Goal: Check status: Check status

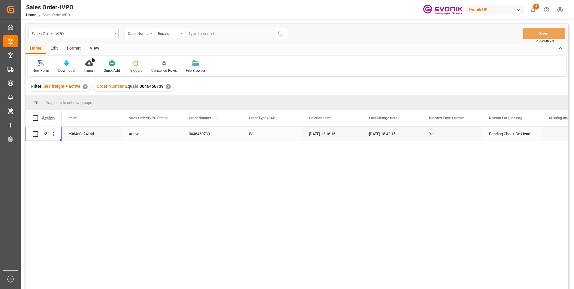
click at [203, 30] on input "text" at bounding box center [230, 33] width 90 height 11
paste input "0046460739"
type input "0046460739"
click at [282, 32] on icon "search button" at bounding box center [280, 33] width 7 height 7
click at [167, 87] on div "✕" at bounding box center [168, 86] width 5 height 5
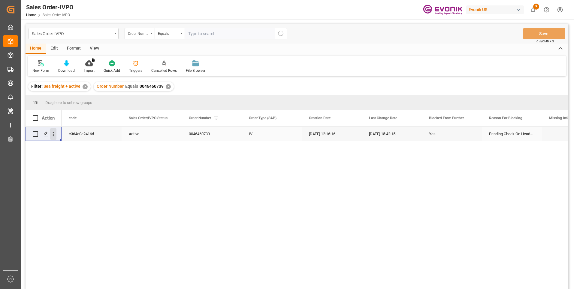
click at [55, 133] on icon "open menu" at bounding box center [53, 134] width 6 height 6
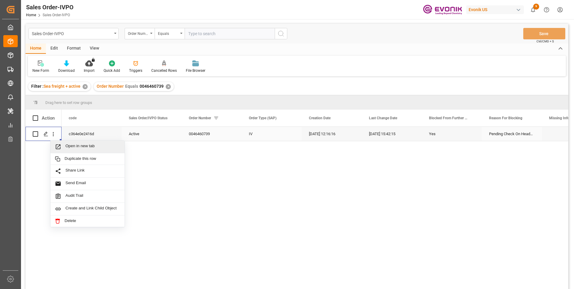
click at [67, 141] on div "Open in new tab" at bounding box center [87, 146] width 74 height 13
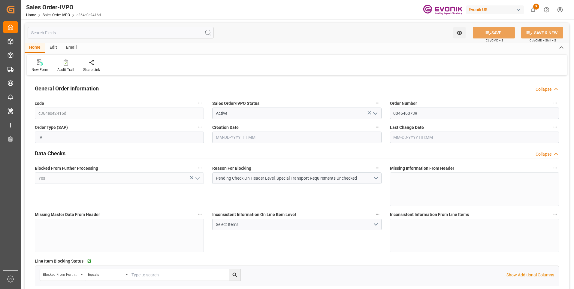
type input "TWKEL"
type input "0"
type input "1"
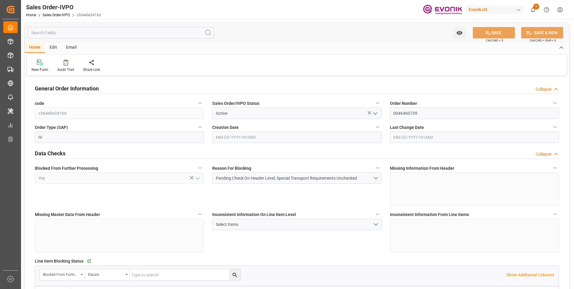
type input "6151.824"
type input "16.1904"
type input "17000"
type input "30"
type input "08-20-2025 12:16"
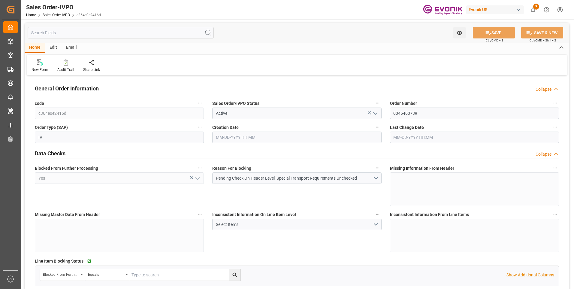
type input "08-21-2025 15:42"
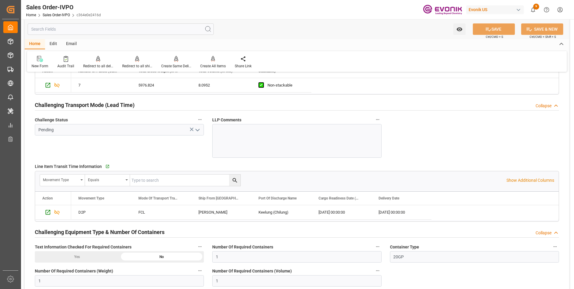
scroll to position [991, 0]
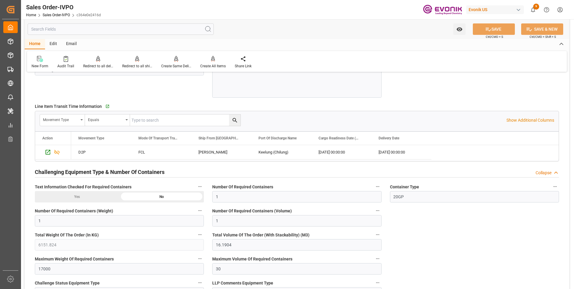
click at [338, 13] on div "Sales Order-IVPO Home Sales Order-IVPO c364e0e2416d Evonik US 9 Notifications O…" at bounding box center [295, 9] width 557 height 19
click at [310, 29] on div "Watch Option SAVE Ctrl/CMD + S SAVE & NEW Ctrl/CMD + Shift + S" at bounding box center [297, 29] width 545 height 20
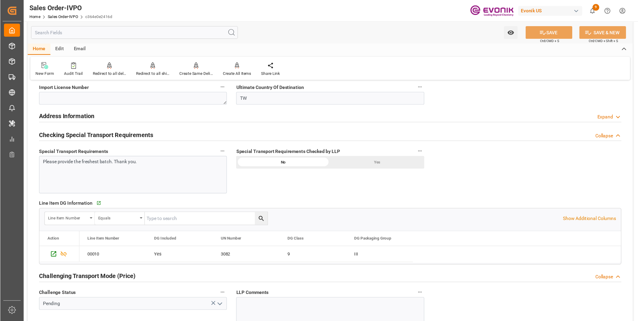
scroll to position [690, 0]
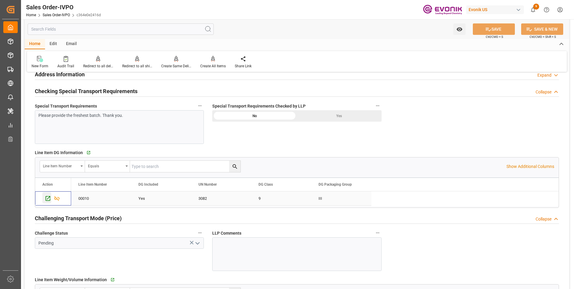
click at [47, 199] on icon "Press SPACE to select this row." at bounding box center [48, 198] width 6 height 6
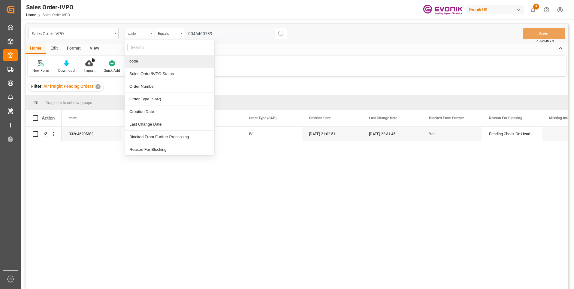
click at [142, 35] on div "code" at bounding box center [138, 32] width 20 height 7
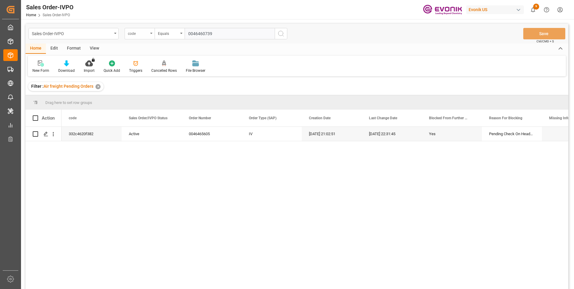
click at [143, 33] on div "code" at bounding box center [138, 32] width 20 height 7
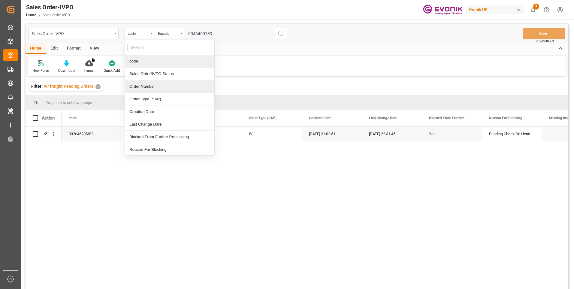
click at [137, 83] on div "Order Number" at bounding box center [169, 86] width 89 height 13
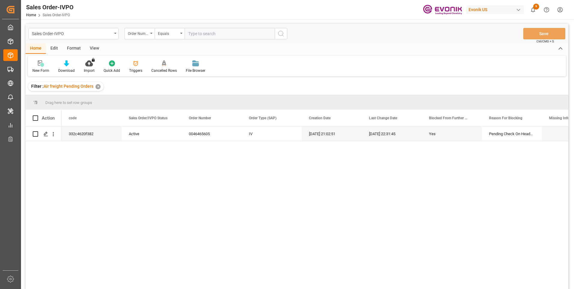
click at [204, 32] on input "text" at bounding box center [230, 33] width 90 height 11
paste input "46465605"
click at [188, 34] on input "46465605" at bounding box center [230, 33] width 90 height 11
type input "0046465605"
click at [283, 32] on circle "search button" at bounding box center [280, 33] width 5 height 5
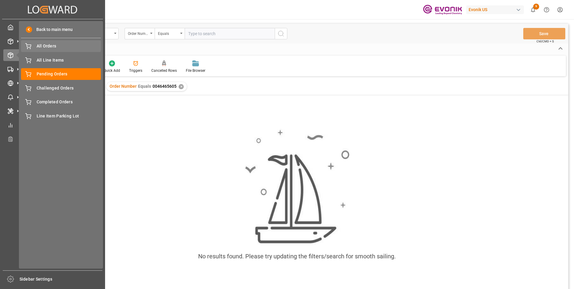
click at [44, 47] on span "All Orders" at bounding box center [69, 46] width 65 height 6
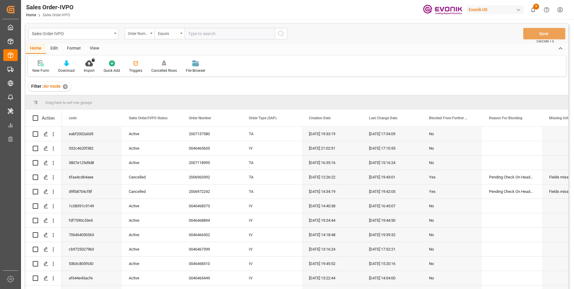
click at [202, 34] on input "text" at bounding box center [230, 33] width 90 height 11
paste input "46465605"
click at [188, 34] on input "46465605" at bounding box center [230, 33] width 90 height 11
type input "0046465605"
click at [283, 32] on icon "search button" at bounding box center [280, 33] width 7 height 7
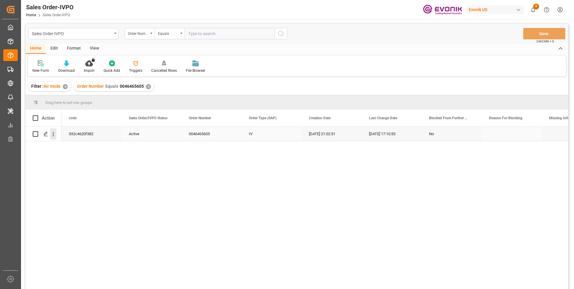
click at [54, 134] on icon "open menu" at bounding box center [53, 134] width 6 height 6
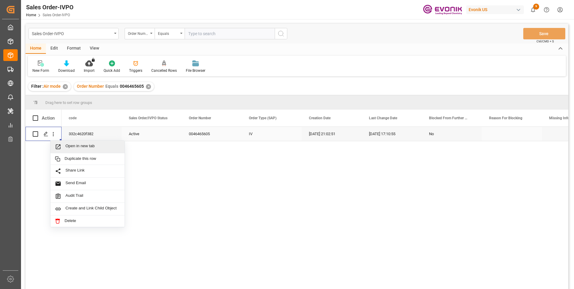
click at [83, 145] on span "Open in new tab" at bounding box center [92, 146] width 55 height 6
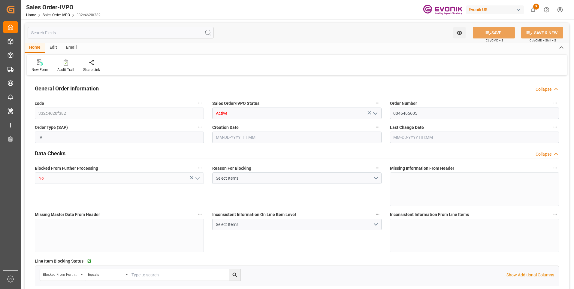
type input "ARBUE"
type input "12006.95"
type input "1"
type input "2621.496"
type input "[DATE] 21:02"
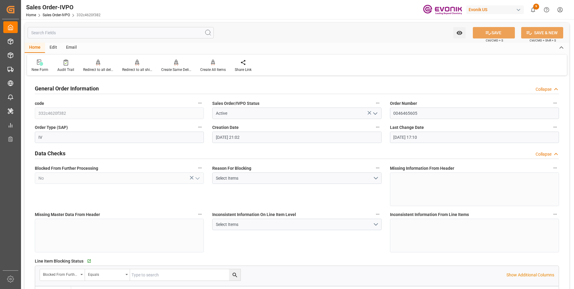
type input "[DATE] 17:10"
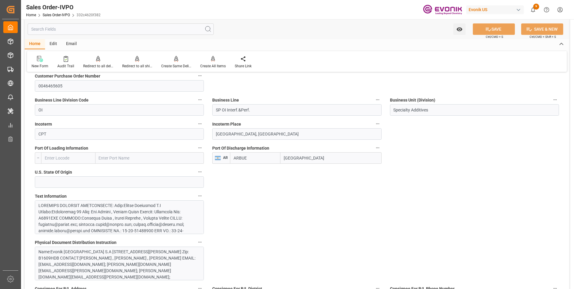
scroll to position [390, 0]
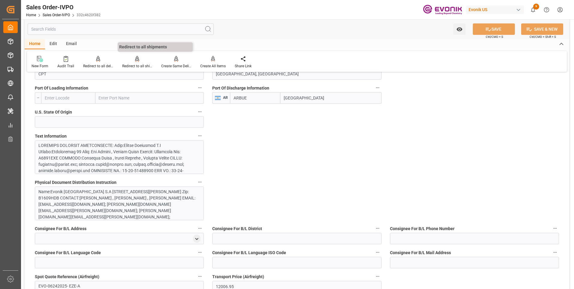
click at [132, 65] on div "Redirect to all shipments" at bounding box center [137, 65] width 30 height 5
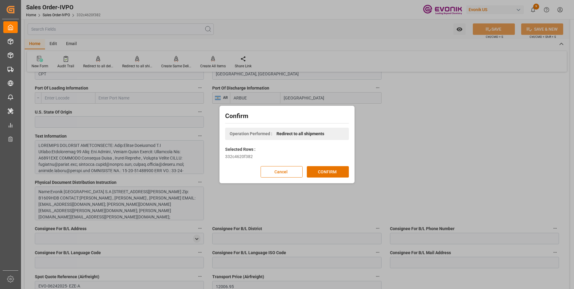
click at [313, 169] on button "CONFIRM" at bounding box center [328, 171] width 42 height 11
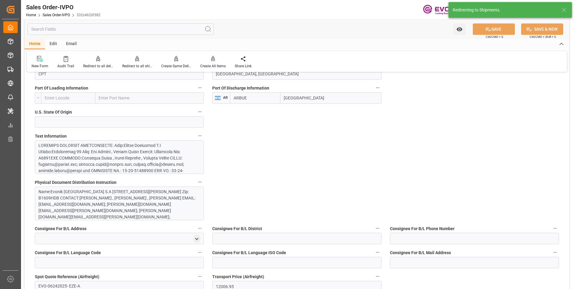
type input "08-21-2025 21:02"
type input "08-22-2025 17:10"
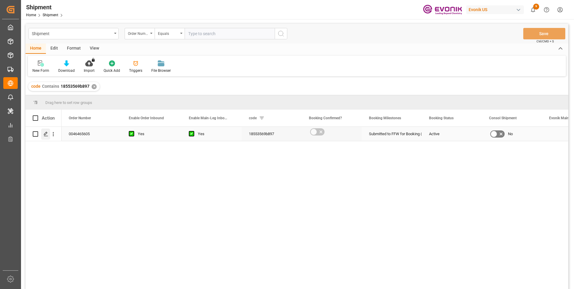
click at [48, 134] on icon "Press SPACE to select this row." at bounding box center [46, 133] width 5 height 5
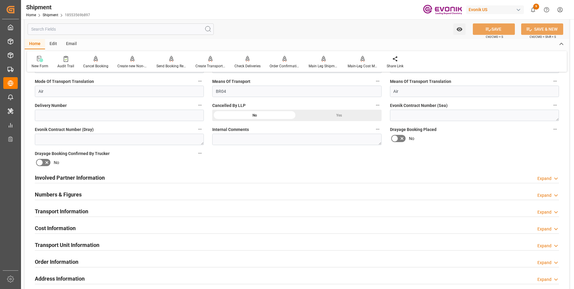
scroll to position [270, 0]
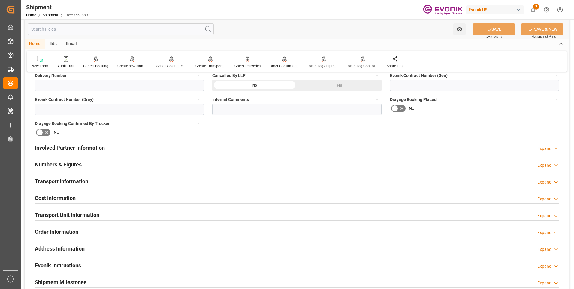
click at [80, 164] on h2 "Numbers & Figures" at bounding box center [58, 164] width 47 height 8
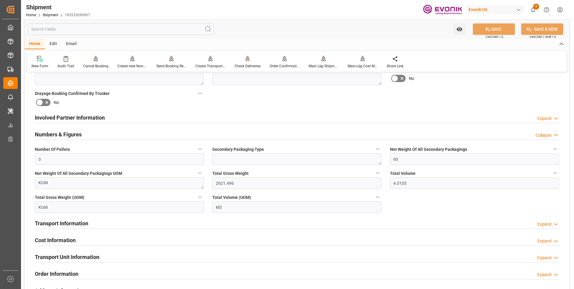
scroll to position [330, 0]
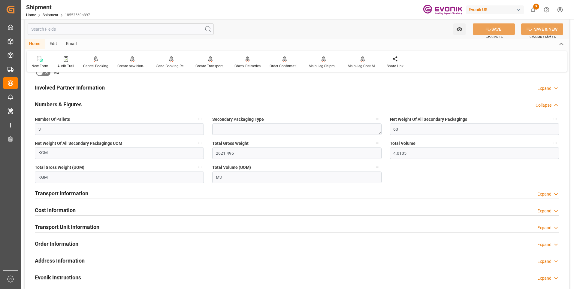
click at [101, 193] on div "Transport Information Expand" at bounding box center [297, 192] width 524 height 11
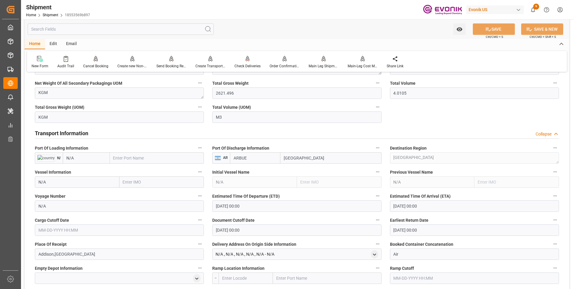
scroll to position [420, 0]
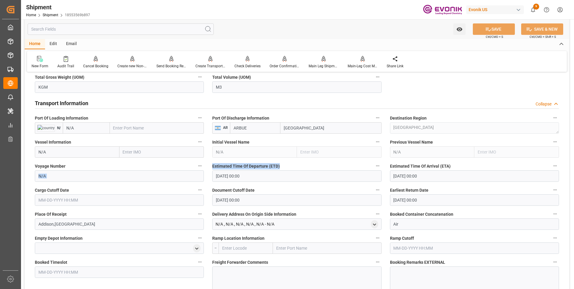
drag, startPoint x: 282, startPoint y: 163, endPoint x: 206, endPoint y: 166, distance: 76.9
click at [206, 166] on div "Booking Confirmation Milestone Bar Collapse Submitted to FFW for Booking (Pendi…" at bounding box center [297, 98] width 545 height 883
copy div "Estimated Time Of Departure (ETD)"
click at [295, 166] on label "Estimated Time Of Departure (ETD)" at bounding box center [296, 166] width 169 height 8
click at [374, 166] on button "Estimated Time Of Departure (ETD)" at bounding box center [378, 166] width 8 height 8
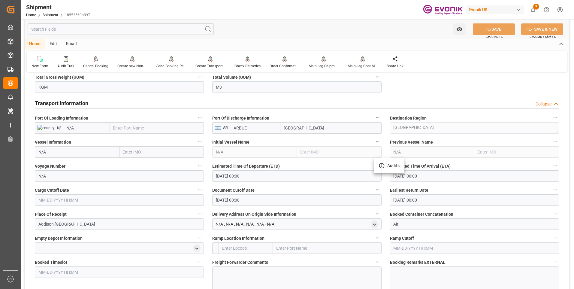
drag, startPoint x: 289, startPoint y: 164, endPoint x: 243, endPoint y: 164, distance: 46.8
click at [216, 163] on div at bounding box center [287, 144] width 574 height 289
drag, startPoint x: 282, startPoint y: 164, endPoint x: 213, endPoint y: 164, distance: 69.6
click at [213, 164] on label "Estimated Time Of Departure (ETD)" at bounding box center [296, 166] width 169 height 8
copy span "Estimated Time Of Departure (ETD)"
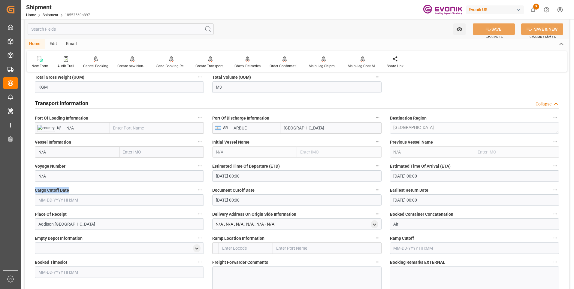
drag, startPoint x: 73, startPoint y: 189, endPoint x: 31, endPoint y: 187, distance: 42.1
click at [31, 187] on div "Cargo Cutoff Date" at bounding box center [119, 196] width 177 height 24
copy span "Cargo Cutoff Date"
drag, startPoint x: 257, startPoint y: 188, endPoint x: 199, endPoint y: 190, distance: 57.7
click at [205, 188] on div "Booking Confirmation Milestone Bar Collapse Submitted to FFW for Booking (Pendi…" at bounding box center [297, 98] width 545 height 883
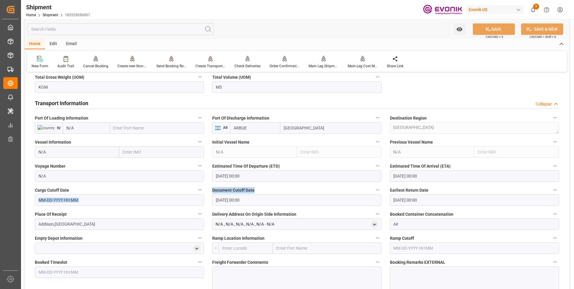
copy div "Document Cutoff Date"
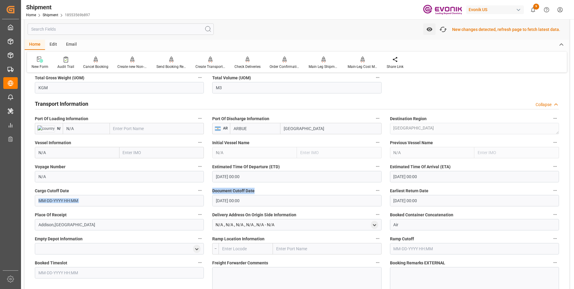
scroll to position [421, 0]
click at [267, 186] on label "Document Cutoff Date" at bounding box center [296, 190] width 169 height 8
click at [374, 186] on button "Document Cutoff Date" at bounding box center [378, 190] width 8 height 8
click at [258, 187] on div at bounding box center [287, 144] width 574 height 289
drag, startPoint x: 260, startPoint y: 188, endPoint x: 209, endPoint y: 189, distance: 50.7
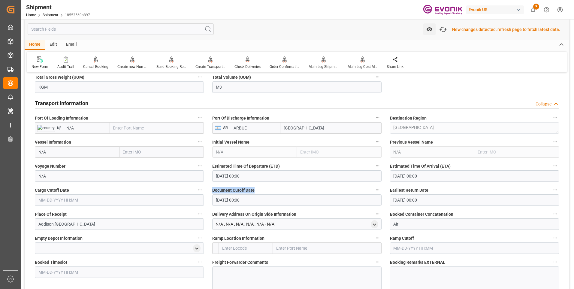
click at [209, 189] on div "Document Cutoff Date 01-01-1970 00:00" at bounding box center [296, 196] width 177 height 24
copy span "Document Cutoff Date"
drag, startPoint x: 430, startPoint y: 189, endPoint x: 388, endPoint y: 187, distance: 42.3
click at [388, 187] on div "Earliest Return Date 01-01-1970 00:00" at bounding box center [474, 196] width 177 height 24
copy span "Earliest Return Date"
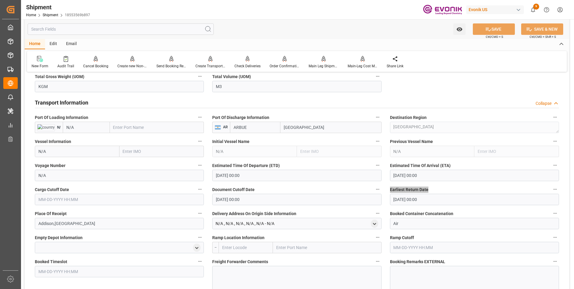
scroll to position [420, 0]
drag, startPoint x: 457, startPoint y: 164, endPoint x: 386, endPoint y: 163, distance: 71.1
click at [390, 162] on label "Estimated Time Of Arrival (ETA)" at bounding box center [474, 166] width 169 height 8
copy span "Estimated Time Of Arrival (ETA)"
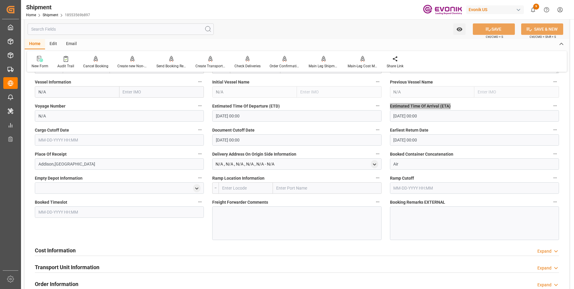
scroll to position [540, 0]
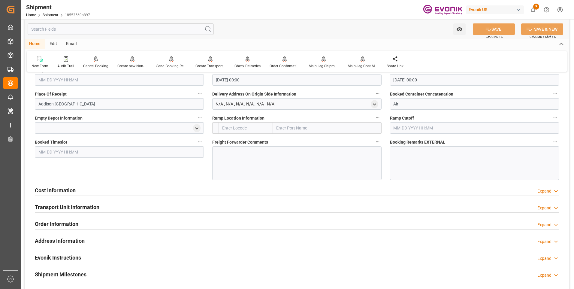
click at [129, 189] on div "Cost Information Expand" at bounding box center [297, 189] width 524 height 11
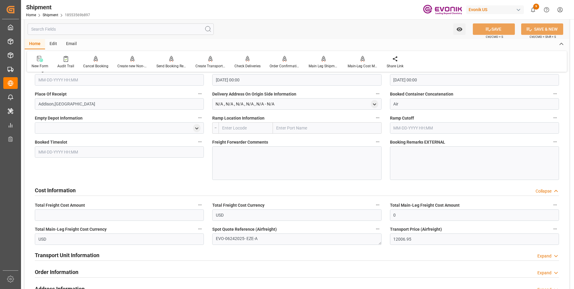
click at [565, 135] on div "Booking Confirmation Milestone Bar Collapse Submitted to FFW for Booking (Pendi…" at bounding box center [297, 2] width 545 height 931
click at [569, 102] on div "Watch Option SAVE Ctrl/CMD + S SAVE & NEW Ctrl/CMD + Shift + S Home Edit Email …" at bounding box center [297, 0] width 552 height 1042
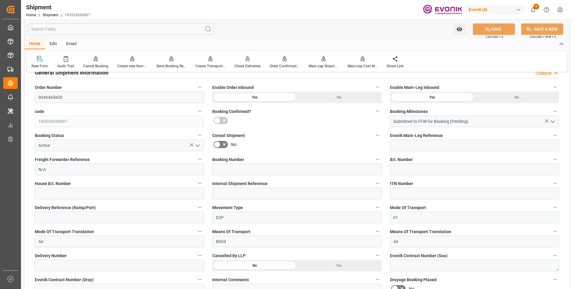
scroll to position [60, 0]
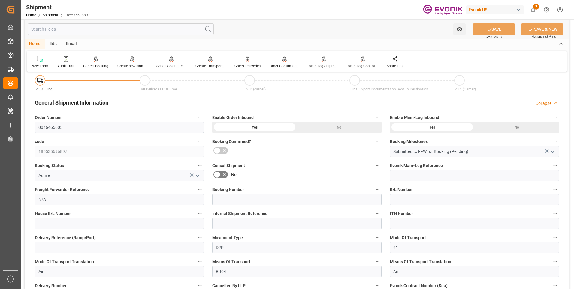
drag, startPoint x: 567, startPoint y: 86, endPoint x: 558, endPoint y: 85, distance: 8.8
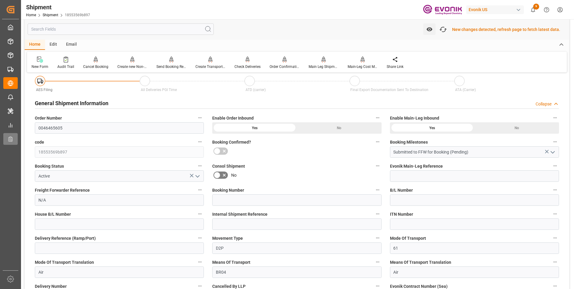
scroll to position [61, 0]
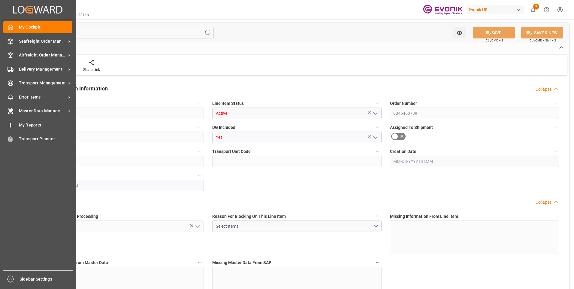
type input "7"
type input "5976.824"
type input "5404"
type input "8.0952"
type input "28"
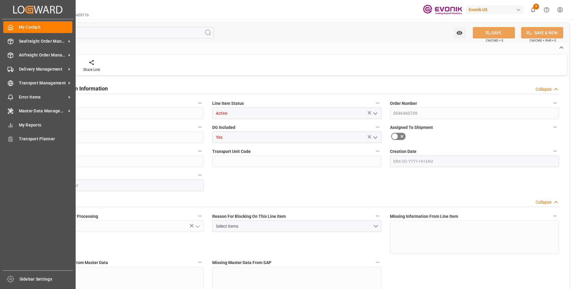
type input "46312.28"
type input "28"
type input "5404"
type input "5976.824"
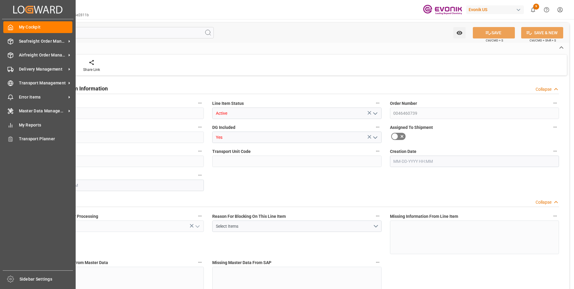
type input "6151.824"
type input "5404"
type input "8.0952"
type input "8095.192"
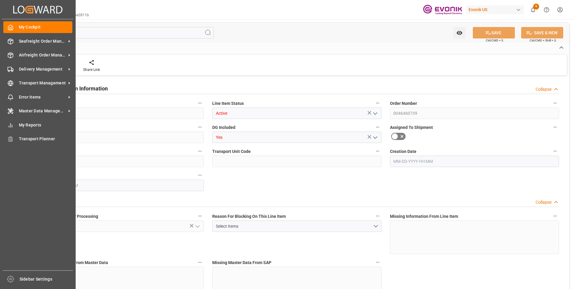
type input "0"
type input "08-20-2025 12:16"
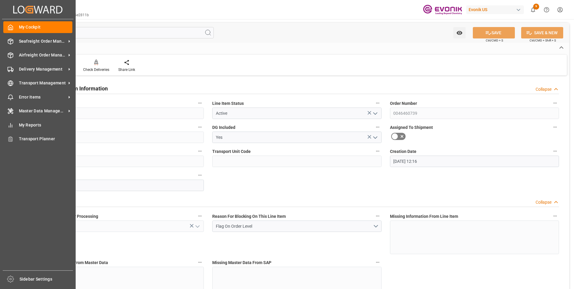
type input "08-21-2025 15:42"
type input "10-10-2025"
type input "08-29-2025"
type input "08-22-2025"
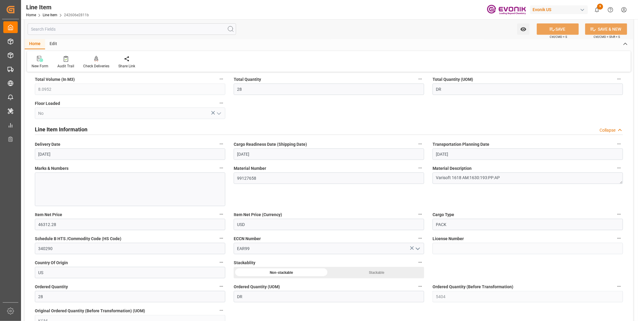
scroll to position [237, 0]
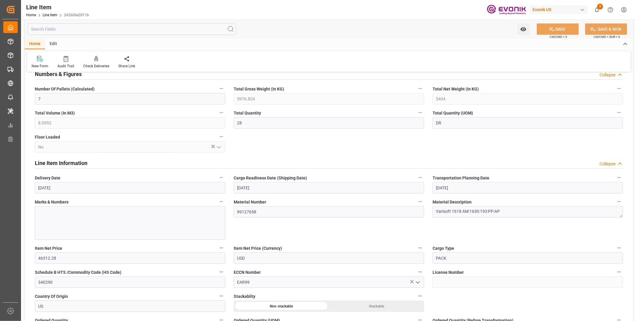
click at [574, 142] on div "General Line Item Information Collapse code 242606e2811b Line Item Status Activ…" at bounding box center [329, 283] width 608 height 885
drag, startPoint x: 466, startPoint y: 209, endPoint x: 435, endPoint y: 209, distance: 31.2
click at [435, 209] on textarea "Varisoft 1618 AM:1630:193:PP:AP" at bounding box center [527, 211] width 190 height 11
drag, startPoint x: 437, startPoint y: 210, endPoint x: 468, endPoint y: 210, distance: 31.5
click at [468, 210] on textarea "Varisoft 1618 AM:1630:193:PP:AP" at bounding box center [527, 211] width 190 height 11
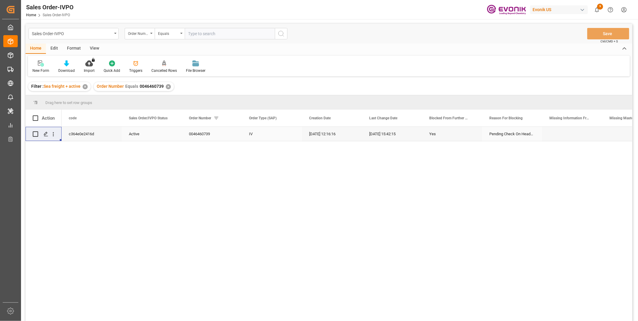
click at [213, 31] on input "text" at bounding box center [230, 33] width 90 height 11
paste input "2007148061"
type input "2007148061"
click at [284, 38] on button "search button" at bounding box center [281, 33] width 13 height 11
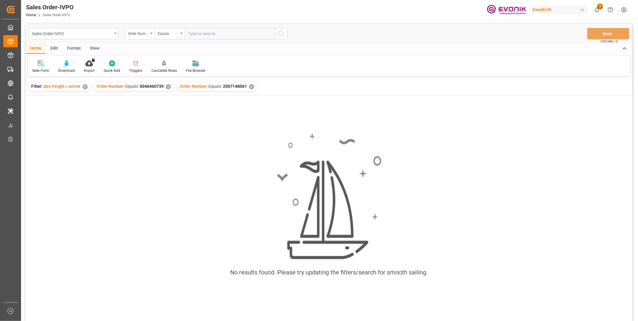
click at [169, 86] on div "✕" at bounding box center [168, 86] width 5 height 5
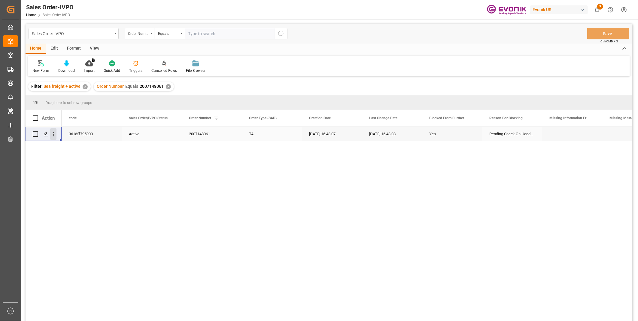
click at [53, 135] on icon "open menu" at bounding box center [53, 134] width 6 height 6
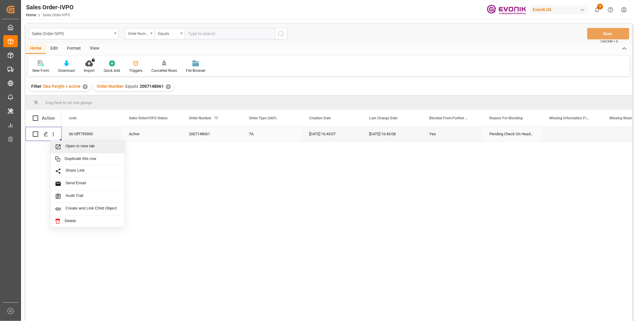
click at [88, 146] on span "Open in new tab" at bounding box center [92, 146] width 55 height 6
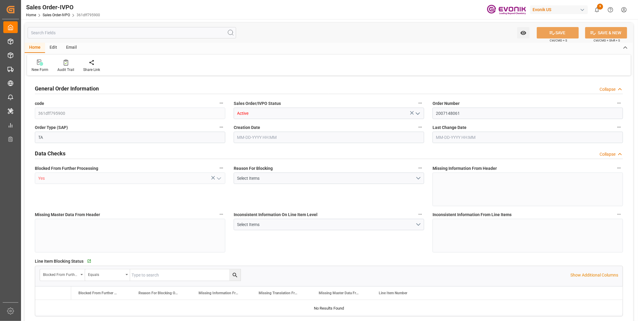
type input "NICIO"
type input "0"
type input "3"
type input "58561.8"
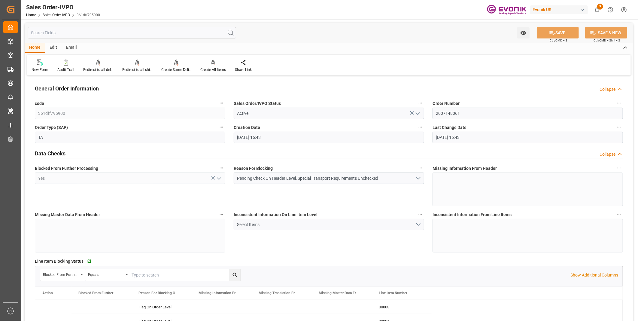
type input "[DATE] 16:43"
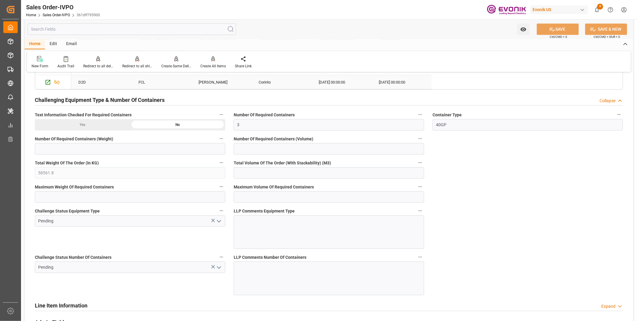
scroll to position [1100, 0]
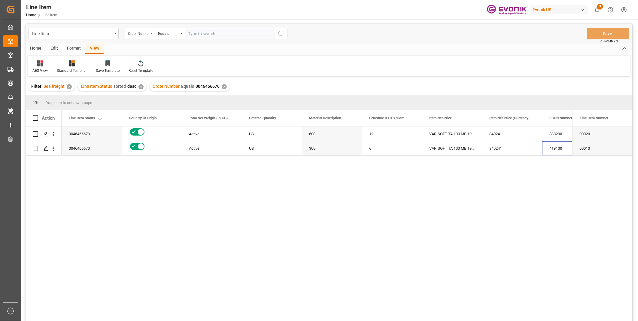
scroll to position [0, 120]
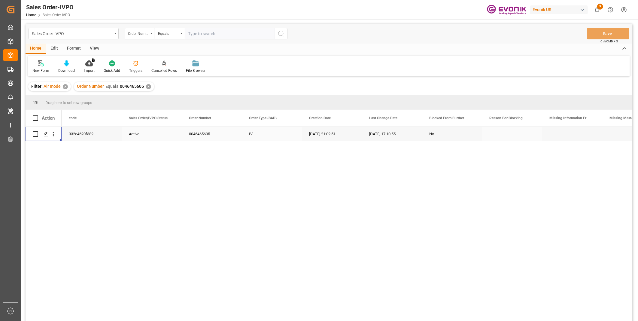
click at [198, 32] on input "text" at bounding box center [230, 33] width 90 height 11
paste input "46465605"
click at [187, 31] on input "46465605" at bounding box center [230, 33] width 90 height 11
type input "0046465605"
click at [284, 35] on icon "search button" at bounding box center [280, 33] width 7 height 7
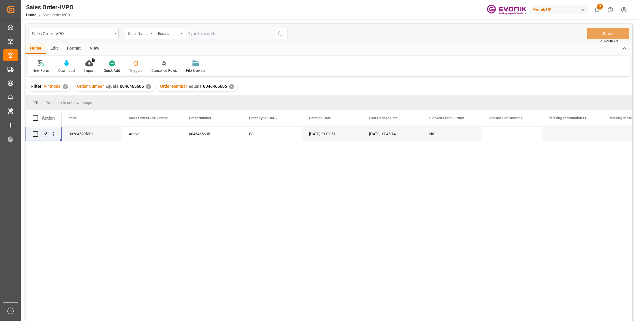
click at [148, 86] on div "✕" at bounding box center [148, 86] width 5 height 5
click at [55, 137] on icon "open menu" at bounding box center [53, 134] width 6 height 6
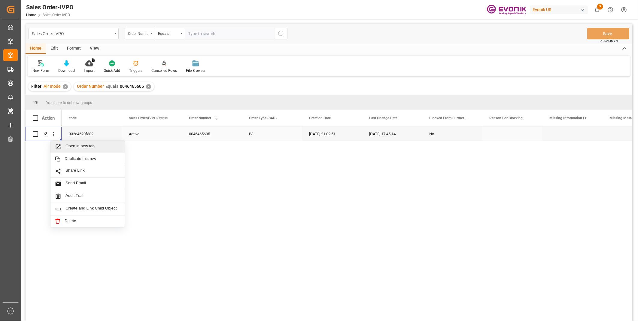
click at [68, 144] on span "Open in new tab" at bounding box center [92, 146] width 55 height 6
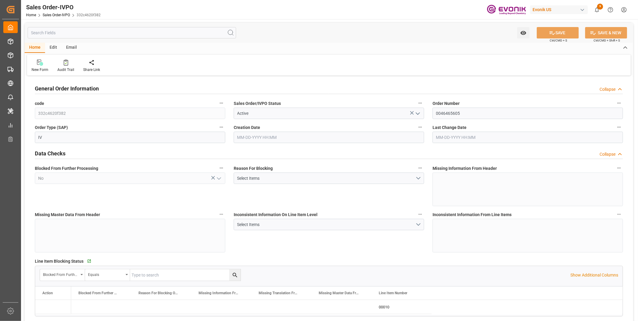
type input "ARBUE"
type input "12006.95"
type input "1"
type input "2621.496"
type input "[DATE] 21:02"
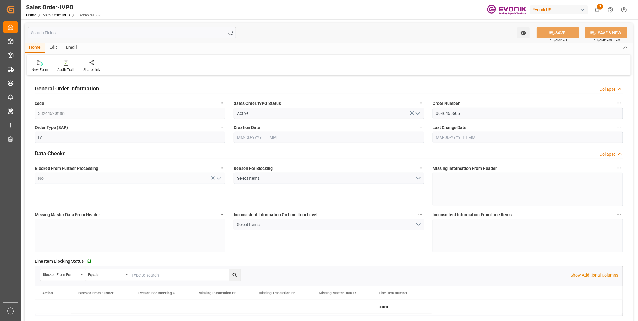
type input "[DATE] 17:45"
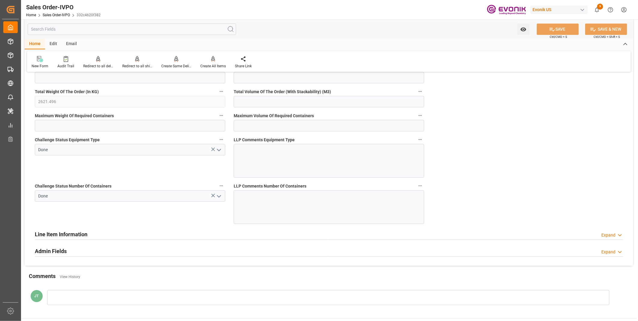
scroll to position [967, 0]
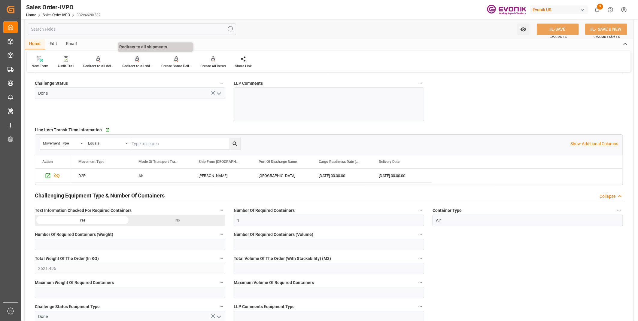
click at [140, 64] on div "Redirect to all shipments" at bounding box center [137, 65] width 30 height 5
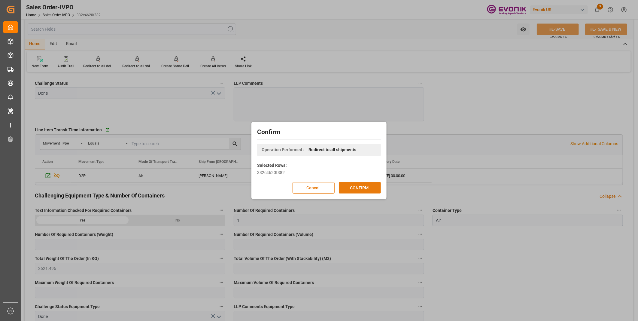
click at [360, 191] on button "CONFIRM" at bounding box center [360, 187] width 42 height 11
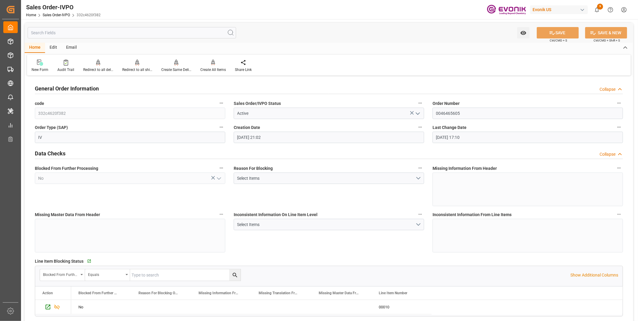
scroll to position [390, 0]
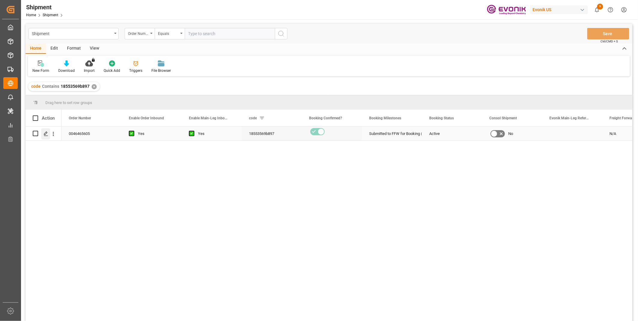
click at [44, 136] on div "Press SPACE to select this row." at bounding box center [45, 133] width 9 height 11
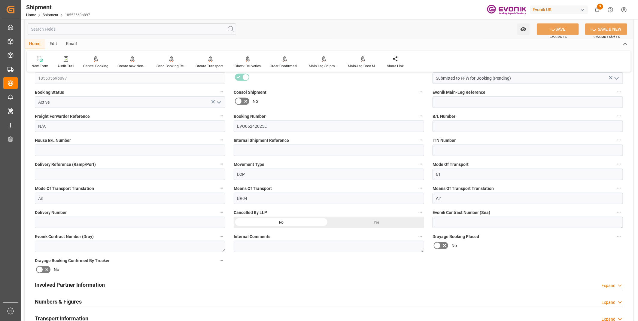
scroll to position [167, 0]
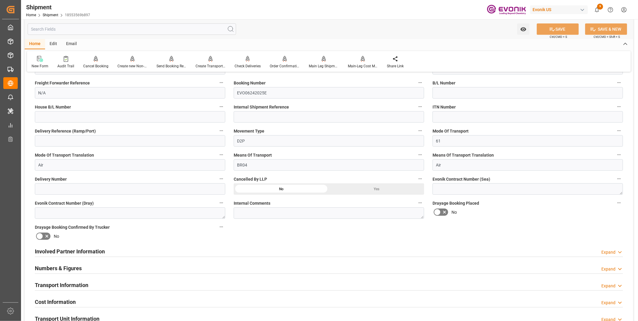
click at [118, 245] on div "Involved Partner Information Expand" at bounding box center [329, 250] width 588 height 11
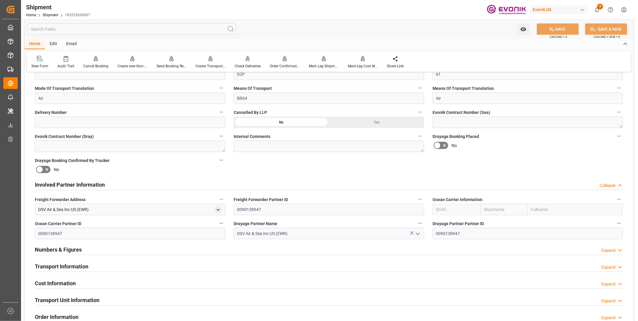
scroll to position [267, 0]
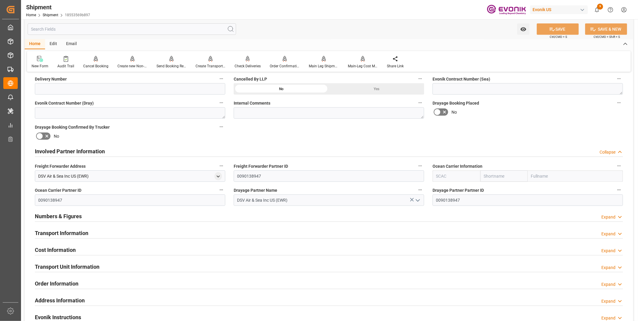
click at [157, 231] on div "Transport Information Expand" at bounding box center [329, 232] width 588 height 11
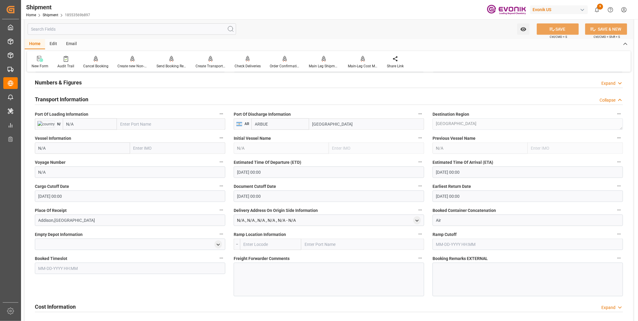
scroll to position [500, 0]
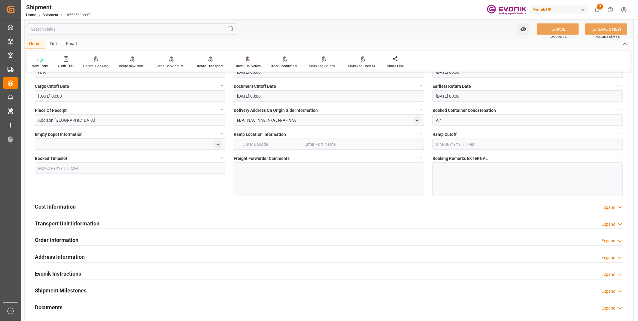
click at [187, 202] on div "Cost Information Expand" at bounding box center [329, 205] width 588 height 11
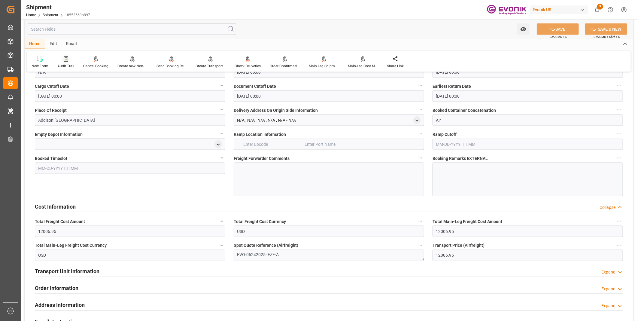
click at [69, 64] on div "Audit Trail" at bounding box center [65, 65] width 17 height 5
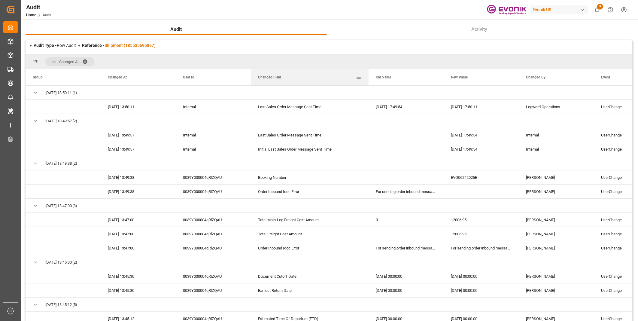
drag, startPoint x: 325, startPoint y: 76, endPoint x: 368, endPoint y: 83, distance: 43.2
click at [368, 83] on div at bounding box center [368, 77] width 2 height 17
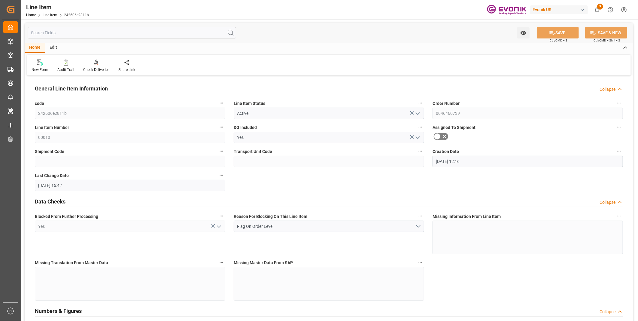
scroll to position [237, 0]
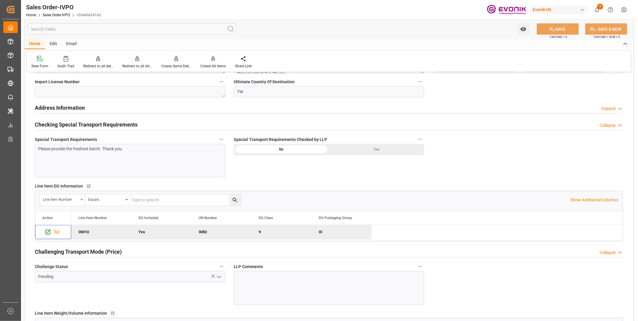
scroll to position [623, 0]
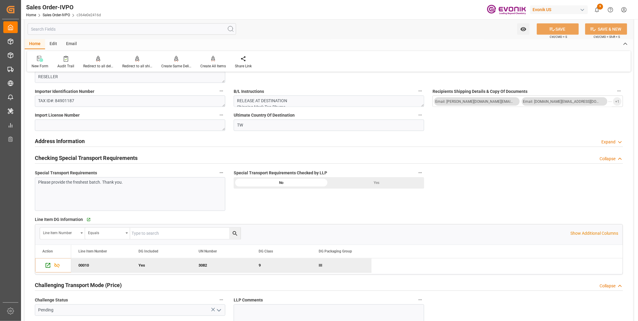
click at [167, 141] on div "Address Information Expand" at bounding box center [329, 140] width 588 height 11
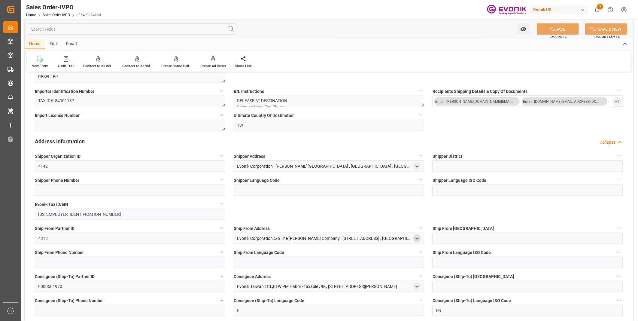
click at [418, 238] on icon "open menu" at bounding box center [416, 238] width 5 height 5
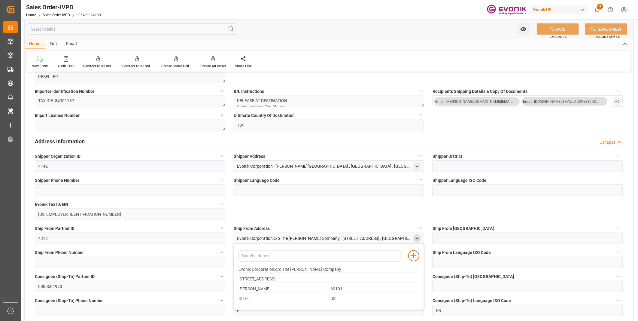
click at [331, 267] on input "Evonik Corporation;c/o The [PERSON_NAME] Company" at bounding box center [327, 269] width 177 height 7
drag, startPoint x: 336, startPoint y: 267, endPoint x: 224, endPoint y: 262, distance: 113.0
drag, startPoint x: 297, startPoint y: 277, endPoint x: 224, endPoint y: 277, distance: 72.3
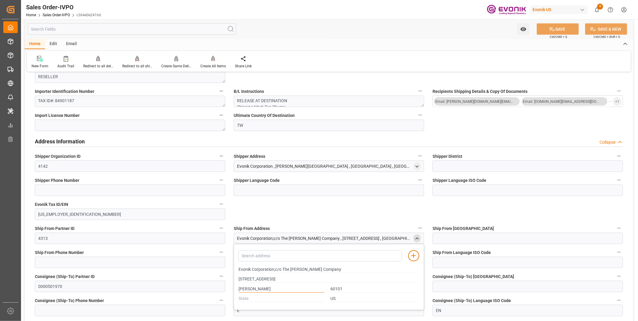
drag, startPoint x: 271, startPoint y: 288, endPoint x: 219, endPoint y: 285, distance: 52.0
drag, startPoint x: 346, startPoint y: 288, endPoint x: 328, endPoint y: 287, distance: 18.3
click at [328, 287] on div "60101" at bounding box center [373, 289] width 92 height 10
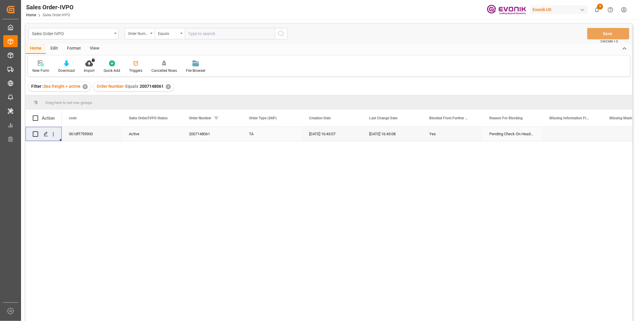
click at [202, 31] on input "text" at bounding box center [230, 33] width 90 height 11
paste input "0046465058"
type input "0046465058"
click at [279, 34] on icon "search button" at bounding box center [280, 33] width 7 height 7
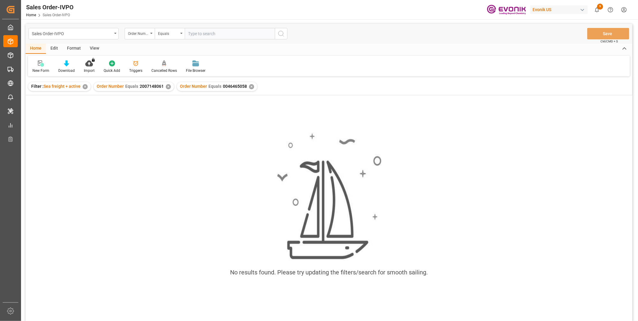
click at [168, 86] on div "✕" at bounding box center [168, 86] width 5 height 5
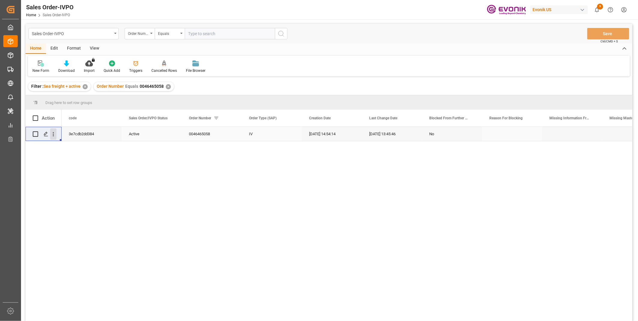
click at [52, 134] on icon "open menu" at bounding box center [53, 134] width 6 height 6
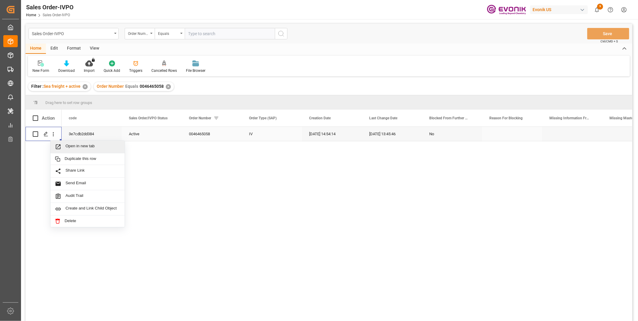
click at [64, 146] on span "Press SPACE to select this row." at bounding box center [60, 146] width 11 height 6
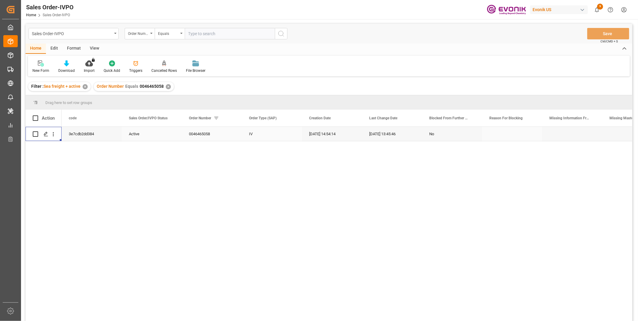
click at [195, 36] on input "text" at bounding box center [230, 33] width 90 height 11
paste input "2007147879"
type input "2007147879"
click at [281, 35] on icon "search button" at bounding box center [280, 33] width 7 height 7
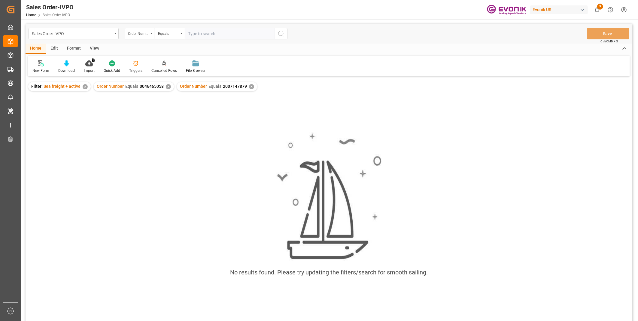
click at [167, 83] on div "Order Number Equals 0046465058 ✕" at bounding box center [134, 86] width 80 height 9
click at [167, 85] on div "✕" at bounding box center [168, 86] width 5 height 5
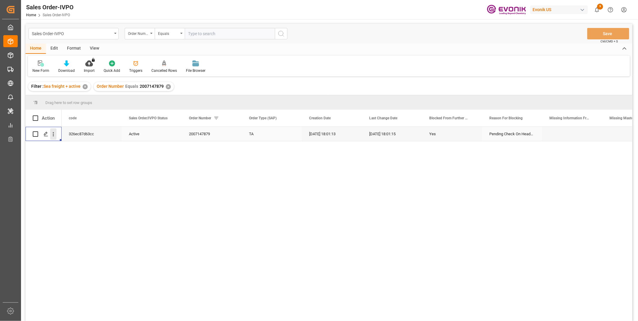
click at [53, 133] on icon "open menu" at bounding box center [53, 134] width 6 height 6
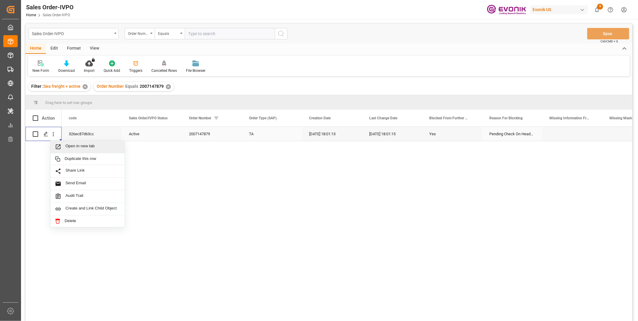
click at [65, 149] on span "Open in new tab" at bounding box center [92, 146] width 55 height 6
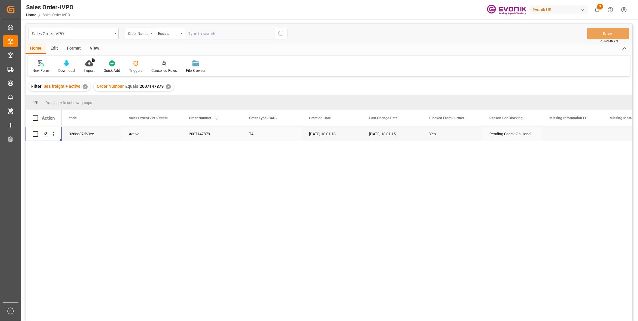
click at [211, 33] on input "text" at bounding box center [230, 33] width 90 height 11
paste input "0046468058"
type input "0046468058"
click at [283, 35] on icon "search button" at bounding box center [280, 33] width 7 height 7
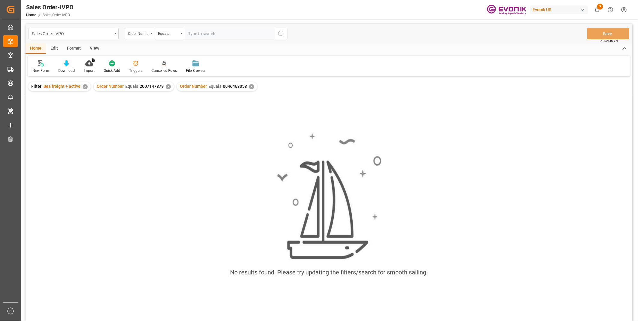
click at [166, 86] on div "✕" at bounding box center [168, 86] width 5 height 5
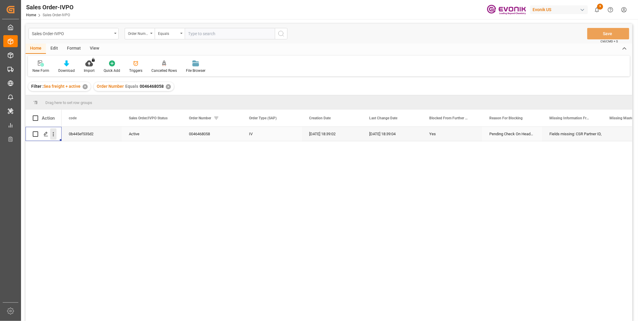
click at [53, 133] on icon "open menu" at bounding box center [53, 134] width 6 height 6
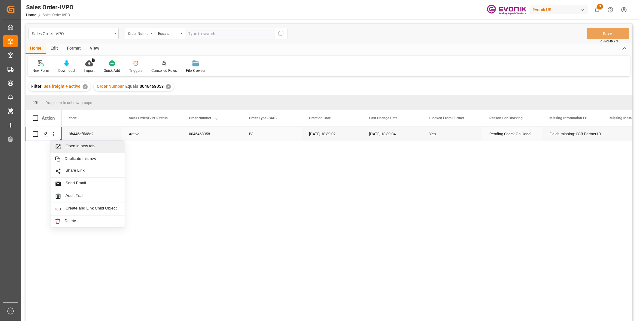
click at [70, 146] on span "Open in new tab" at bounding box center [92, 146] width 55 height 6
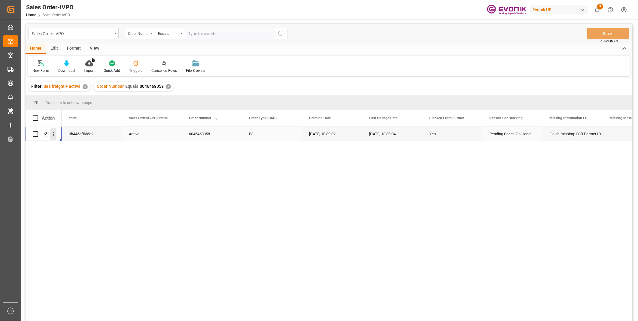
click at [55, 134] on icon "open menu" at bounding box center [53, 134] width 6 height 6
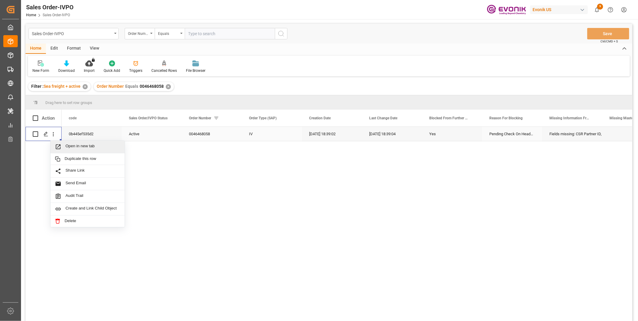
click at [71, 145] on span "Open in new tab" at bounding box center [92, 146] width 55 height 6
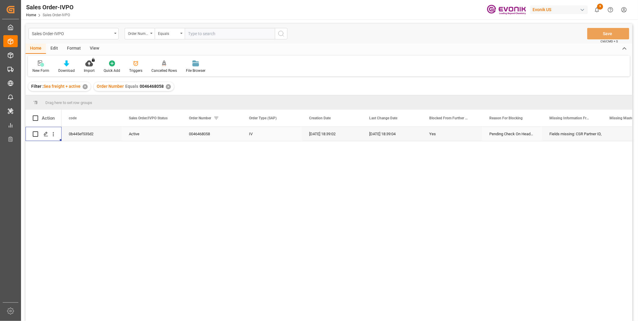
click at [202, 27] on div "Sales Order-IVPO Order Number Equals Save Ctrl/CMD + S" at bounding box center [329, 34] width 606 height 20
click at [204, 34] on input "text" at bounding box center [230, 33] width 90 height 11
paste input "0046465058"
type input "0046465058"
click at [283, 35] on icon "search button" at bounding box center [280, 33] width 7 height 7
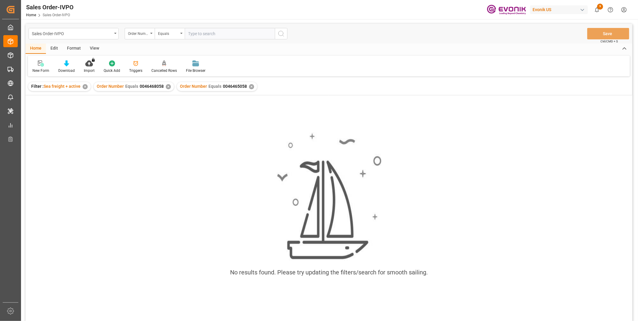
click at [167, 86] on div "✕" at bounding box center [168, 86] width 5 height 5
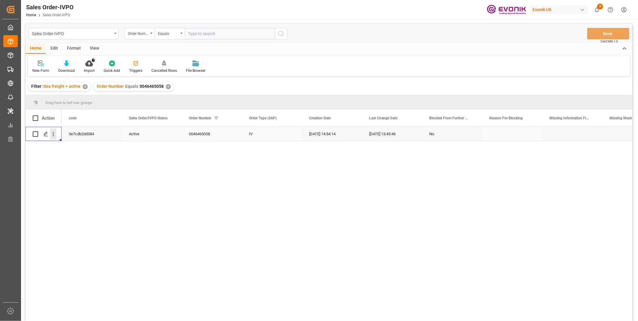
click at [52, 133] on icon "open menu" at bounding box center [53, 134] width 6 height 6
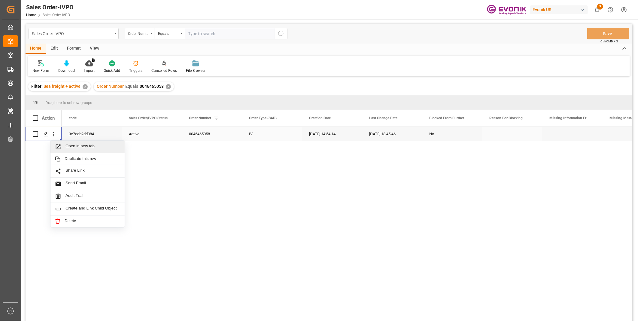
click at [72, 148] on span "Open in new tab" at bounding box center [92, 146] width 55 height 6
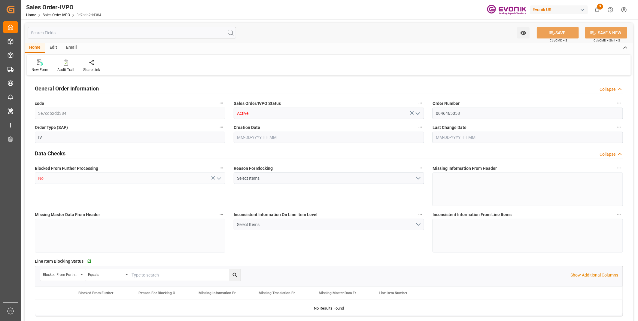
type input "COCTG"
type input "0"
type input "1"
type input "2137.86"
type input "[DATE] 14:54"
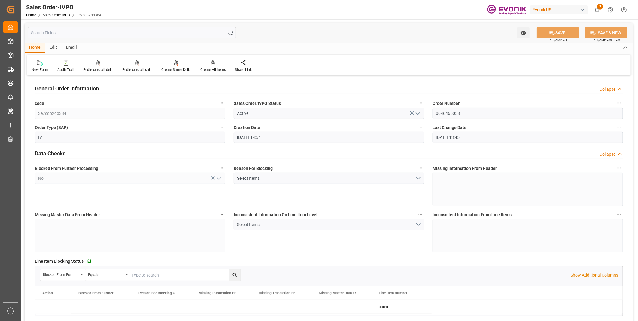
type input "[DATE] 13:45"
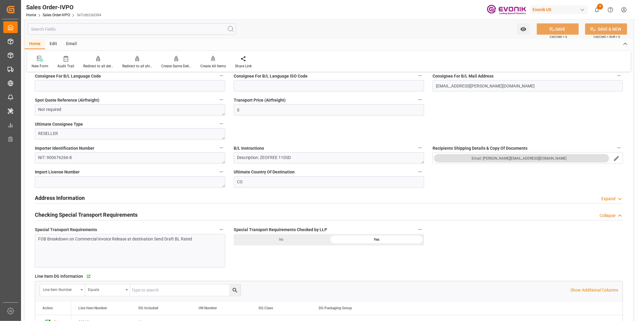
scroll to position [467, 0]
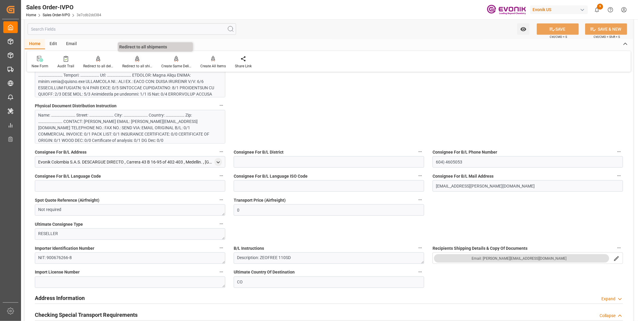
click at [143, 66] on div "Redirect to all shipments" at bounding box center [137, 65] width 30 height 5
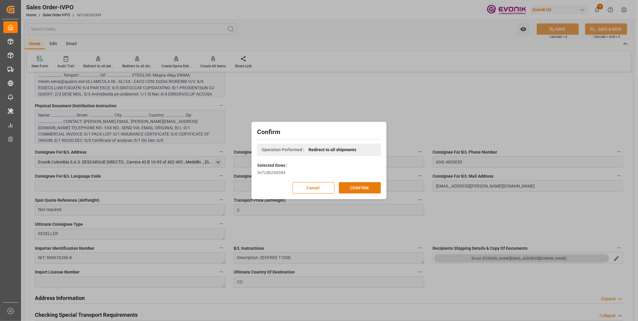
click at [355, 188] on button "CONFIRM" at bounding box center [360, 187] width 42 height 11
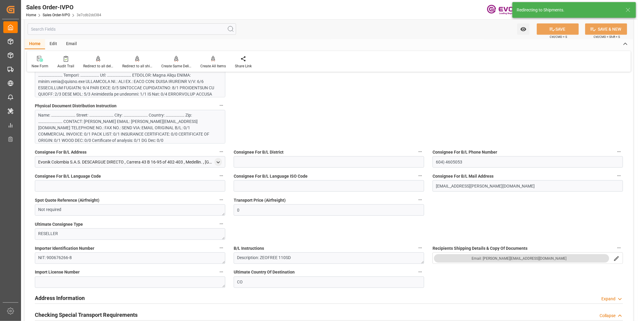
type input "08-14-2025 14:54"
type input "[DATE] 13:45"
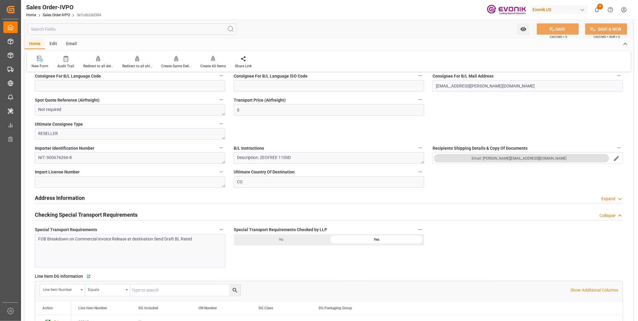
scroll to position [533, 0]
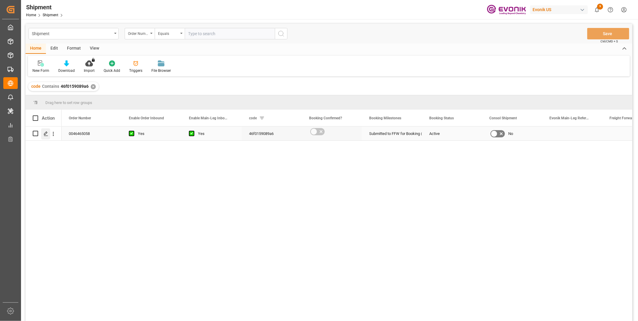
click at [45, 131] on icon "Press SPACE to select this row." at bounding box center [46, 133] width 5 height 5
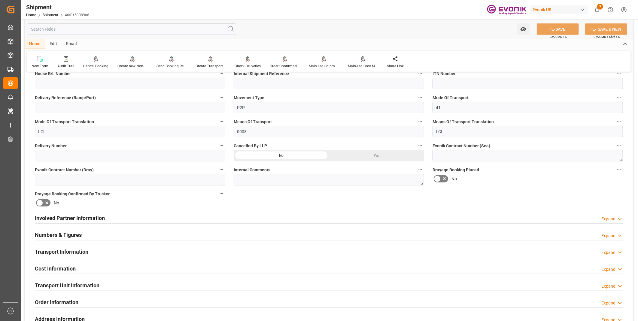
scroll to position [233, 0]
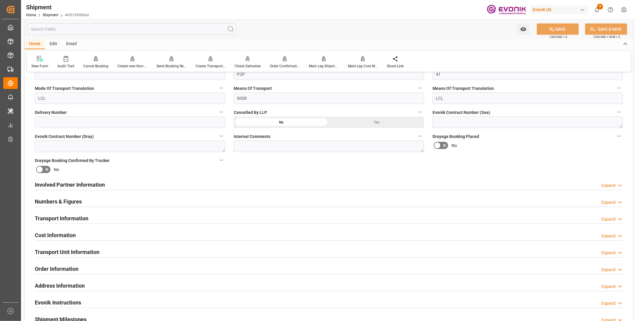
click at [109, 180] on div "Involved Partner Information Expand" at bounding box center [329, 183] width 588 height 11
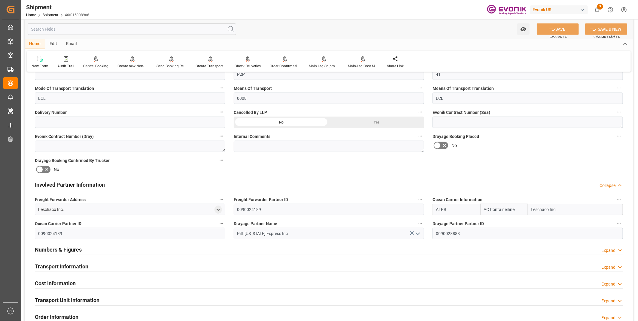
scroll to position [267, 0]
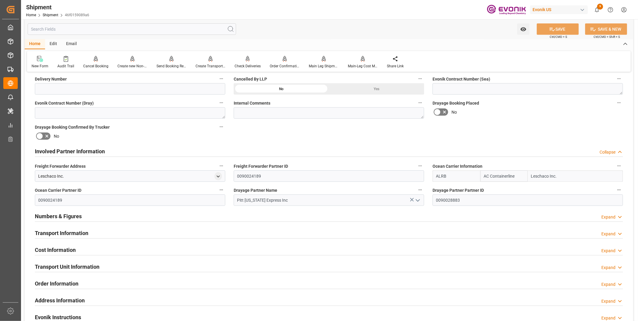
click at [196, 227] on div "Transport Information Expand" at bounding box center [329, 232] width 588 height 11
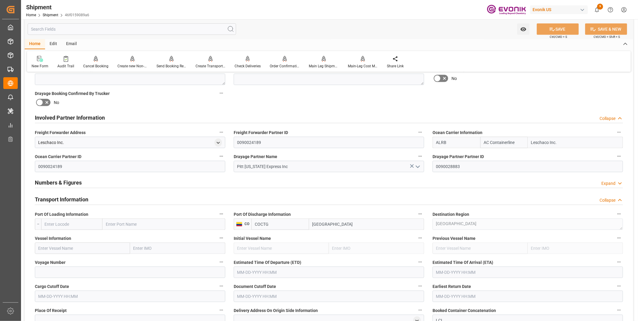
scroll to position [367, 0]
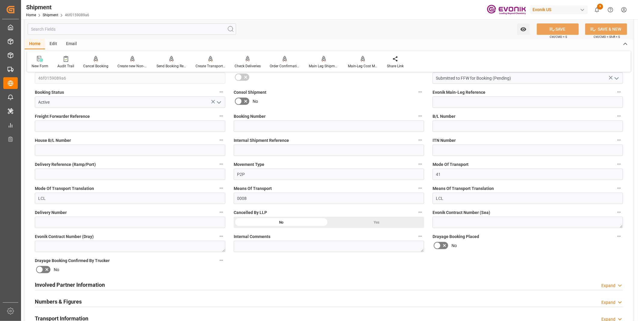
scroll to position [167, 0]
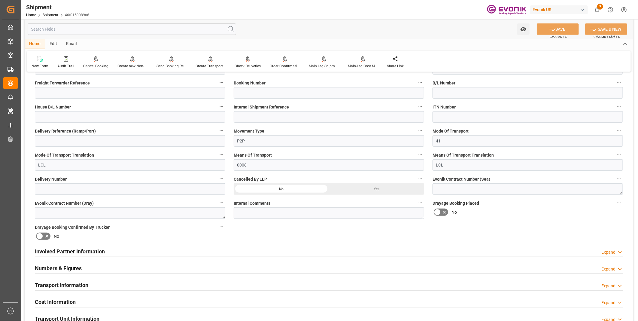
click at [72, 250] on h2 "Involved Partner Information" at bounding box center [70, 251] width 70 height 8
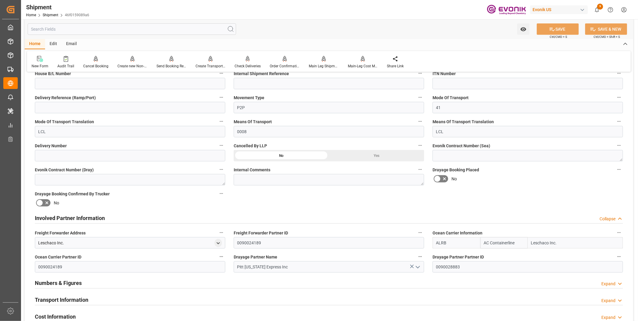
scroll to position [233, 0]
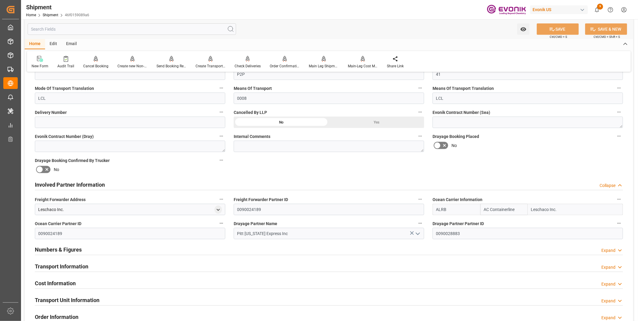
click at [88, 267] on h2 "Transport Information" at bounding box center [61, 266] width 53 height 8
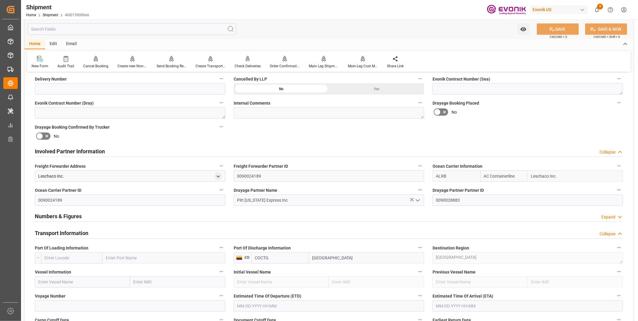
scroll to position [300, 0]
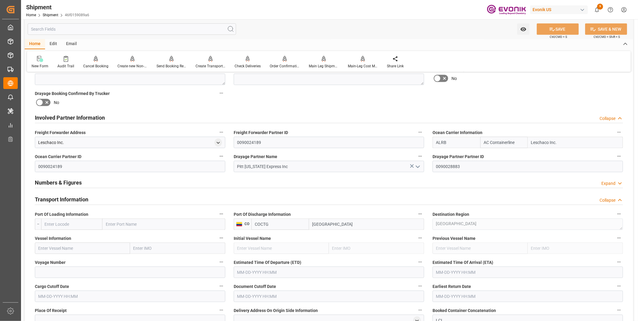
click at [67, 223] on input "text" at bounding box center [71, 223] width 61 height 11
click at [65, 235] on span "USNYC - New York" at bounding box center [63, 237] width 36 height 5
type input "USNYC"
type input "New York"
type input "USNYC"
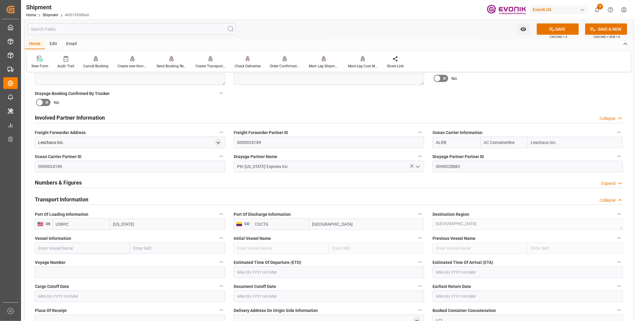
click at [83, 244] on input "text" at bounding box center [82, 247] width 95 height 11
drag, startPoint x: 58, startPoint y: 257, endPoint x: 60, endPoint y: 259, distance: 3.4
click at [58, 257] on div "TBN - 7777777" at bounding box center [60, 262] width 51 height 14
type input "TBN"
type input "7777777"
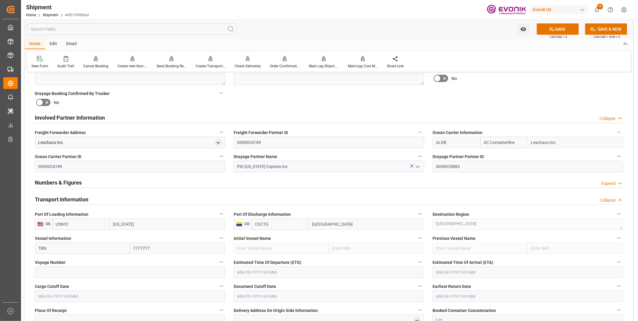
type input "TBN"
click at [82, 269] on input at bounding box center [130, 271] width 190 height 11
type input "t"
type input "TBA1"
click at [289, 268] on input "text" at bounding box center [329, 271] width 190 height 11
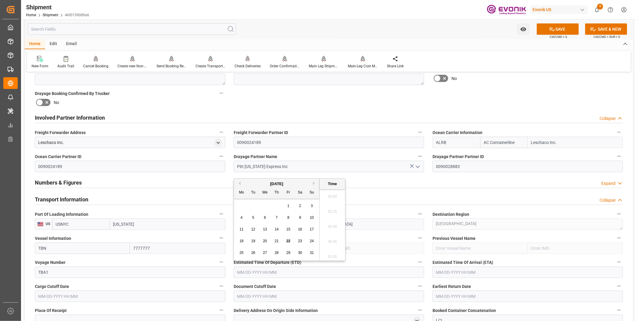
scroll to position [887, 0]
click at [328, 238] on li "15:30" at bounding box center [332, 239] width 26 height 15
type input "09-12-2025 15:30"
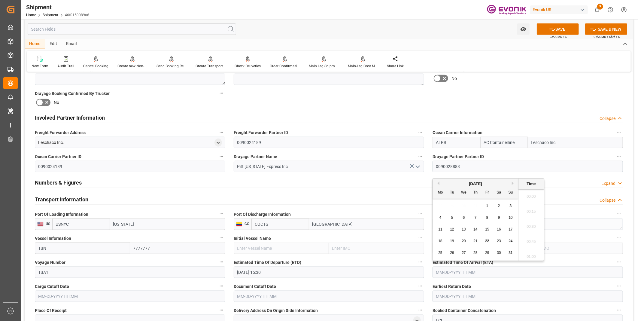
click at [448, 269] on input "text" at bounding box center [527, 271] width 190 height 11
click at [531, 238] on li "15:30" at bounding box center [531, 239] width 26 height 15
type input "09-18-2025 15:30"
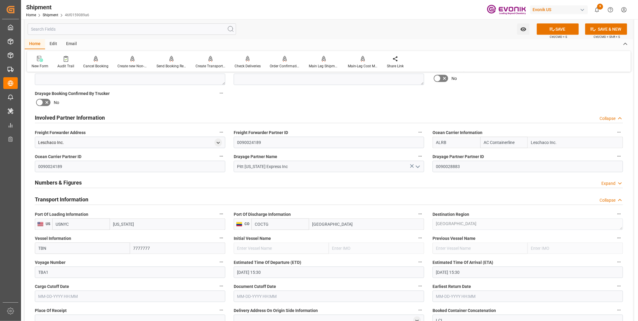
click at [112, 293] on input "text" at bounding box center [130, 295] width 190 height 11
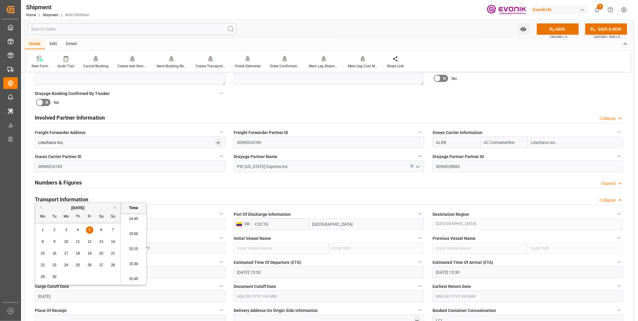
click at [127, 262] on li "15:30" at bounding box center [134, 263] width 26 height 15
type input "09-05-2025 15:30"
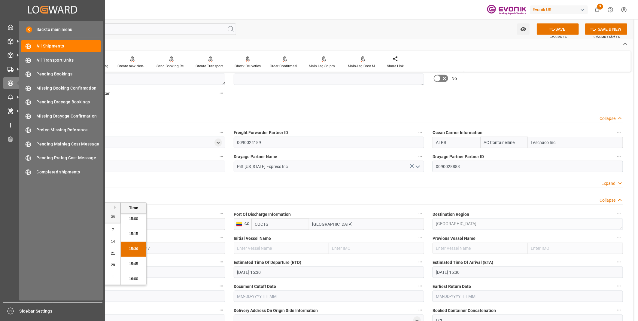
drag, startPoint x: 74, startPoint y: 298, endPoint x: 17, endPoint y: 296, distance: 56.8
click at [17, 296] on div "Created by potrace 1.15, written by Peter Selinger 2001-2017 Created by potrace…" at bounding box center [319, 160] width 638 height 321
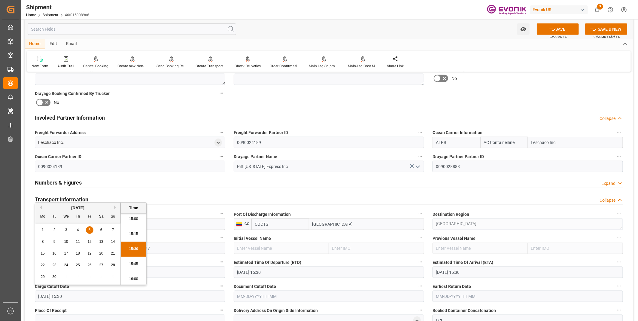
click at [249, 294] on input "text" at bounding box center [329, 295] width 190 height 11
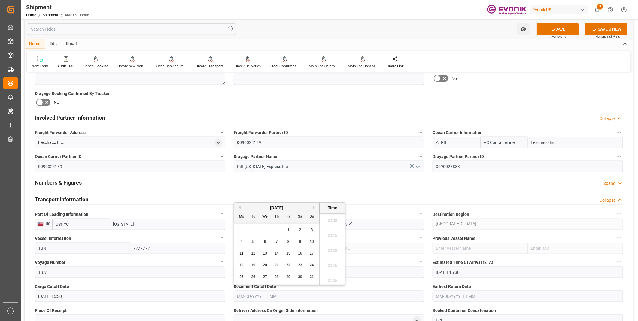
scroll to position [887, 0]
paste input "09-05-2025 15:30"
type input "09-05-2025 15:30"
click at [461, 294] on input "text" at bounding box center [527, 295] width 190 height 11
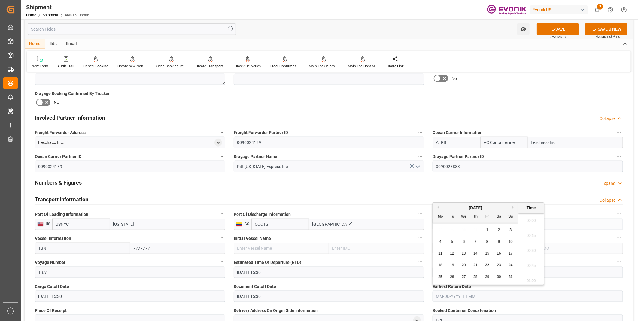
paste input "09-05-2025 15:30"
type input "09-05-2025 15:30"
click at [524, 263] on li "15:30" at bounding box center [531, 263] width 26 height 15
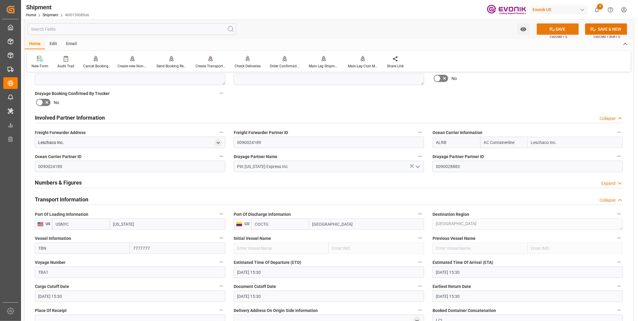
click at [558, 26] on button "SAVE" at bounding box center [557, 28] width 42 height 11
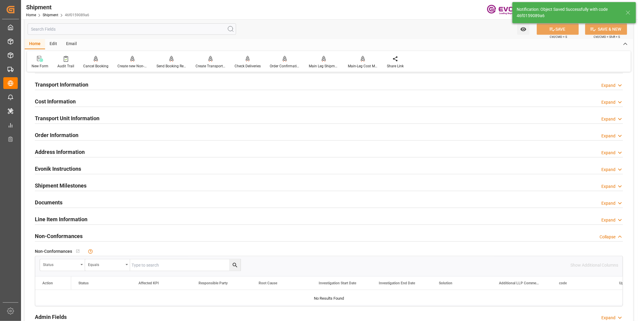
scroll to position [300, 0]
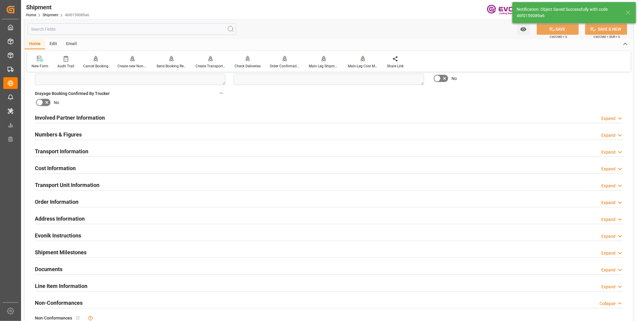
click at [113, 149] on div "Transport Information Expand" at bounding box center [329, 150] width 588 height 11
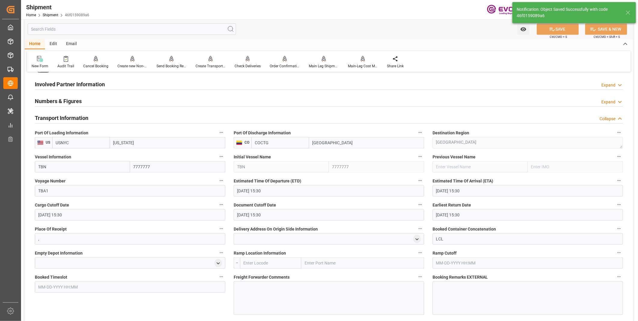
scroll to position [367, 0]
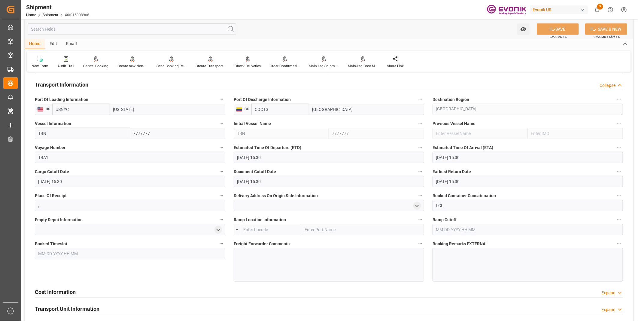
click at [268, 228] on input "text" at bounding box center [270, 229] width 61 height 11
type input "USNYC"
click at [254, 241] on b "USNYC" at bounding box center [251, 242] width 14 height 5
type input "New York"
type input "USNYC"
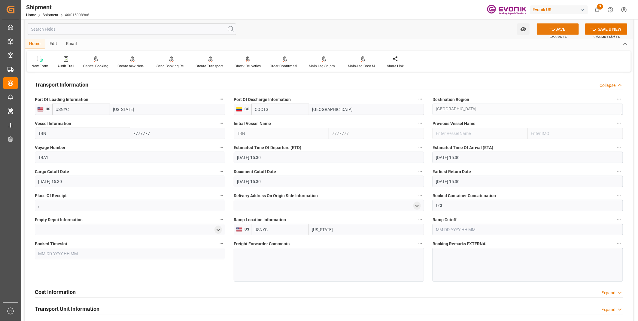
drag, startPoint x: 559, startPoint y: 32, endPoint x: 460, endPoint y: 2, distance: 102.5
click at [558, 32] on button "SAVE" at bounding box center [557, 28] width 42 height 11
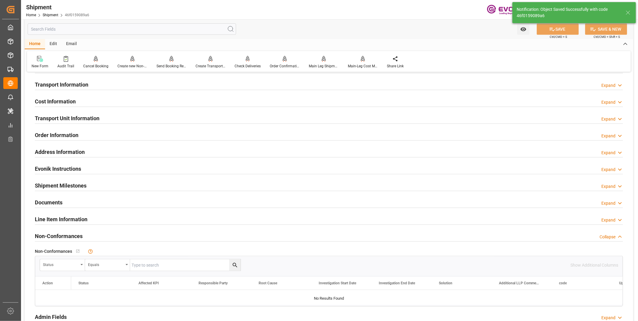
scroll to position [333, 0]
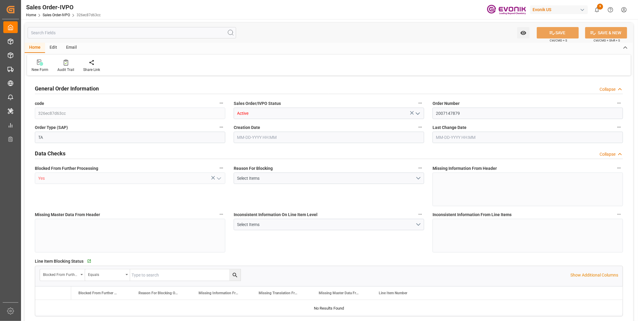
type input "BRRIO"
type input "0"
type input "1"
type input "20000"
type input "[DATE] 18:01"
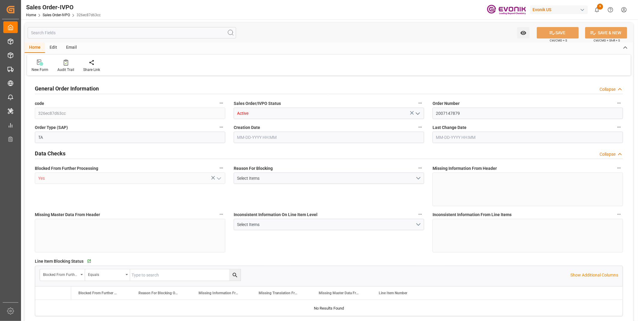
type input "[DATE] 18:01"
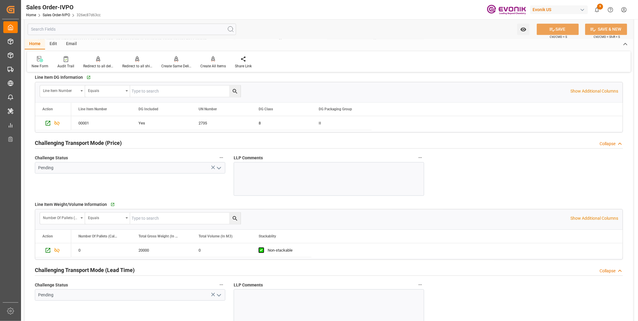
scroll to position [699, 0]
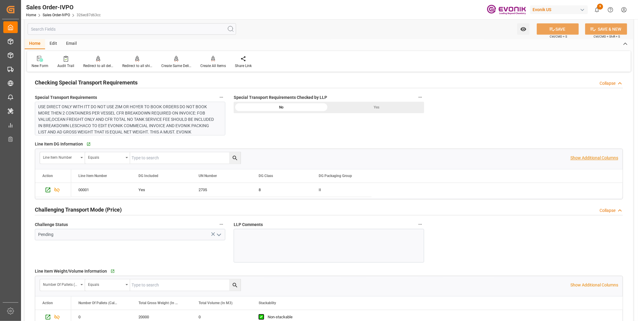
click at [585, 156] on p "Show Additional Columns" at bounding box center [594, 158] width 48 height 6
click at [479, 189] on div "Active" at bounding box center [462, 190] width 46 height 14
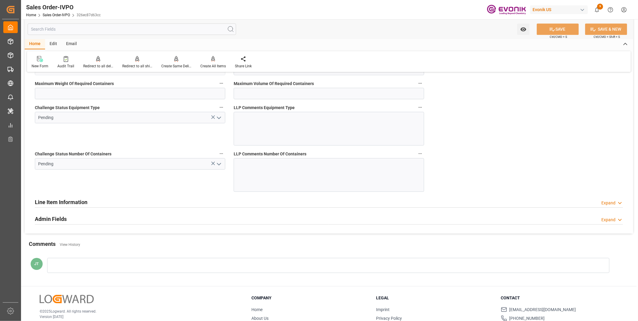
scroll to position [1099, 0]
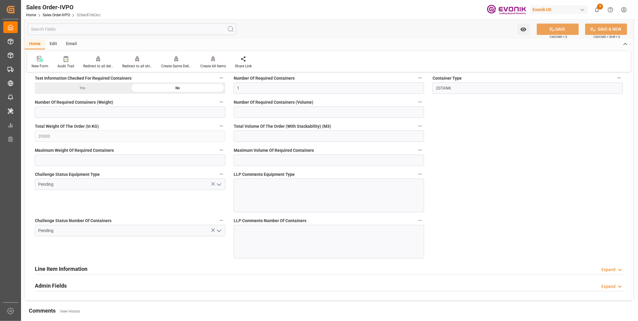
click at [219, 229] on icon "open menu" at bounding box center [218, 230] width 7 height 7
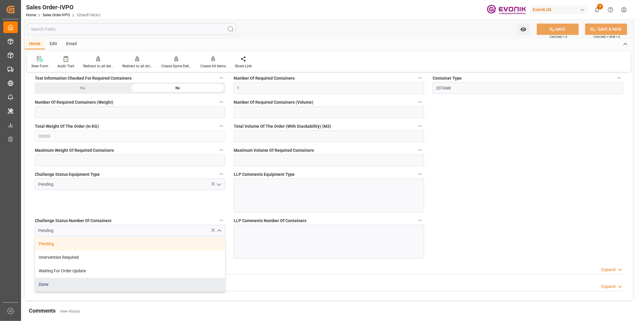
click at [57, 283] on div "Done" at bounding box center [130, 284] width 190 height 14
type input "Done"
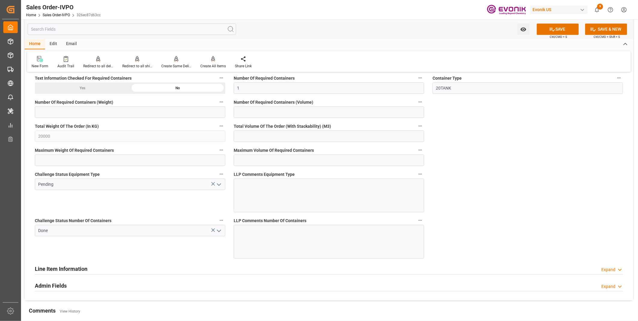
click at [219, 183] on icon "open menu" at bounding box center [218, 184] width 7 height 7
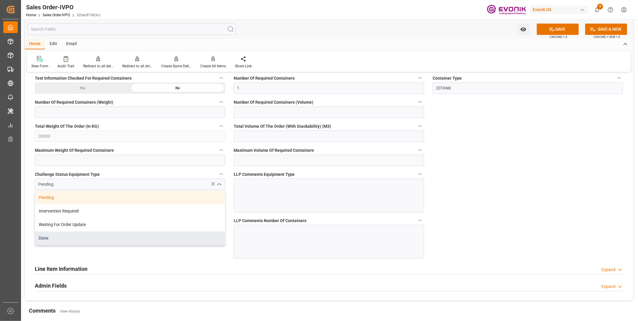
click at [87, 240] on div "Done" at bounding box center [130, 238] width 190 height 14
type input "Done"
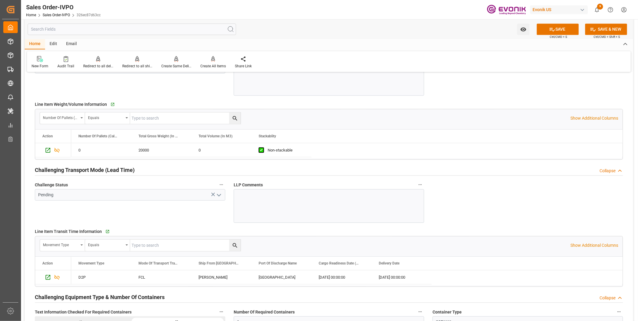
scroll to position [799, 0]
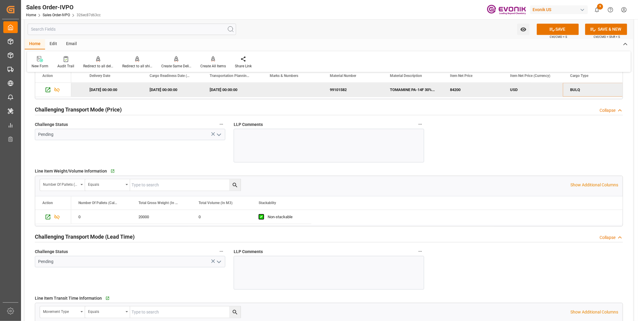
click at [218, 261] on icon "open menu" at bounding box center [218, 261] width 7 height 7
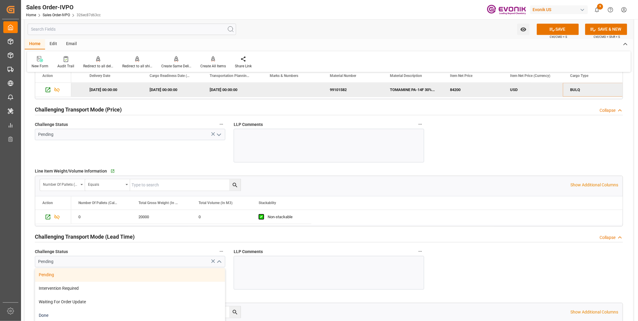
click at [61, 310] on div "Done" at bounding box center [130, 315] width 190 height 14
type input "Done"
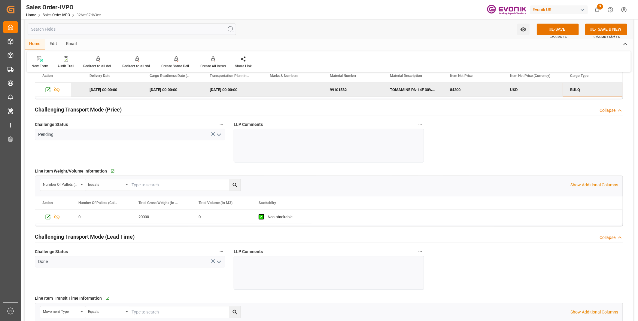
click at [218, 132] on icon "open menu" at bounding box center [218, 134] width 7 height 7
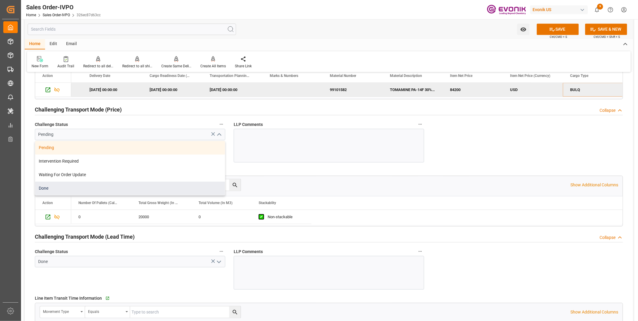
click at [65, 187] on div "Done" at bounding box center [130, 188] width 190 height 14
type input "Done"
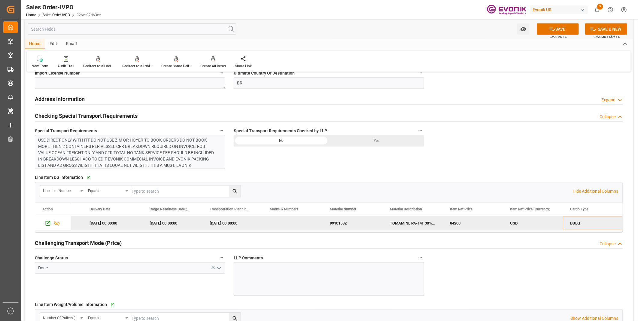
scroll to position [632, 0]
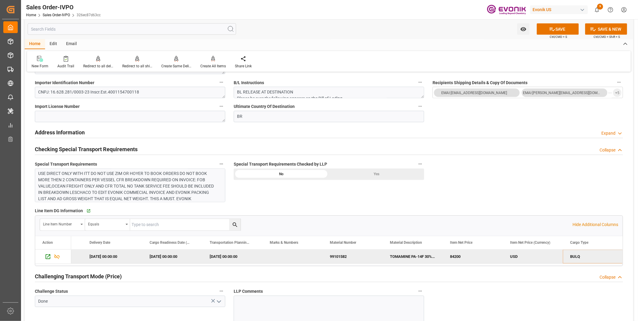
click at [378, 173] on div "Yes" at bounding box center [376, 173] width 95 height 11
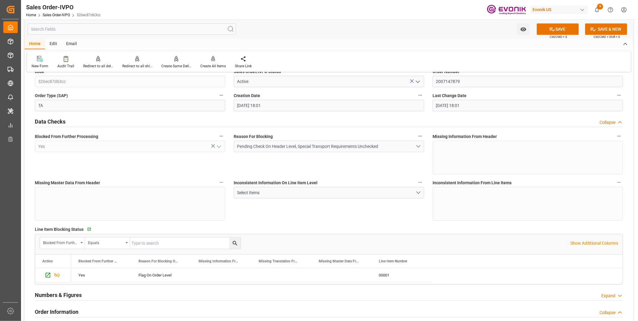
scroll to position [0, 0]
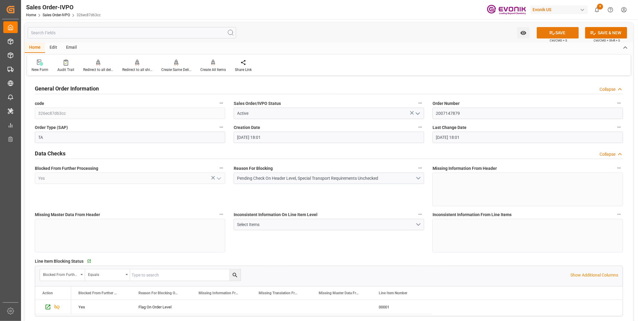
click at [551, 35] on icon at bounding box center [552, 33] width 6 height 6
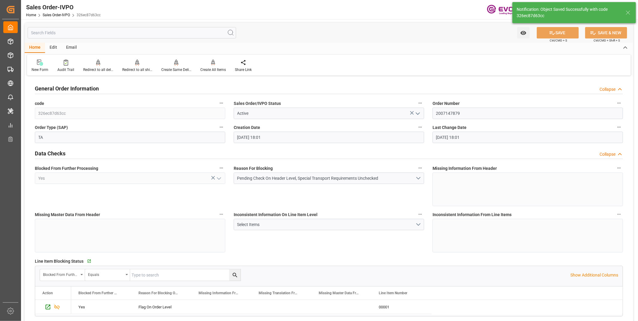
type input "No"
type input "2"
type input "0"
type input "17000"
type input "30"
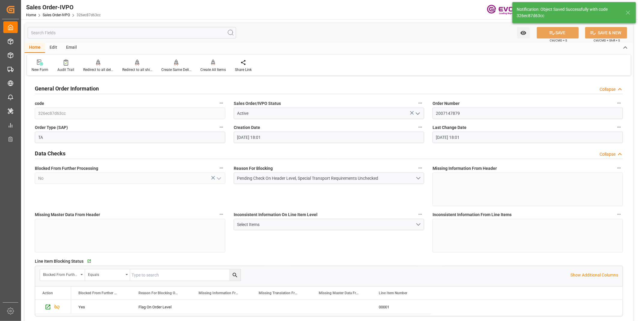
type input "[DATE] 19:32"
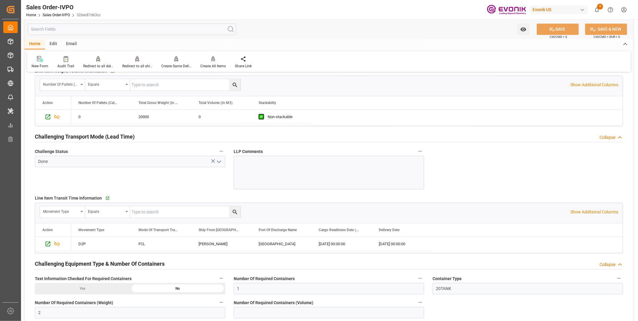
scroll to position [866, 0]
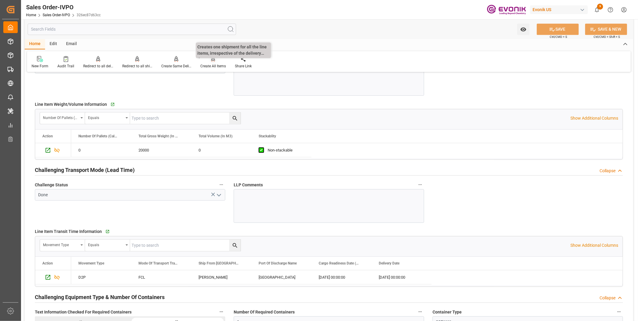
click at [205, 63] on div "Create All Items" at bounding box center [213, 65] width 26 height 5
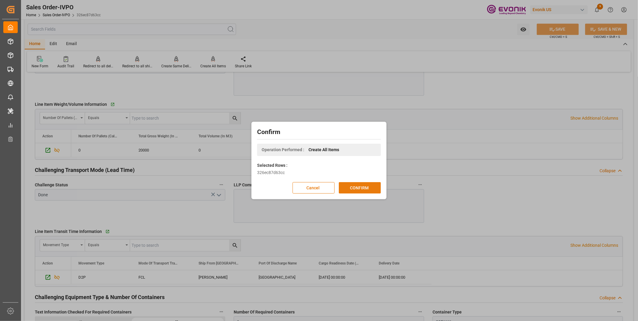
click at [364, 187] on button "CONFIRM" at bounding box center [360, 187] width 42 height 11
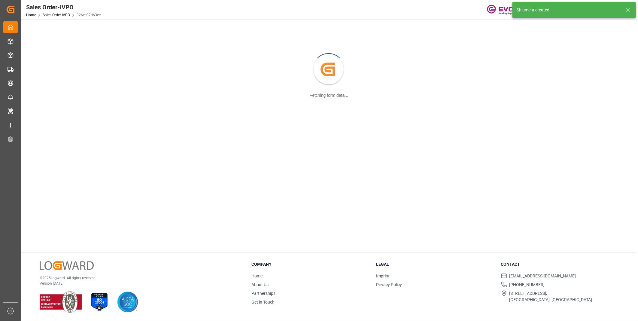
scroll to position [65, 0]
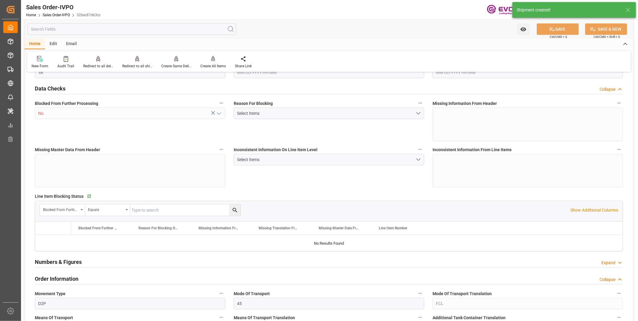
type input "BRRIO"
type input "0"
type input "1"
type input "2"
type input "20000"
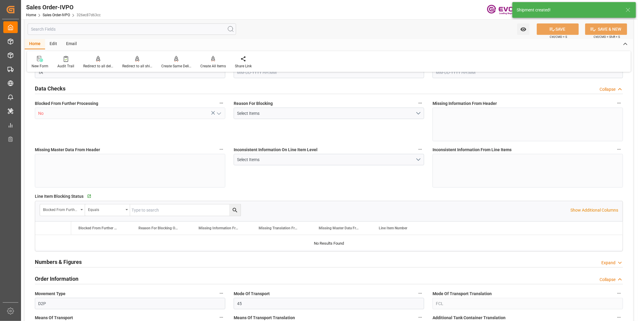
type input "0"
type input "17000"
type input "30"
type input "08-20-2025 18:01"
type input "[DATE] 19:32"
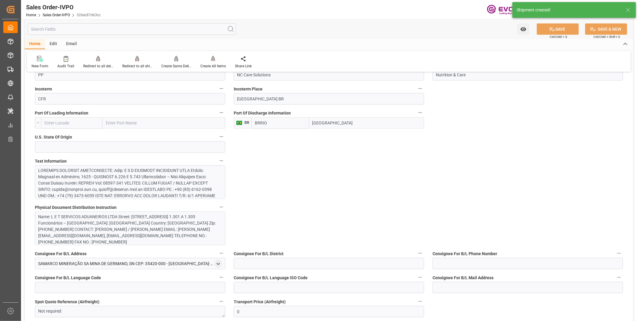
scroll to position [199, 0]
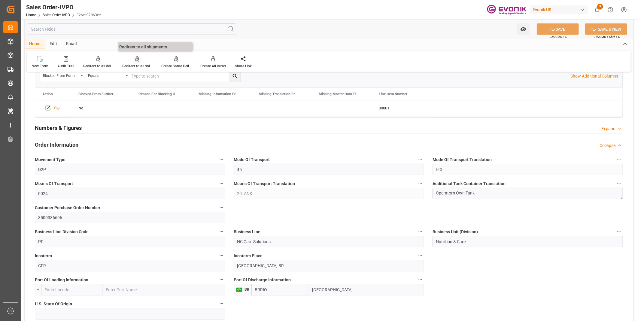
click at [138, 60] on icon at bounding box center [137, 58] width 4 height 5
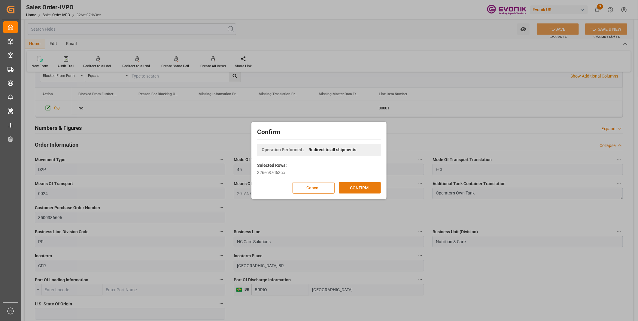
click at [360, 184] on button "CONFIRM" at bounding box center [360, 187] width 42 height 11
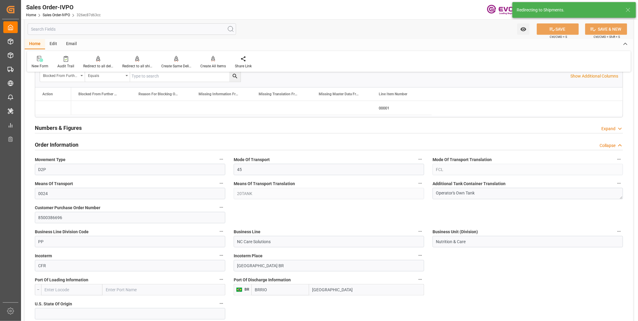
type input "08-20-2025 18:01"
type input "[DATE] 19:32"
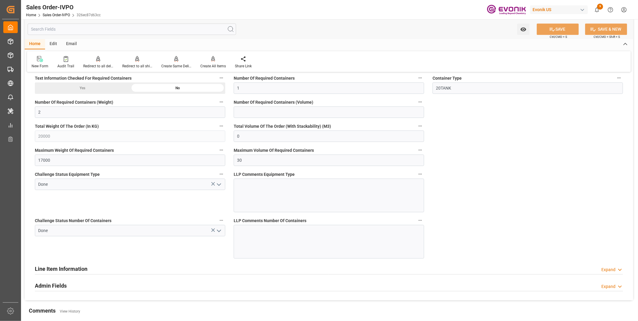
scroll to position [1199, 0]
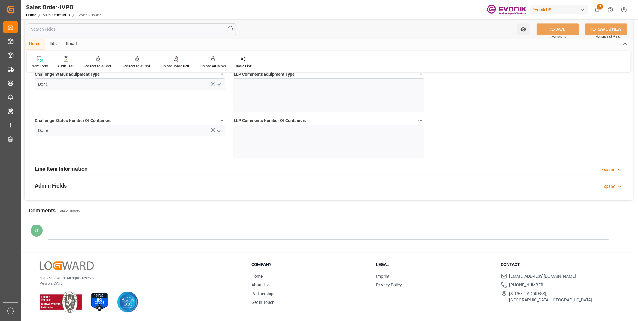
click at [75, 169] on h2 "Line Item Information" at bounding box center [61, 168] width 53 height 8
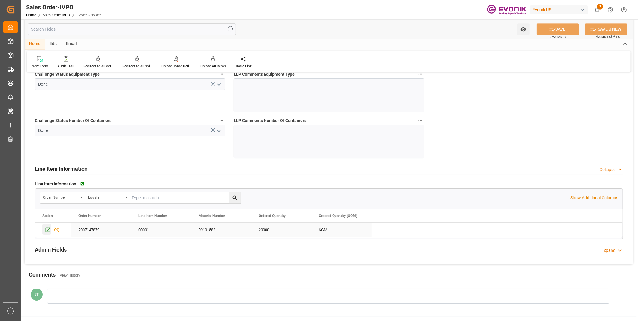
click at [47, 229] on icon "Press SPACE to select this row." at bounding box center [48, 229] width 6 height 6
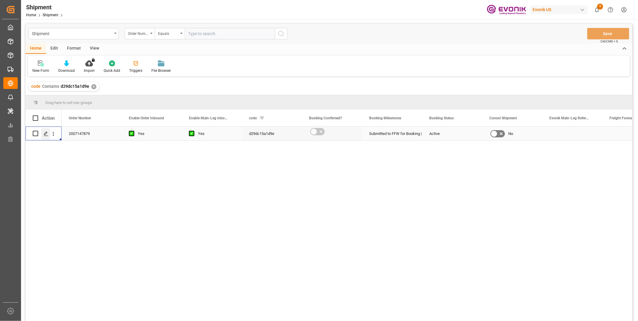
click at [46, 130] on div "Press SPACE to select this row." at bounding box center [45, 133] width 9 height 11
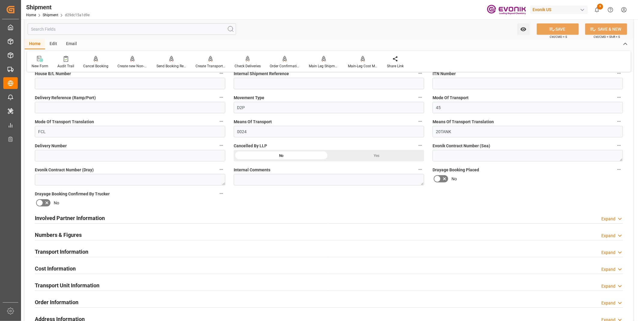
scroll to position [233, 0]
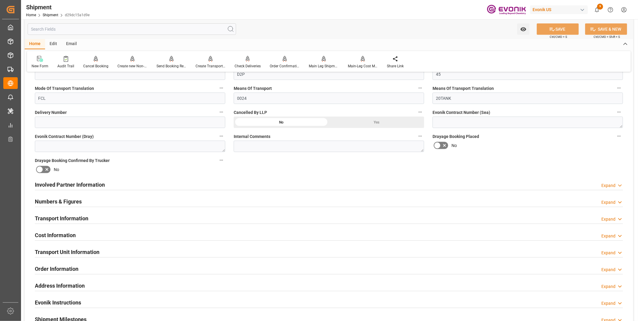
click at [131, 183] on div "Involved Partner Information Expand" at bounding box center [329, 183] width 588 height 11
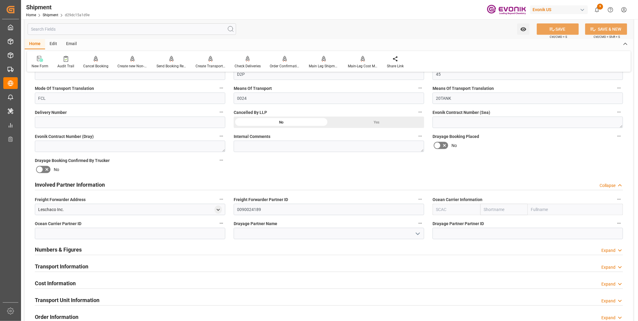
click at [437, 208] on input "text" at bounding box center [456, 209] width 48 height 11
type input "ALRB"
click at [438, 224] on div "ALRB" at bounding box center [442, 223] width 18 height 14
type input "AC Containerline"
type input "AC Containerline GmbH"
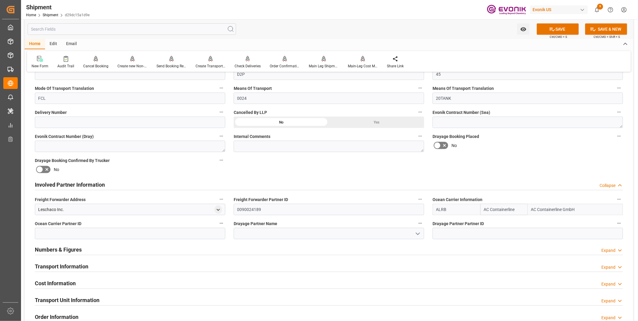
type input "ALRB"
click at [317, 234] on input at bounding box center [329, 233] width 190 height 11
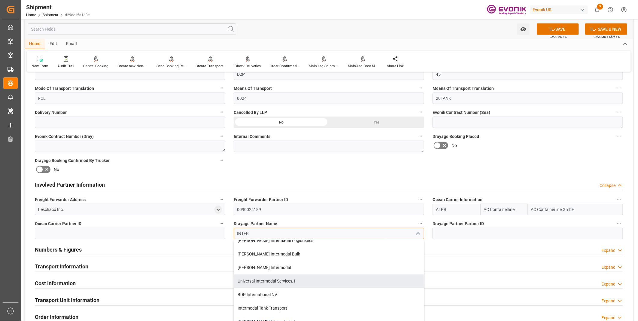
scroll to position [67, 0]
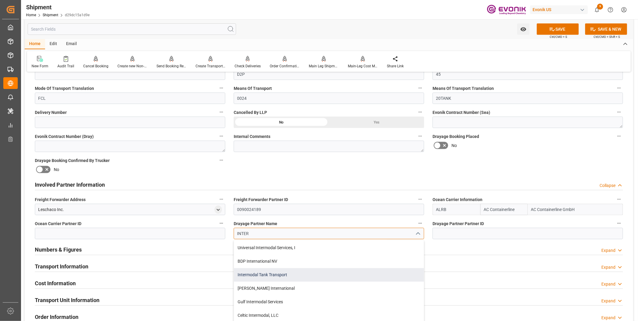
click at [255, 271] on div "Intermodal Tank Transport" at bounding box center [329, 275] width 190 height 14
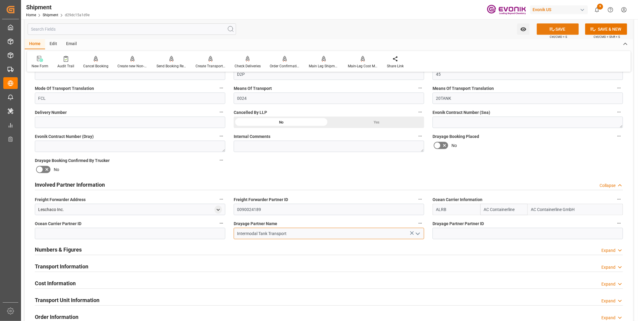
type input "Intermodal Tank Transport"
click at [559, 28] on button "SAVE" at bounding box center [557, 28] width 42 height 11
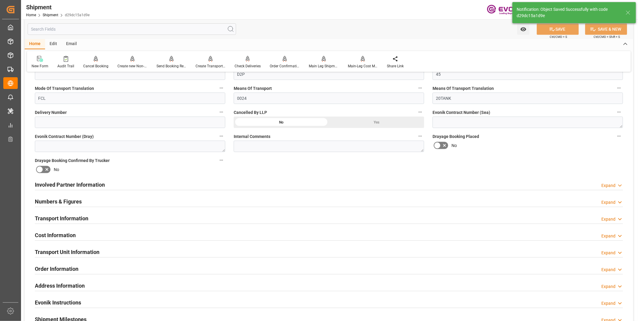
click at [239, 182] on div "Involved Partner Information Expand" at bounding box center [329, 183] width 588 height 11
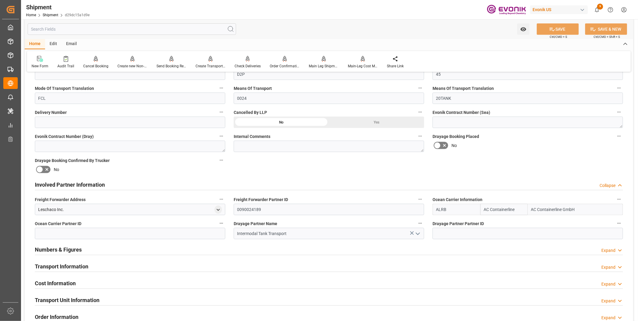
click at [238, 265] on div "Transport Information Expand" at bounding box center [329, 265] width 588 height 11
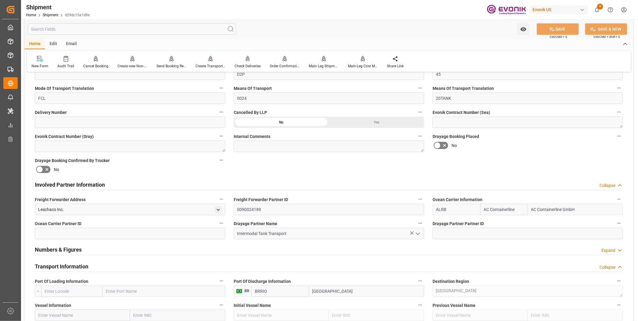
click at [62, 289] on input "text" at bounding box center [71, 290] width 61 height 11
type input "E"
type input "USEWR"
click at [61, 300] on div "USEWR - Newark" at bounding box center [71, 307] width 61 height 20
type input "Newark"
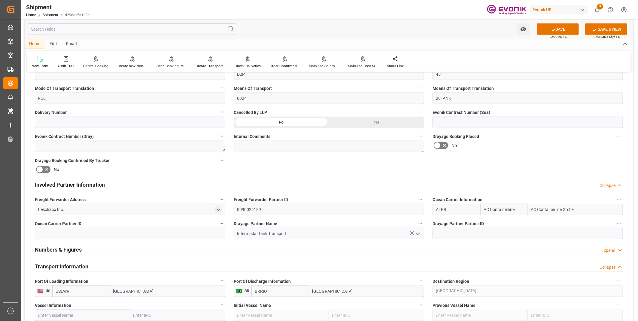
scroll to position [300, 0]
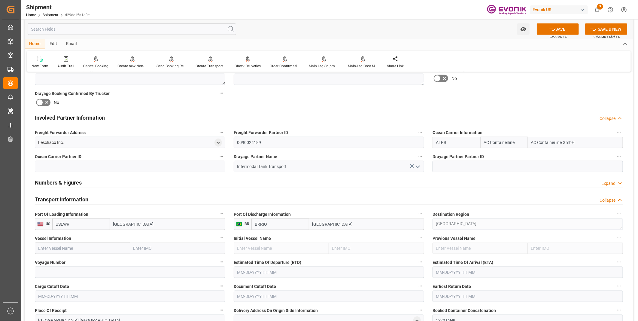
type input "USEWR"
click at [61, 248] on input "text" at bounding box center [82, 247] width 95 height 11
type input "TBN"
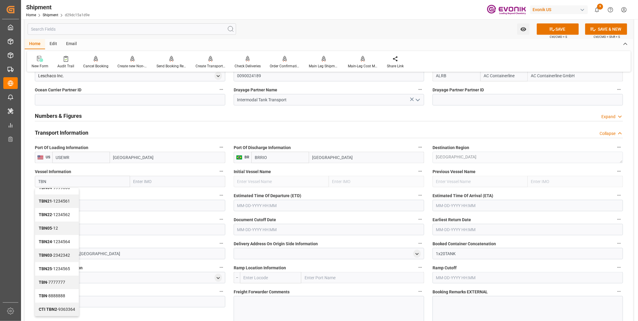
scroll to position [433, 0]
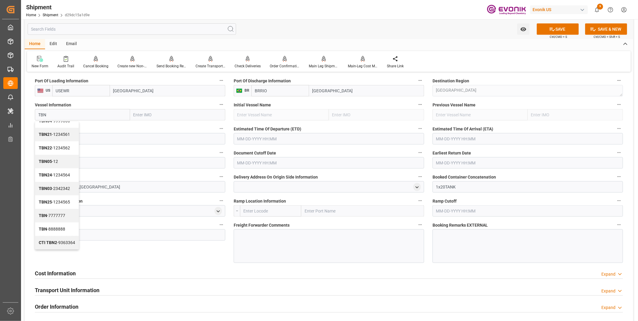
click at [47, 214] on span "TBN - 7777777" at bounding box center [52, 215] width 26 height 5
type input "7777777"
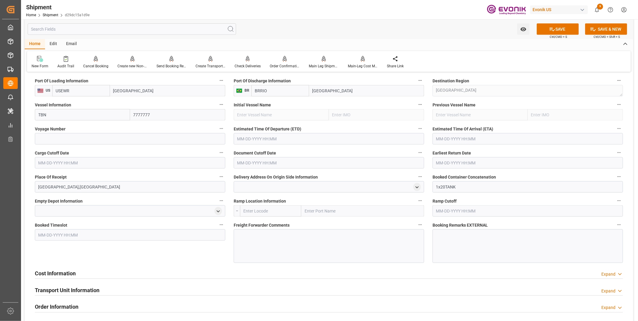
scroll to position [400, 0]
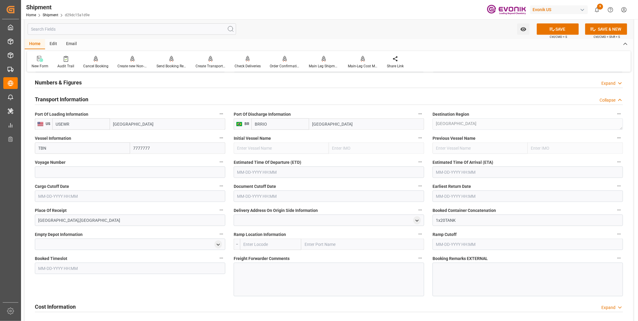
type input "TBN"
click at [116, 170] on input at bounding box center [130, 171] width 190 height 11
type input "0000"
click at [262, 170] on input "text" at bounding box center [329, 171] width 190 height 11
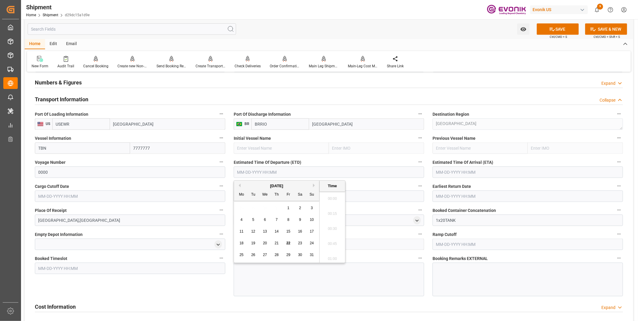
scroll to position [902, 0]
click at [556, 29] on button "SAVE" at bounding box center [557, 28] width 42 height 11
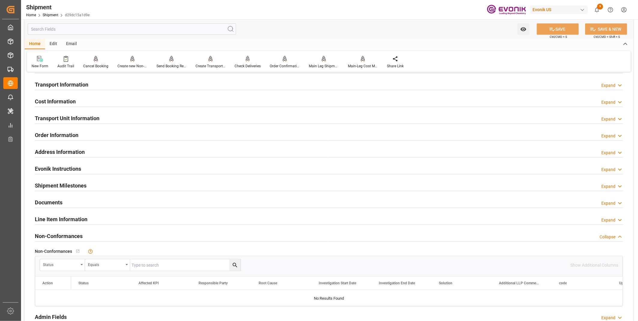
scroll to position [333, 0]
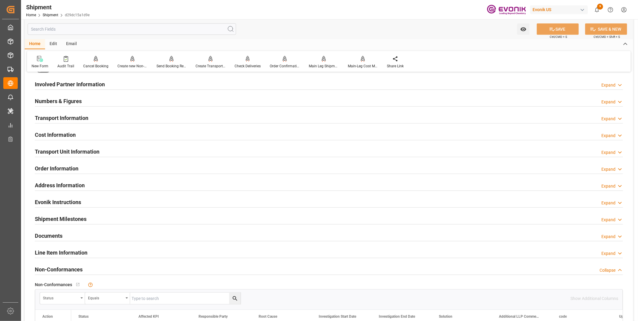
click at [166, 113] on div "Transport Information Expand" at bounding box center [329, 117] width 588 height 11
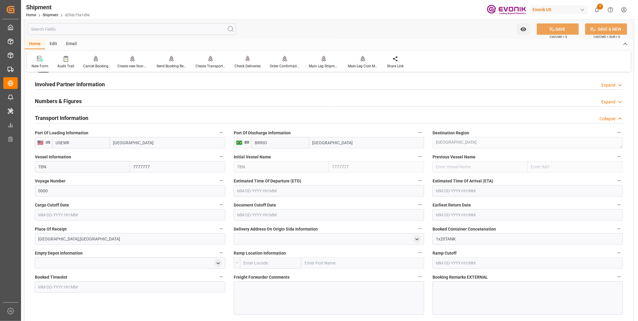
click at [263, 188] on input "text" at bounding box center [329, 190] width 190 height 11
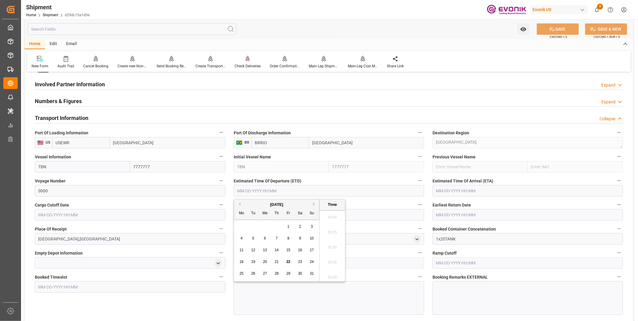
scroll to position [902, 0]
drag, startPoint x: 265, startPoint y: 190, endPoint x: 263, endPoint y: 187, distance: 3.8
click at [264, 190] on input "text" at bounding box center [329, 190] width 190 height 11
click at [330, 243] on li "15:30" at bounding box center [332, 245] width 26 height 15
type input "09-05-2025 15:30"
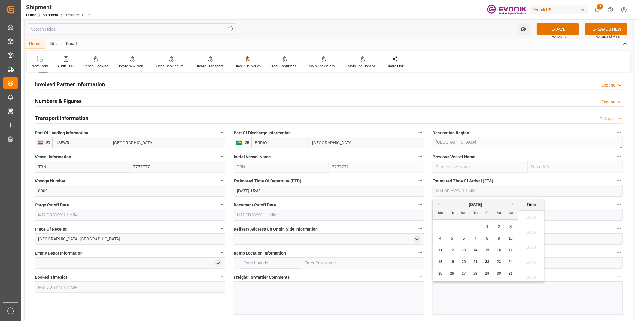
click at [452, 189] on input "text" at bounding box center [527, 190] width 190 height 11
click at [536, 245] on li "15:30" at bounding box center [531, 245] width 26 height 15
type input "10-10-2025 15:30"
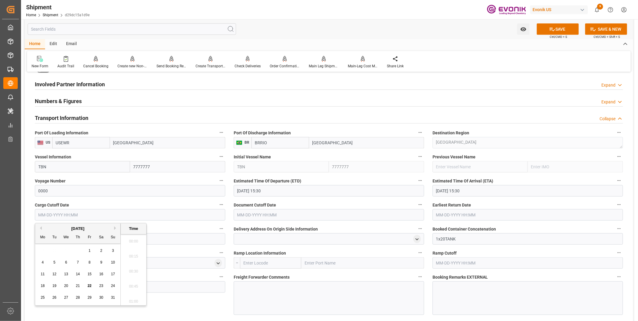
click at [127, 213] on input "text" at bounding box center [130, 214] width 190 height 11
drag, startPoint x: 131, startPoint y: 253, endPoint x: 127, endPoint y: 251, distance: 4.3
click at [131, 252] on li "15:15" at bounding box center [134, 254] width 26 height 15
type input "08-31-2025 15:15"
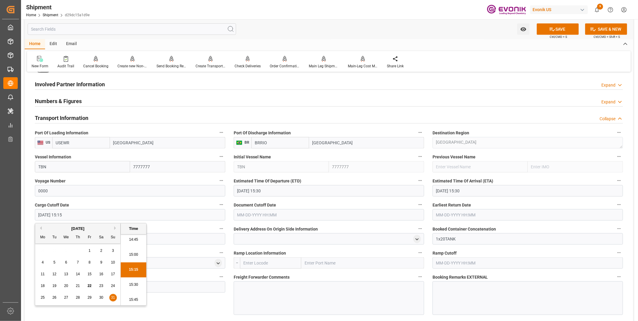
drag, startPoint x: 77, startPoint y: 215, endPoint x: 27, endPoint y: 214, distance: 49.8
click at [28, 213] on div "Booking Confirmation Milestone Bar Collapse Submitted to FFW for Booking (Pendi…" at bounding box center [329, 149] width 608 height 811
click at [280, 216] on input "text" at bounding box center [329, 214] width 190 height 11
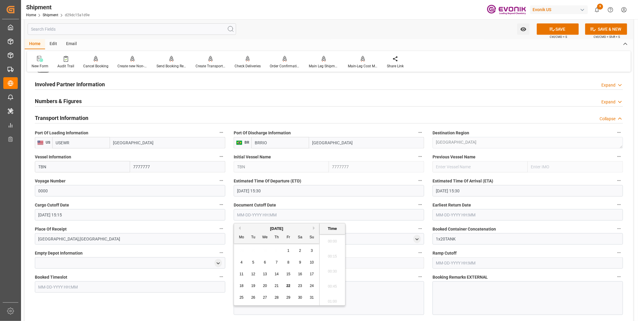
paste input "08-31-2025 15:15"
type input "08-31-2025 15:15"
click at [443, 215] on input "text" at bounding box center [527, 214] width 190 height 11
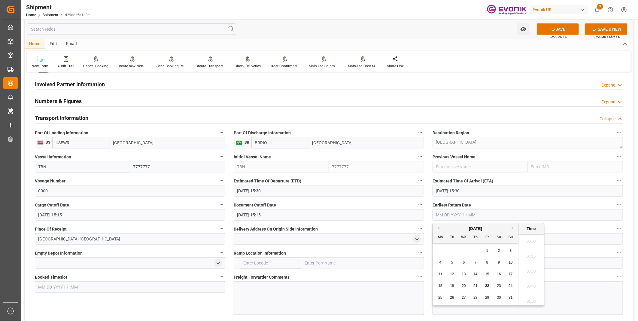
paste input "08-31-2025 15:15"
type input "08-31-2025 15:15"
click at [527, 251] on li "15:15" at bounding box center [531, 254] width 26 height 15
click at [551, 28] on icon at bounding box center [552, 29] width 6 height 6
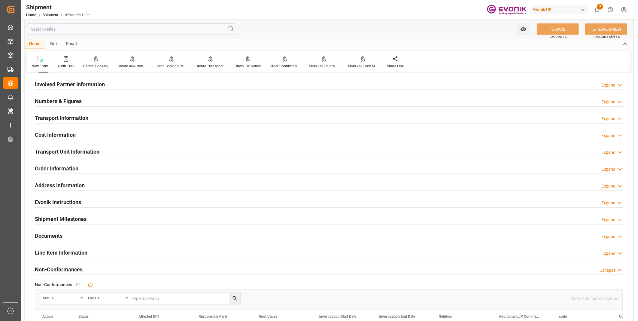
click at [111, 134] on div "Cost Information Expand" at bounding box center [329, 133] width 588 height 11
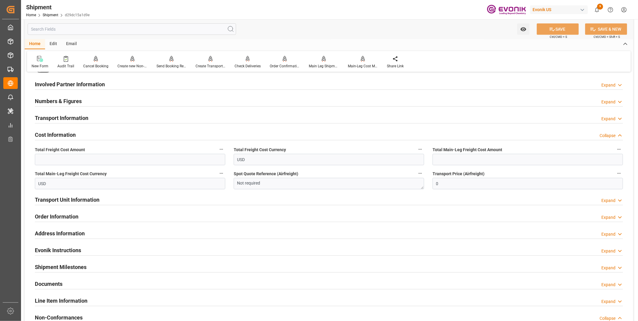
click at [94, 116] on div "Transport Information Expand" at bounding box center [329, 117] width 588 height 11
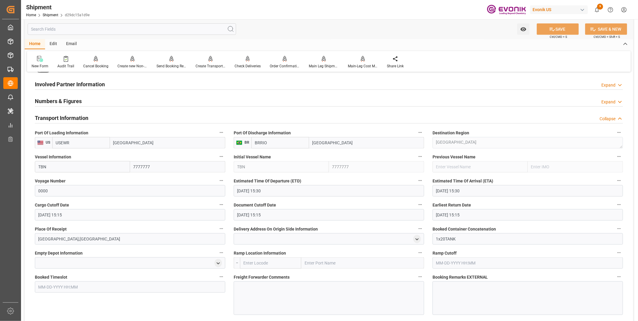
click at [257, 292] on div at bounding box center [329, 298] width 190 height 34
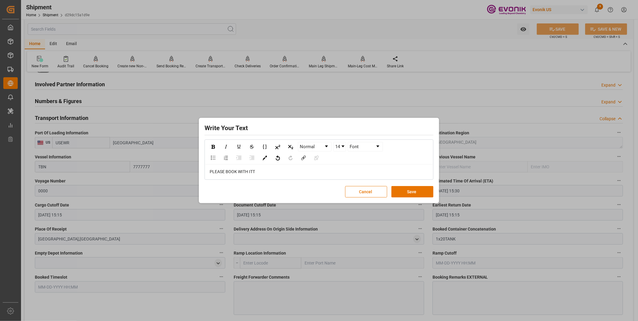
drag, startPoint x: 416, startPoint y: 190, endPoint x: 423, endPoint y: 178, distance: 13.3
click at [416, 189] on button "Save" at bounding box center [412, 191] width 42 height 11
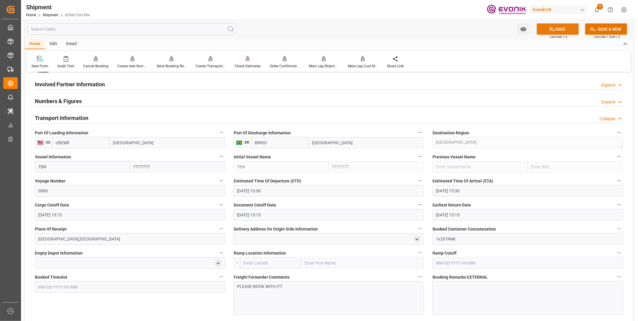
click at [557, 26] on button "SAVE" at bounding box center [557, 28] width 42 height 11
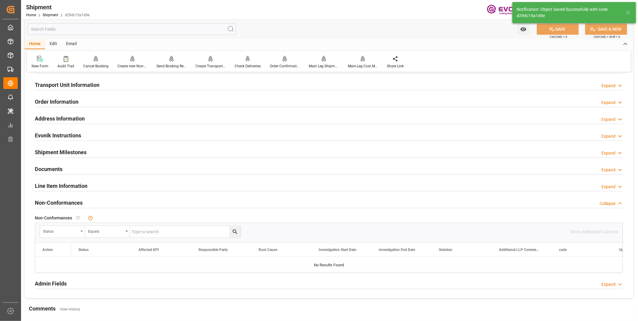
scroll to position [367, 0]
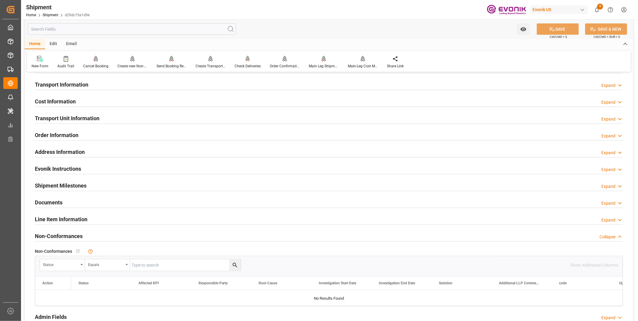
click at [135, 100] on div "Cost Information Expand" at bounding box center [329, 100] width 588 height 11
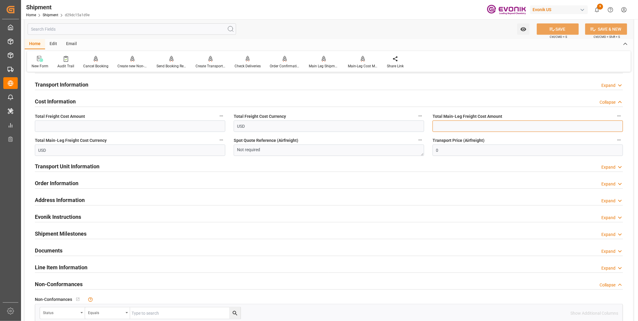
click at [444, 125] on input "text" at bounding box center [527, 125] width 190 height 11
drag, startPoint x: 449, startPoint y: 123, endPoint x: 418, endPoint y: 121, distance: 31.3
click at [418, 121] on div "Booking Confirmation Milestone Bar Collapse Submitted to FFW for Booking (Pendi…" at bounding box center [329, 44] width 608 height 669
type input "4627"
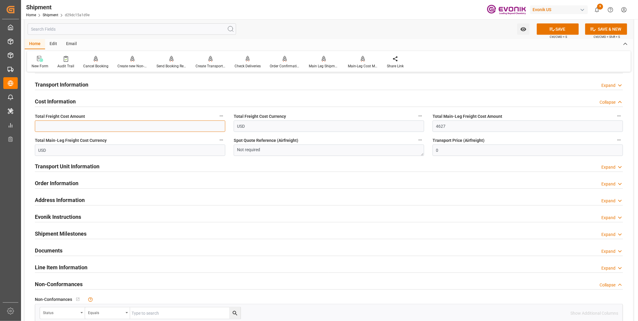
click at [148, 121] on input "text" at bounding box center [130, 125] width 190 height 11
paste input "4627"
type input "4627"
click at [555, 28] on button "SAVE" at bounding box center [557, 28] width 42 height 11
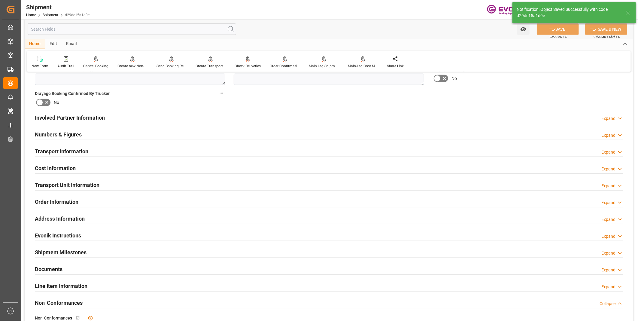
scroll to position [333, 0]
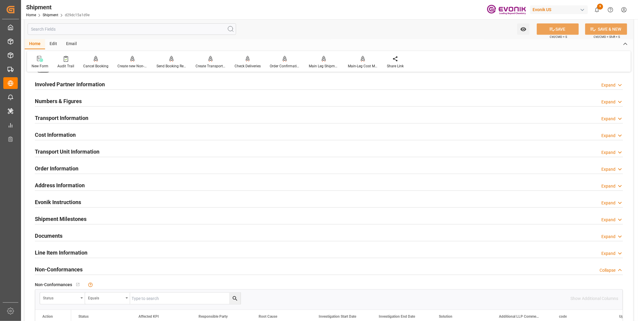
click at [116, 134] on div "Cost Information Expand" at bounding box center [329, 133] width 588 height 11
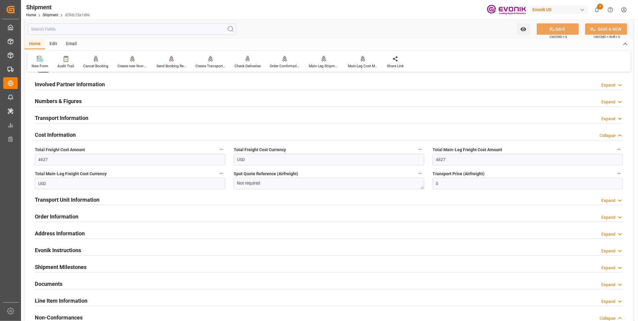
click at [112, 118] on div "Transport Information Expand" at bounding box center [329, 117] width 588 height 11
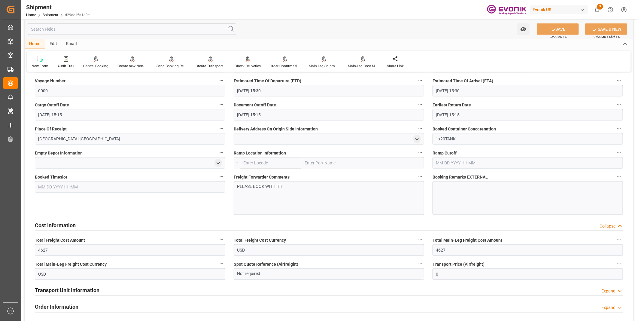
scroll to position [467, 0]
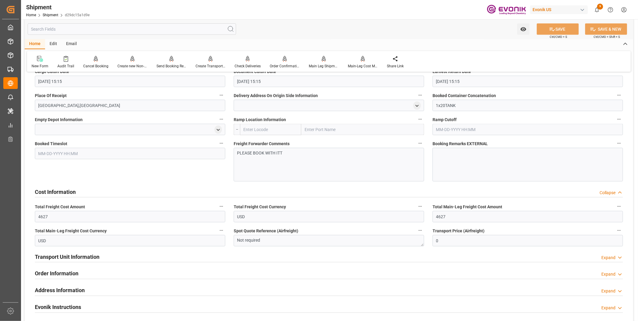
click at [151, 254] on div "Transport Unit Information Expand" at bounding box center [329, 255] width 588 height 11
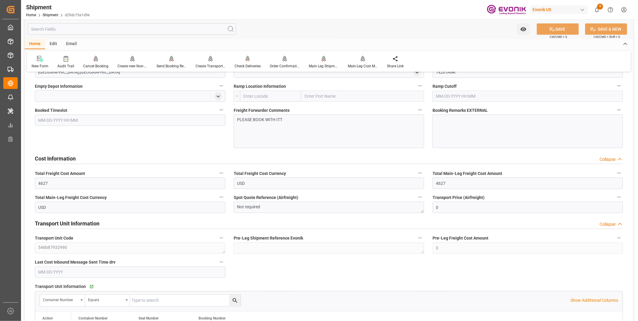
scroll to position [533, 0]
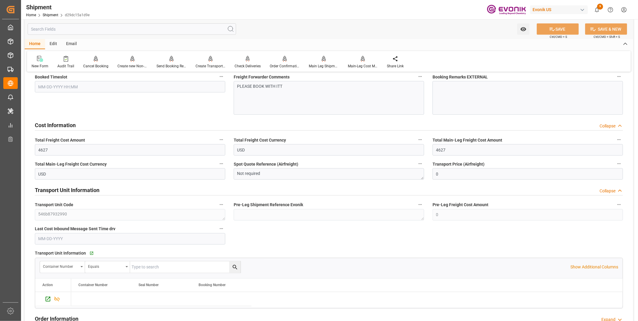
click at [141, 190] on div "Transport Unit Information Collapse" at bounding box center [329, 189] width 588 height 11
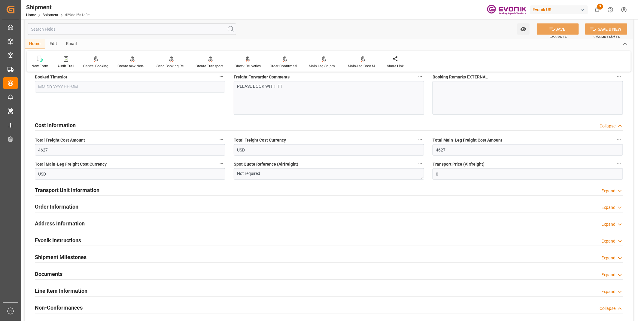
click at [140, 209] on div "Order Information Expand" at bounding box center [329, 206] width 588 height 11
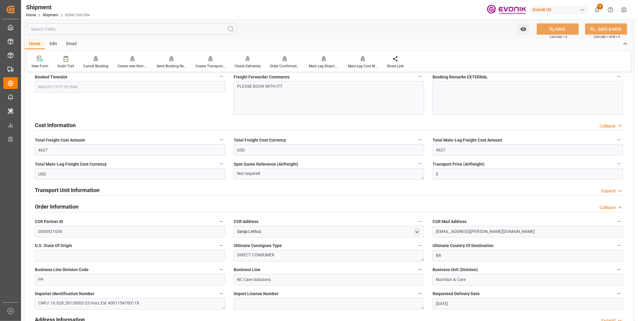
click at [143, 208] on div "Order Information Collapse" at bounding box center [329, 206] width 588 height 11
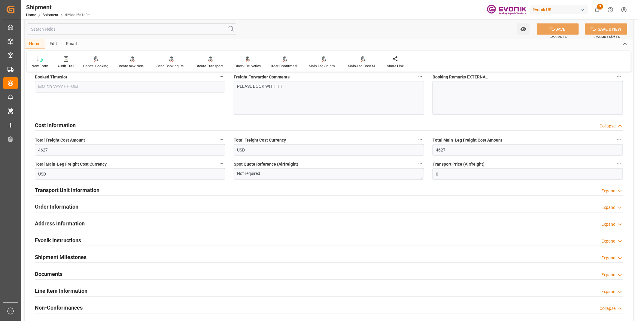
click at [139, 223] on div "Address Information Expand" at bounding box center [329, 222] width 588 height 11
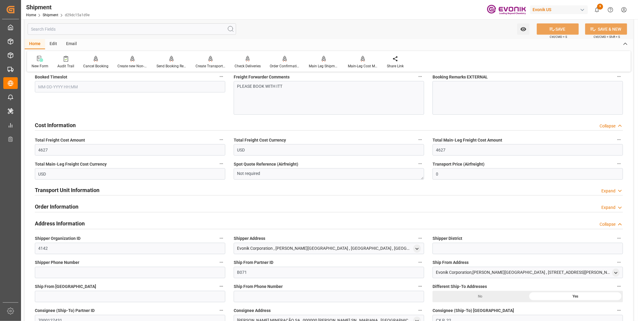
click at [139, 223] on div "Address Information Collapse" at bounding box center [329, 222] width 588 height 11
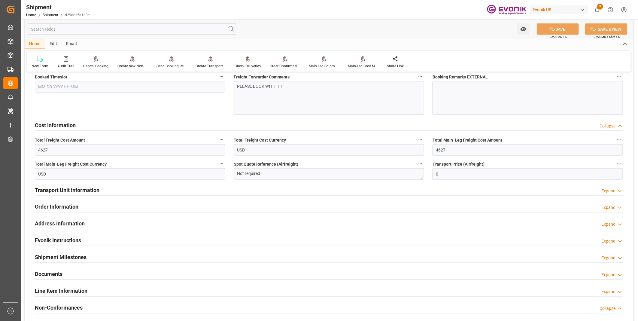
click at [139, 190] on div "Transport Unit Information Expand" at bounding box center [329, 189] width 588 height 11
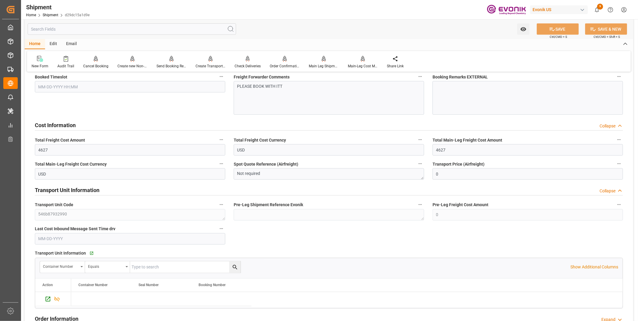
click at [139, 190] on div "Transport Unit Information Collapse" at bounding box center [329, 189] width 588 height 11
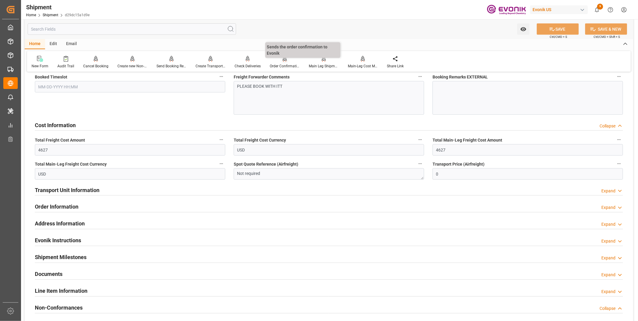
click at [282, 65] on div "Order Confirmation" at bounding box center [285, 65] width 30 height 5
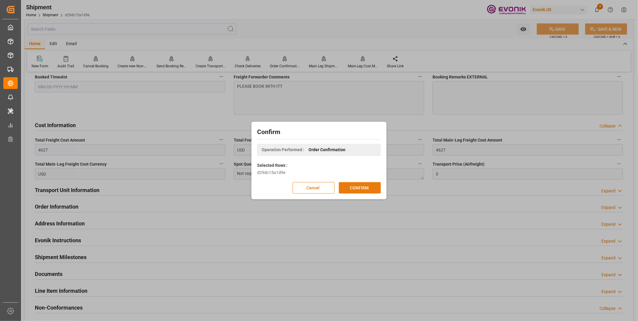
click at [354, 186] on button "CONFIRM" at bounding box center [360, 187] width 42 height 11
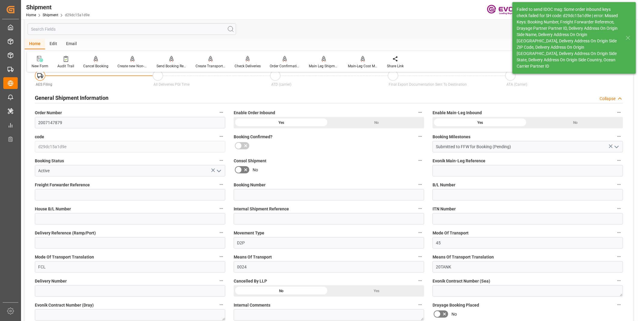
scroll to position [497, 0]
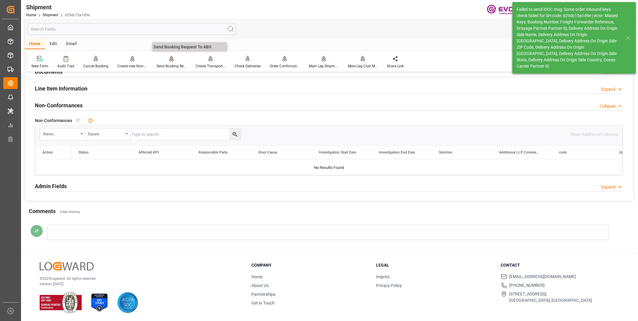
click at [164, 63] on div "Send Booking Request To ABS" at bounding box center [171, 65] width 30 height 5
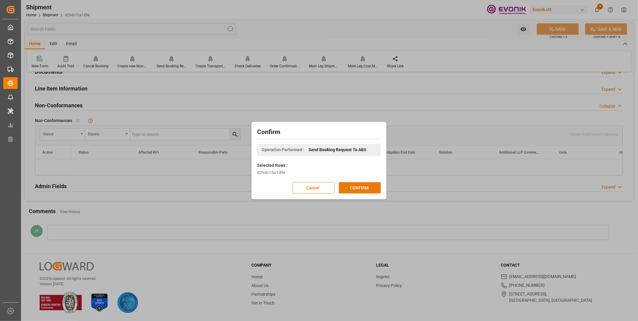
click at [362, 188] on button "CONFIRM" at bounding box center [360, 187] width 42 height 11
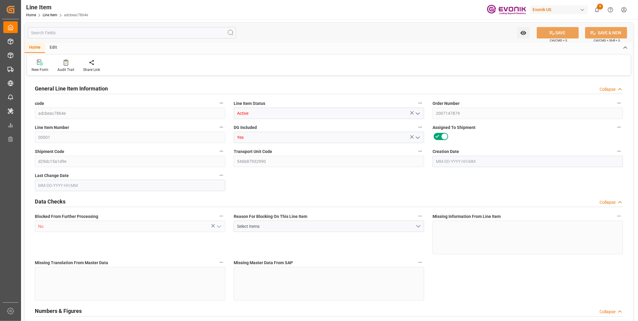
type input "0"
type input "20000"
type input "0"
type input "20000"
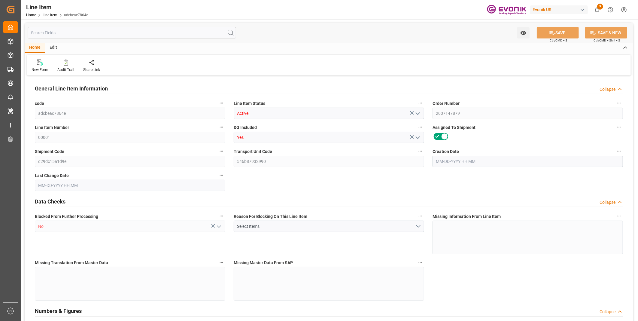
type input "84200"
type input "20000"
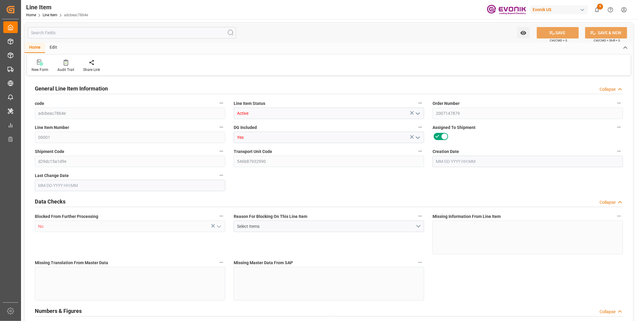
type input "20000"
type input "0"
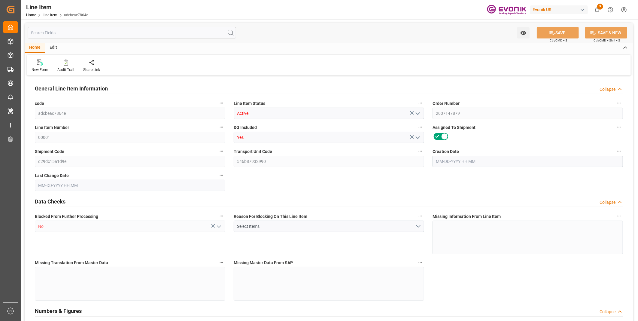
type input "0"
type input "[DATE] 18:01"
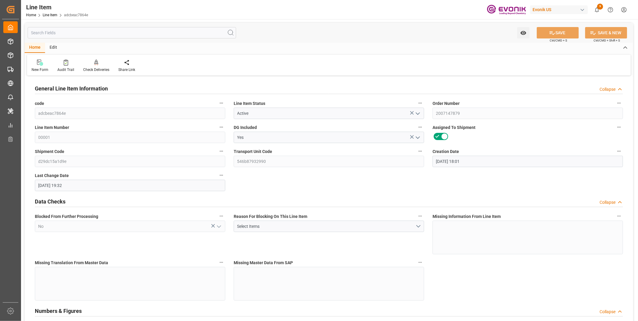
type input "[DATE] 19:32"
type input "[DATE]"
click at [69, 34] on input "text" at bounding box center [132, 32] width 208 height 11
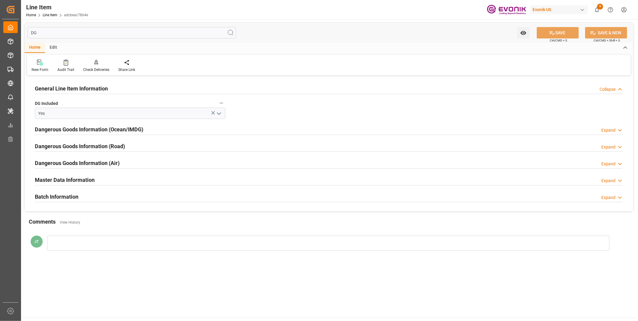
type input "DG"
click at [144, 127] on div "Dangerous Goods Information (Ocean/IMDG) Expand" at bounding box center [329, 128] width 588 height 11
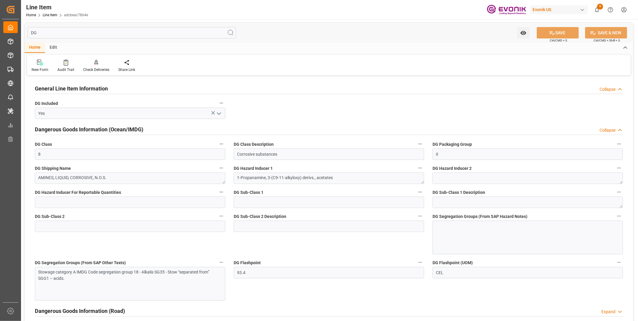
click at [458, 234] on div at bounding box center [527, 237] width 190 height 34
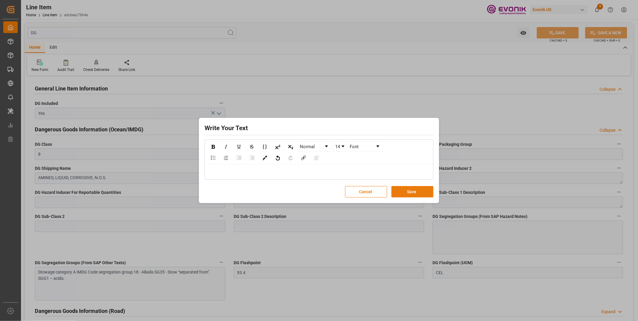
click at [407, 196] on button "Save" at bounding box center [412, 191] width 42 height 11
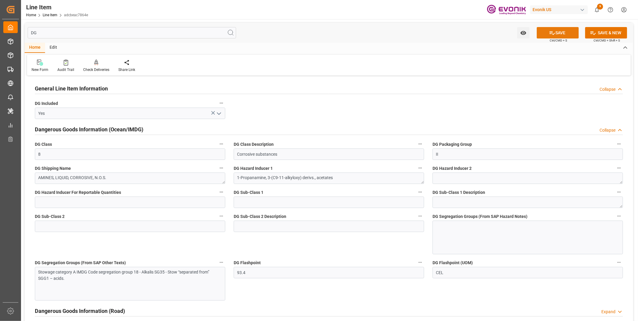
click at [558, 33] on button "SAVE" at bounding box center [557, 32] width 42 height 11
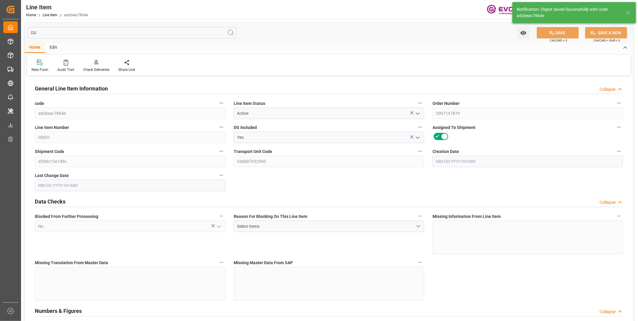
type input "0"
type input "20000"
type input "0"
type input "20000"
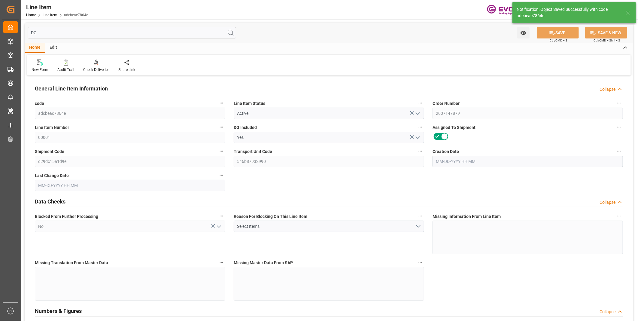
type input "84200"
type input "20000"
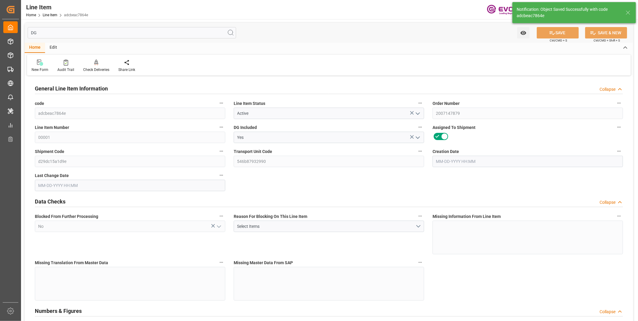
type input "20000"
type input "0"
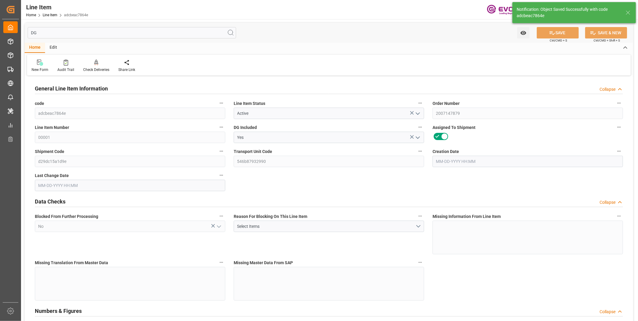
type input "0"
type input "08-20-2025 18:01"
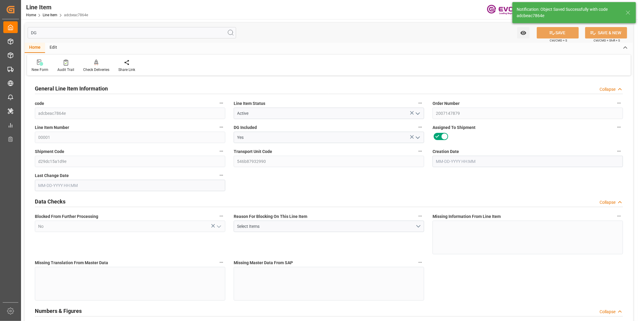
type input "[DATE] 19:38"
type input "[DATE]"
type input "08-31-2025"
type input "08-26-2025"
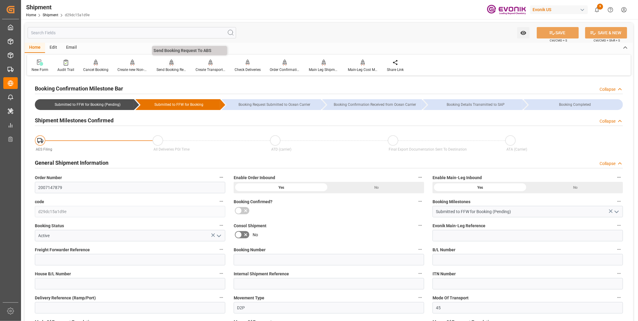
click at [167, 69] on div "Send Booking Request To ABS" at bounding box center [171, 69] width 30 height 5
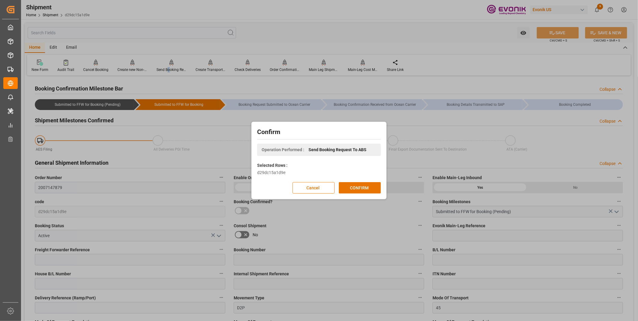
drag, startPoint x: 335, startPoint y: 20, endPoint x: 295, endPoint y: 8, distance: 41.3
click at [334, 20] on div "Confirm Operation Performed : Send Booking Request To ABS Selected Rows : d29dc…" at bounding box center [319, 160] width 638 height 321
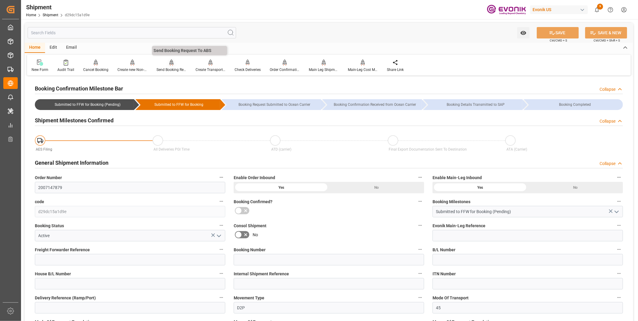
click at [166, 65] on div "Send Booking Request To ABS" at bounding box center [171, 65] width 39 height 13
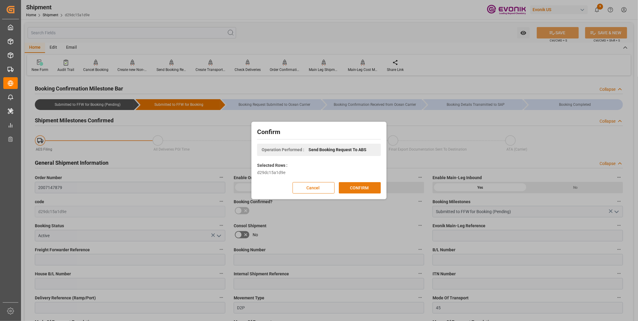
click at [361, 186] on button "CONFIRM" at bounding box center [360, 187] width 42 height 11
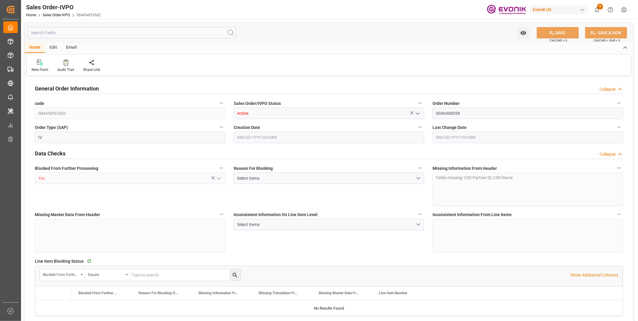
type input "BEANR"
type input "0"
type input "1"
type input "20000"
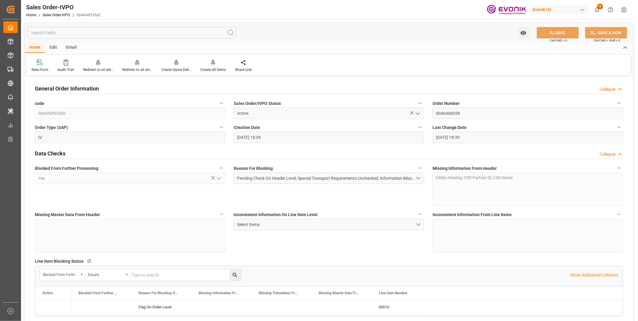
type input "[DATE] 18:39"
click at [448, 114] on input "0046468058" at bounding box center [527, 112] width 190 height 11
click at [445, 113] on input "0046468058" at bounding box center [527, 112] width 190 height 11
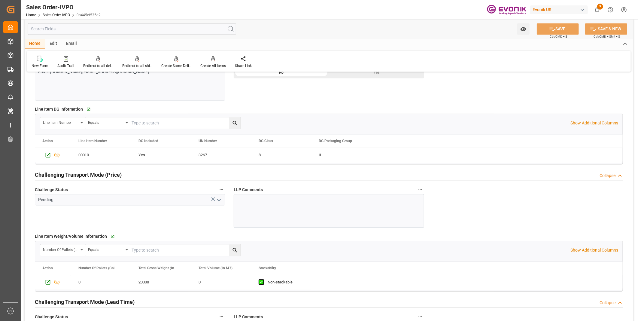
scroll to position [767, 0]
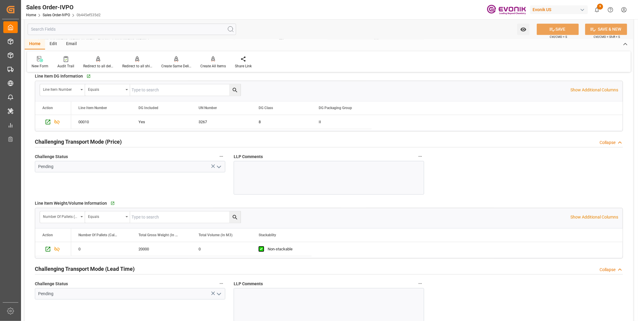
click at [291, 174] on div at bounding box center [329, 178] width 190 height 34
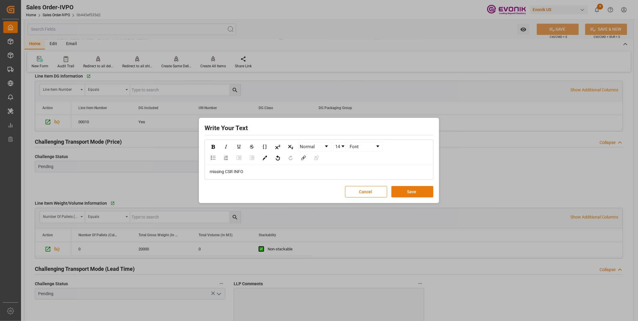
click at [407, 192] on button "Save" at bounding box center [412, 191] width 42 height 11
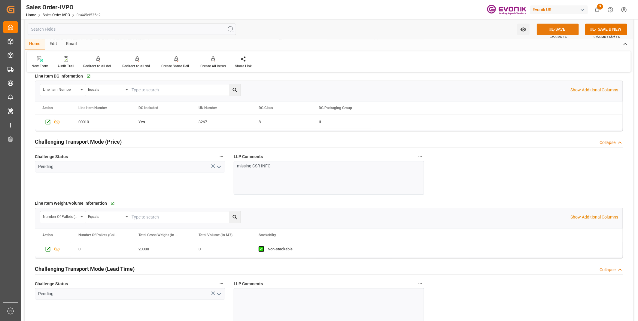
click at [549, 32] on icon at bounding box center [552, 29] width 6 height 6
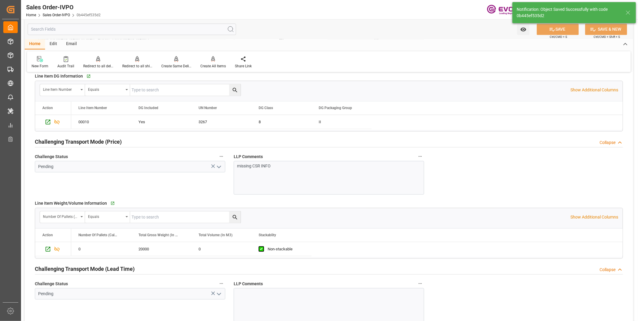
type input "08-22-2025 20:09"
type input "0"
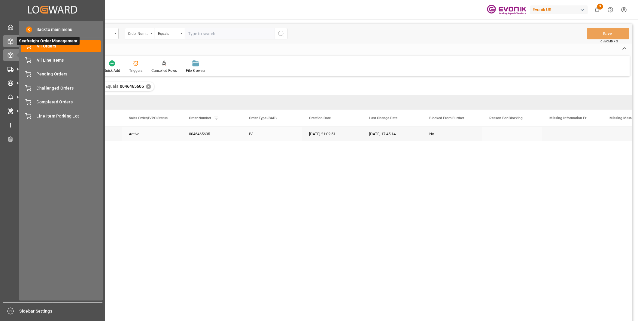
click at [9, 41] on icon at bounding box center [11, 41] width 6 height 6
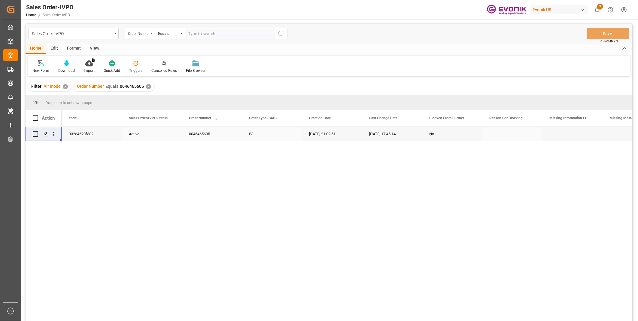
click at [205, 34] on input "text" at bounding box center [230, 33] width 90 height 11
paste input "0046465058"
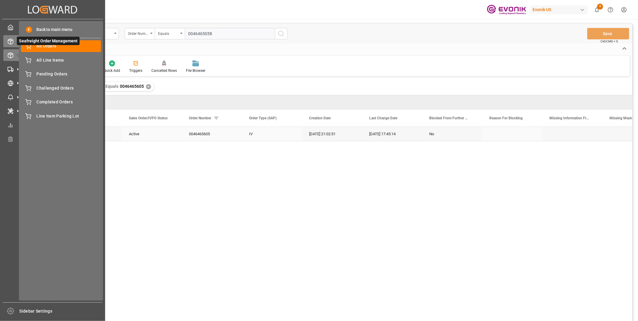
type input "0046465058"
click at [16, 38] on icon at bounding box center [18, 41] width 6 height 6
click at [9, 39] on icon at bounding box center [11, 41] width 6 height 6
click at [26, 46] on icon at bounding box center [28, 46] width 6 height 6
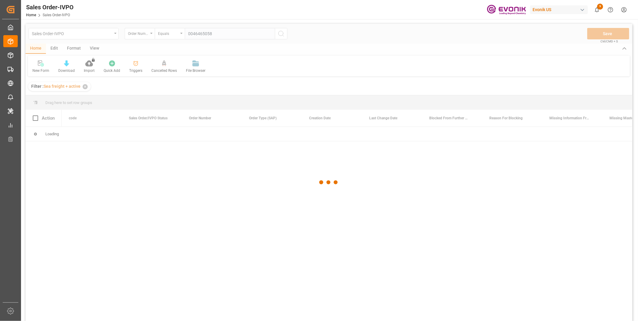
click at [202, 32] on div at bounding box center [329, 182] width 606 height 317
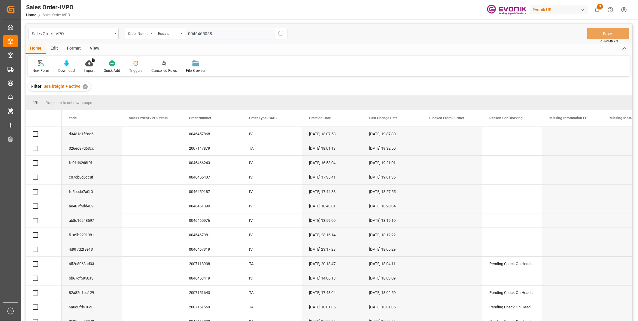
click at [202, 32] on input "0046465058" at bounding box center [230, 33] width 90 height 11
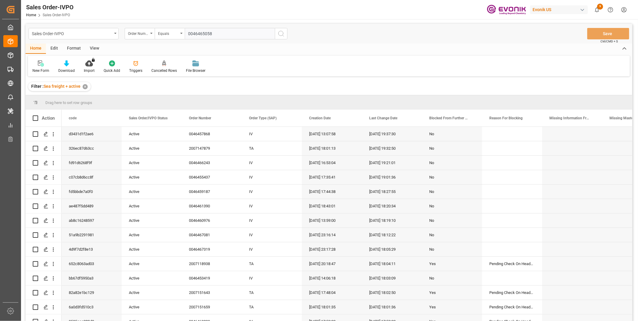
click at [202, 32] on input "0046465058" at bounding box center [230, 33] width 90 height 11
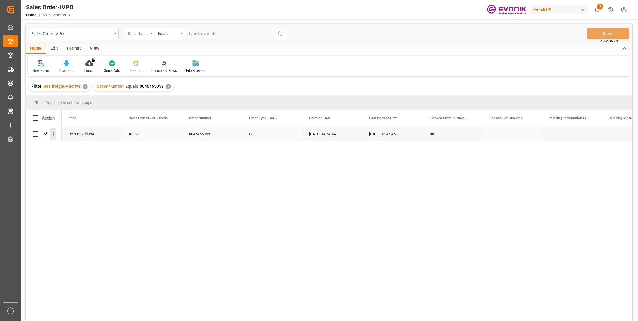
click at [52, 134] on icon "open menu" at bounding box center [53, 134] width 6 height 6
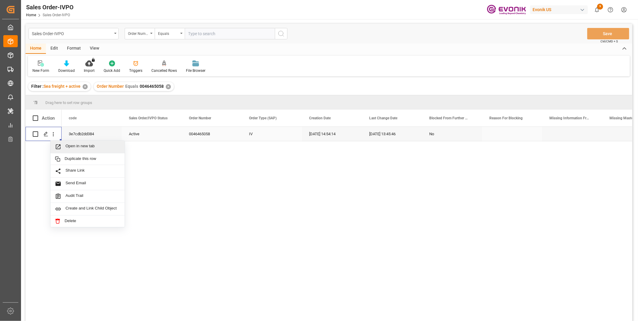
click at [79, 144] on span "Open in new tab" at bounding box center [92, 146] width 55 height 6
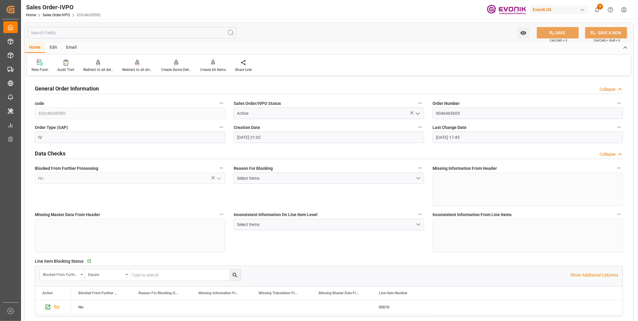
scroll to position [967, 0]
type input "COCTG"
type input "0"
type input "1"
type input "2137.86"
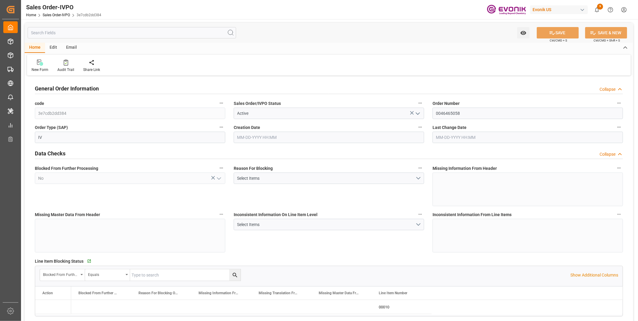
type input "[DATE] 14:54"
type input "08-22-2025 13:45"
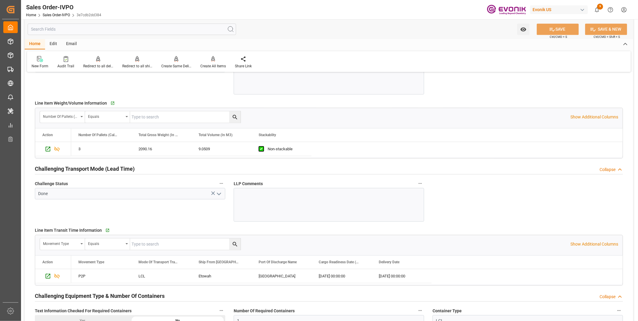
scroll to position [934, 0]
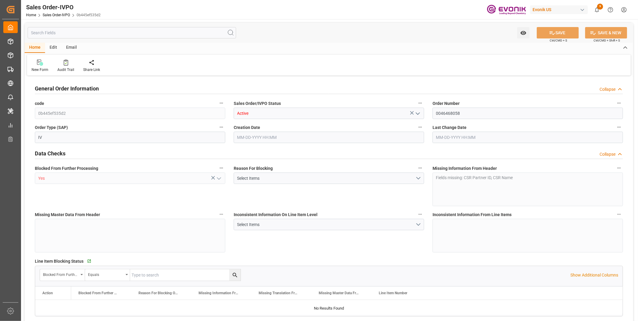
type input "BEANR"
type input "0"
type input "1"
type input "20000"
type input "[DATE] 18:39"
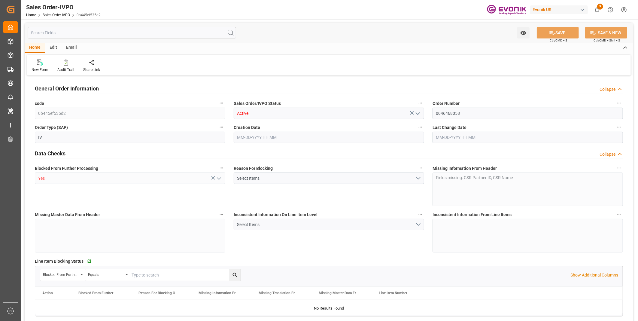
type input "[DATE] 18:39"
type input "COCTG"
type input "0"
type input "1"
type input "2137.86"
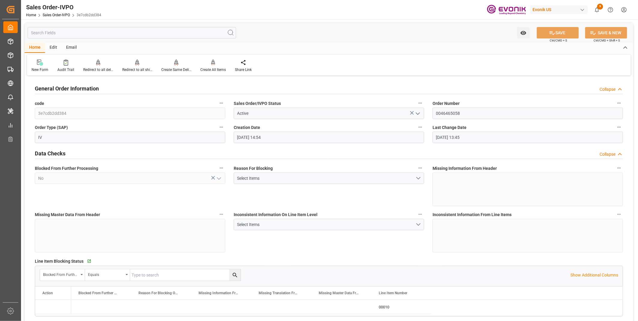
type input "[DATE] 14:54"
type input "[DATE] 13:45"
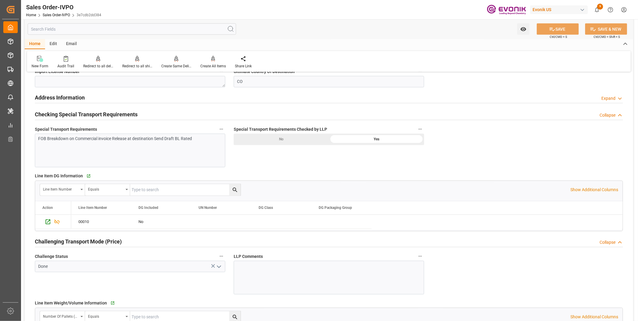
scroll to position [734, 0]
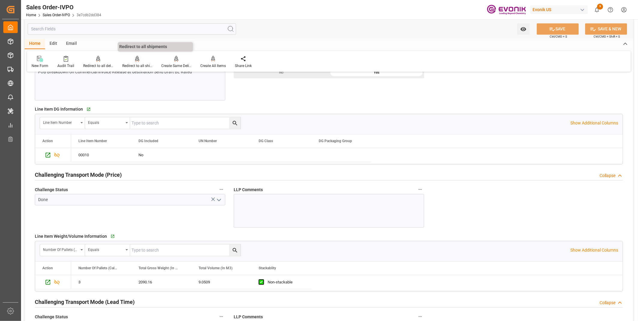
click at [137, 60] on icon at bounding box center [137, 59] width 4 height 6
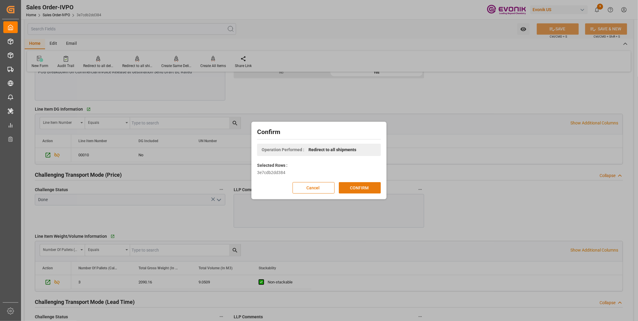
click at [355, 182] on button "CONFIRM" at bounding box center [360, 187] width 42 height 11
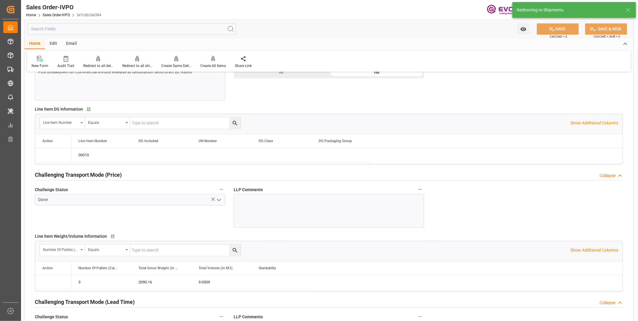
type input "08-14-2025 14:54"
type input "[DATE] 13:45"
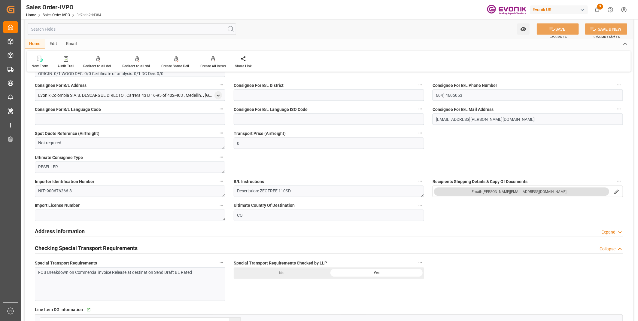
scroll to position [467, 0]
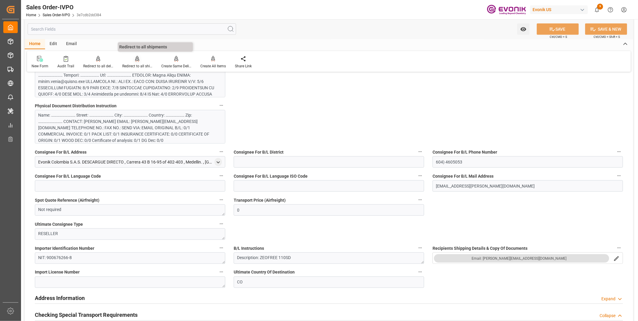
click at [130, 61] on div at bounding box center [137, 59] width 30 height 6
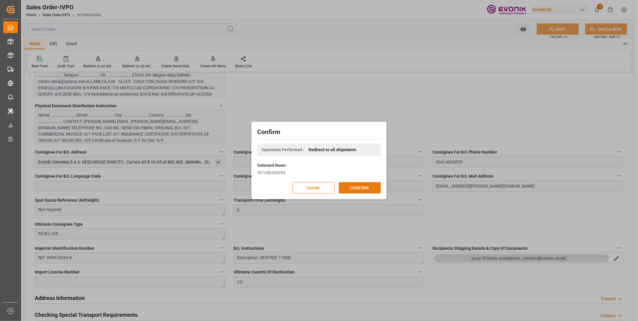
click at [349, 187] on button "CONFIRM" at bounding box center [360, 187] width 42 height 11
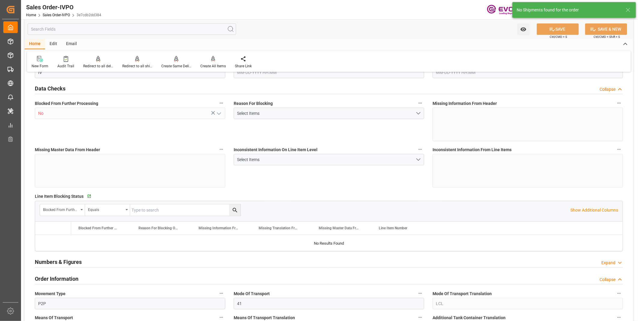
type input "COCTG"
type input "0"
type input "1"
type input "2137.86"
type input "08-14-2025 14:54"
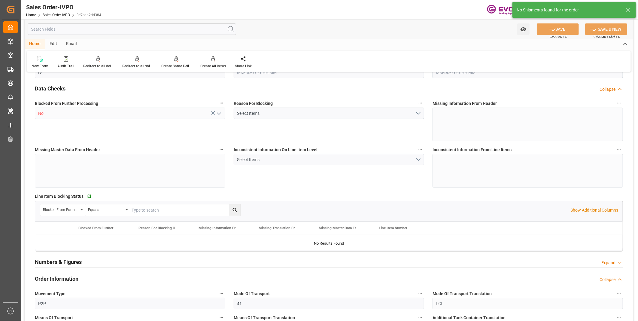
type input "08-22-2025 20:06"
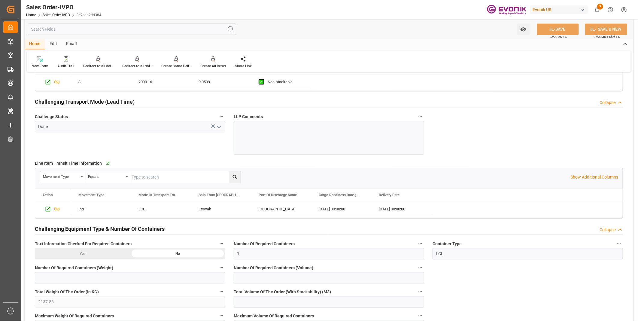
scroll to position [867, 0]
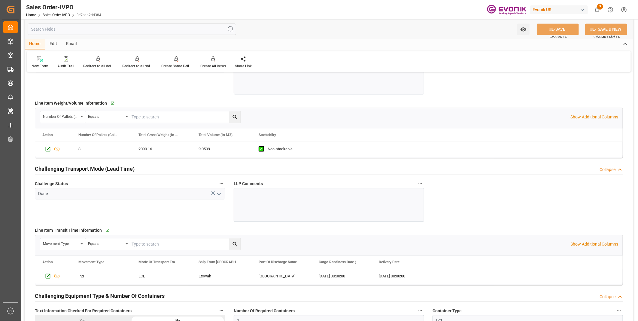
click at [218, 193] on icon "open menu" at bounding box center [218, 193] width 7 height 7
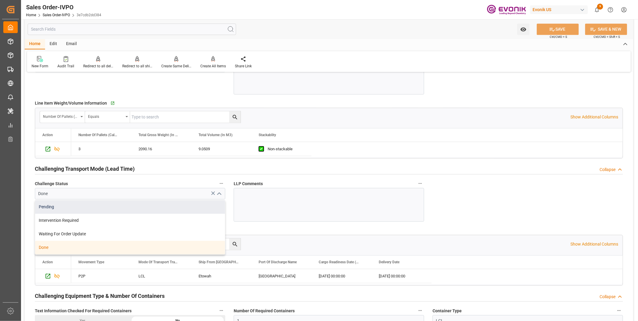
click at [84, 206] on div "Pending" at bounding box center [130, 207] width 190 height 14
type input "Pending"
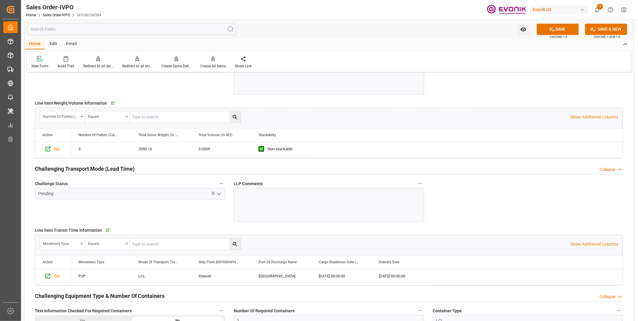
click at [263, 208] on div at bounding box center [329, 205] width 190 height 34
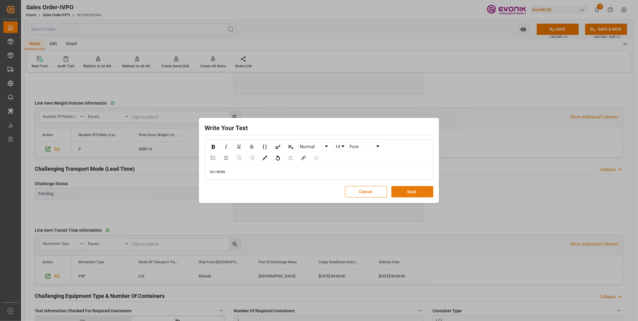
click at [410, 188] on button "Save" at bounding box center [412, 191] width 42 height 11
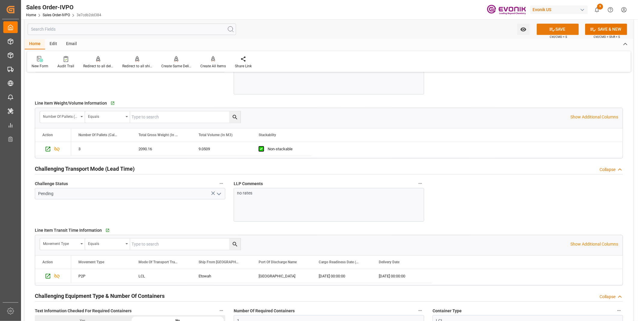
click at [557, 25] on button "SAVE" at bounding box center [557, 28] width 42 height 11
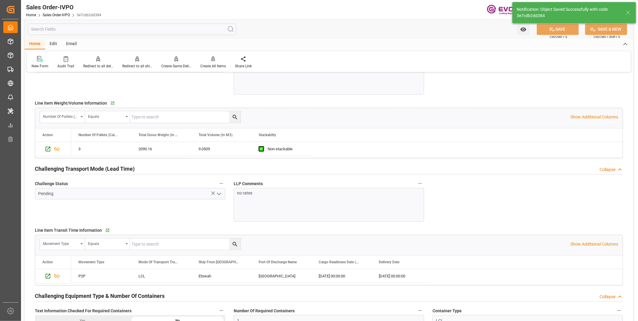
type input "Yes"
type input "08-22-2025 20:08"
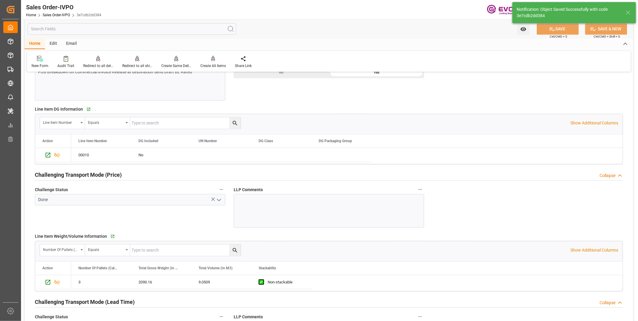
scroll to position [700, 0]
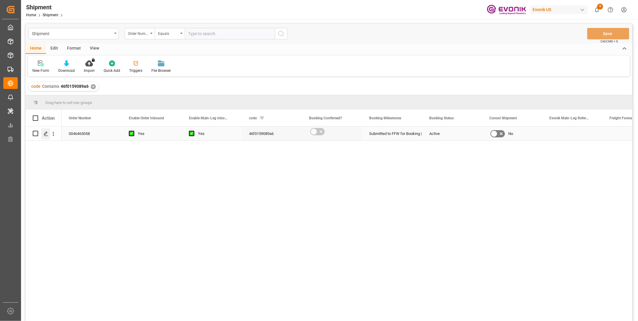
click at [46, 133] on icon "Press SPACE to select this row." at bounding box center [46, 133] width 5 height 5
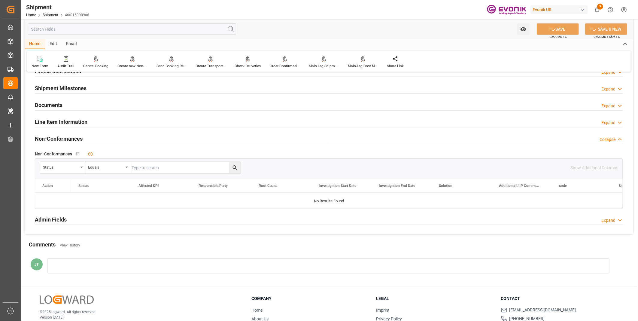
scroll to position [431, 0]
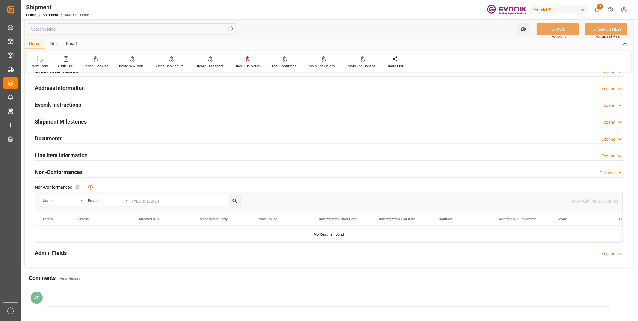
click at [78, 155] on h2 "Line Item Information" at bounding box center [61, 155] width 53 height 8
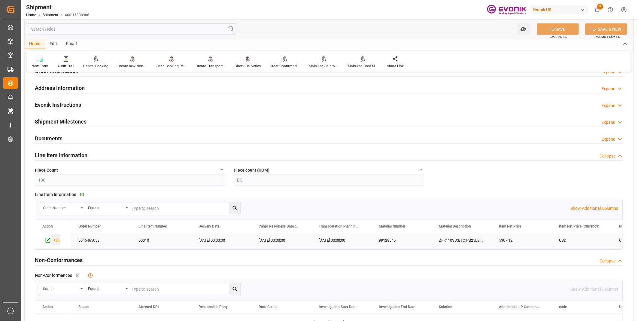
click at [56, 238] on icon "Press SPACE to select this row." at bounding box center [57, 240] width 6 height 6
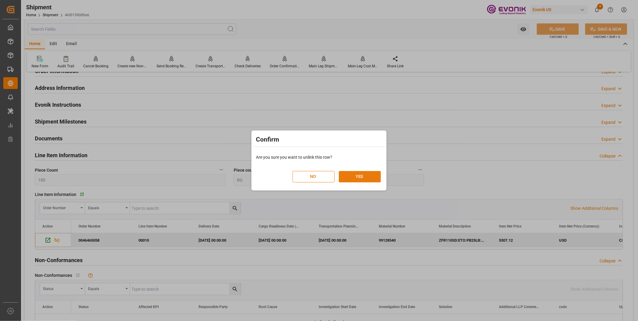
click at [364, 177] on button "YES" at bounding box center [360, 176] width 42 height 11
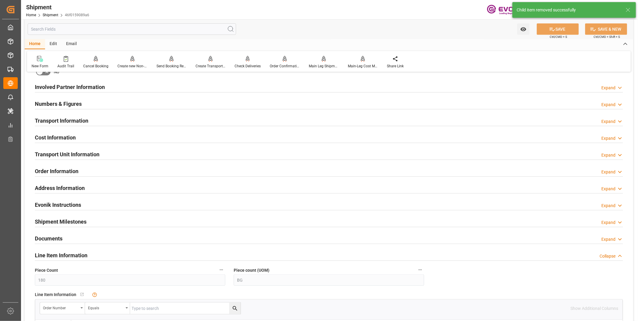
scroll to position [297, 0]
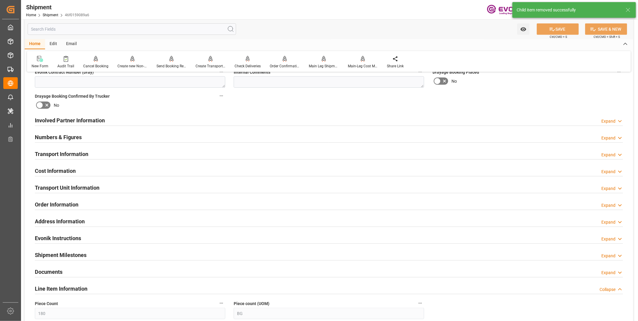
click at [88, 183] on h2 "Transport Unit Information" at bounding box center [67, 187] width 65 height 8
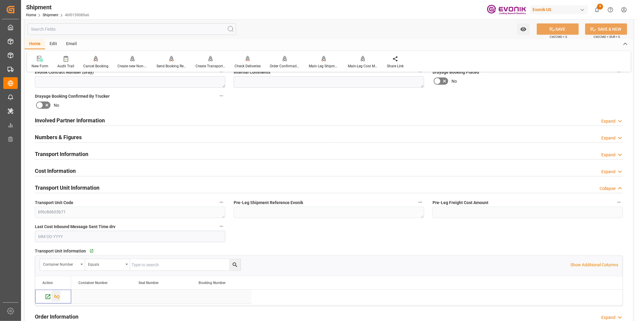
click at [56, 295] on icon "Press SPACE to select this row." at bounding box center [57, 296] width 6 height 6
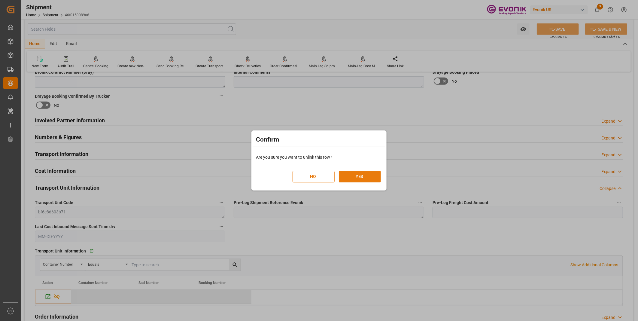
click at [361, 177] on button "YES" at bounding box center [360, 176] width 42 height 11
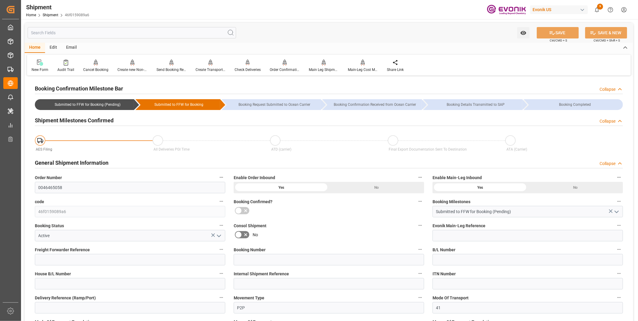
scroll to position [67, 0]
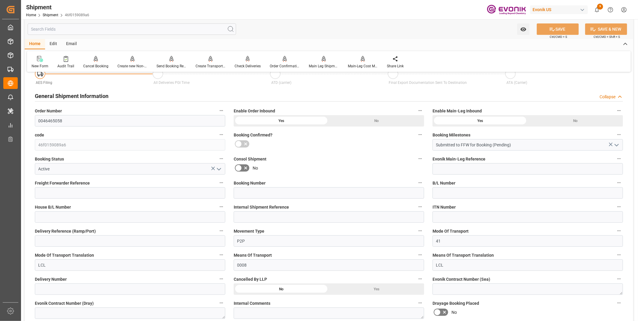
drag, startPoint x: 376, startPoint y: 289, endPoint x: 368, endPoint y: 285, distance: 8.6
click at [376, 126] on div "Yes" at bounding box center [376, 120] width 95 height 11
click at [556, 29] on button "SAVE" at bounding box center [557, 28] width 42 height 11
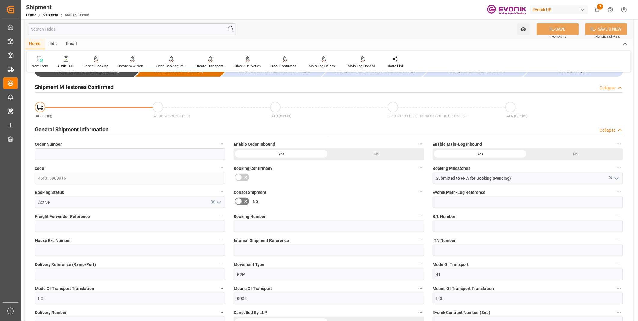
scroll to position [100, 0]
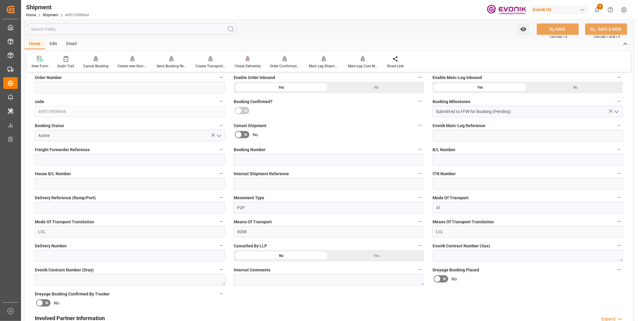
click at [367, 93] on div "Yes" at bounding box center [376, 87] width 95 height 11
click at [557, 23] on button "SAVE" at bounding box center [557, 28] width 42 height 11
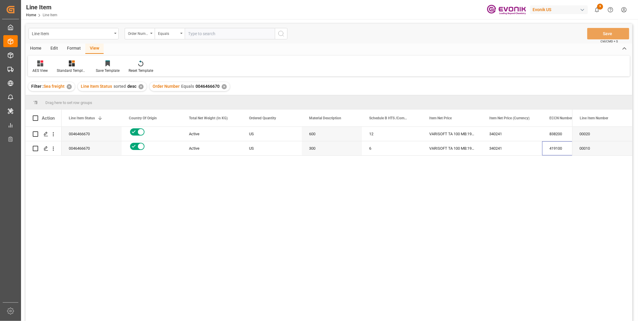
scroll to position [0, 120]
click at [210, 33] on input "text" at bounding box center [230, 33] width 90 height 11
paste input "0046468729"
type input "0046468729"
click at [280, 32] on icon "search button" at bounding box center [280, 33] width 7 height 7
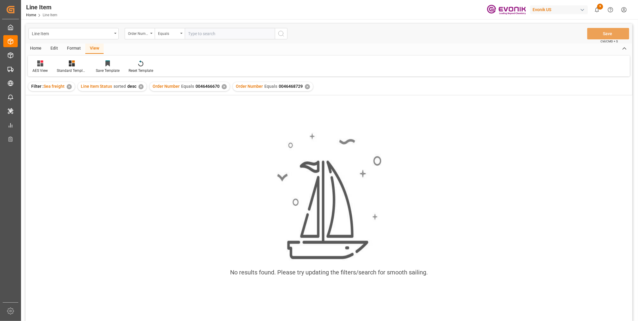
click at [223, 86] on div "✕" at bounding box center [224, 86] width 5 height 5
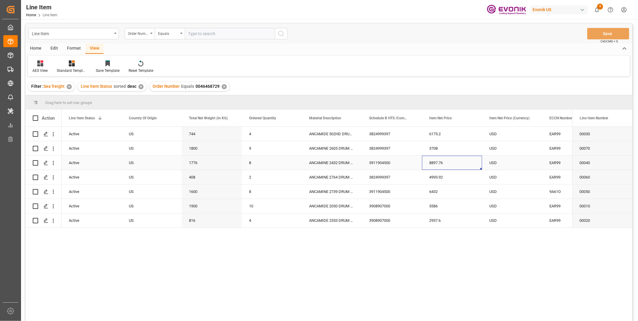
click at [424, 164] on div "8897.76" at bounding box center [452, 162] width 60 height 14
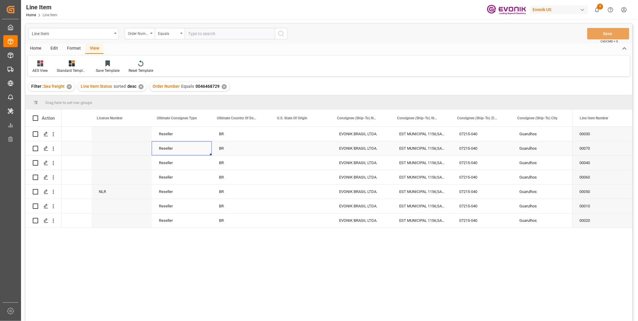
click at [173, 152] on div "Reseller" at bounding box center [182, 148] width 60 height 14
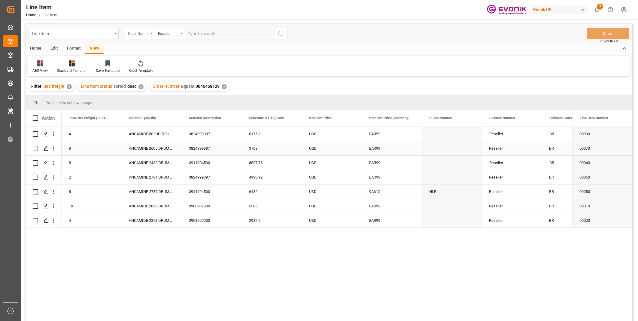
scroll to position [0, 240]
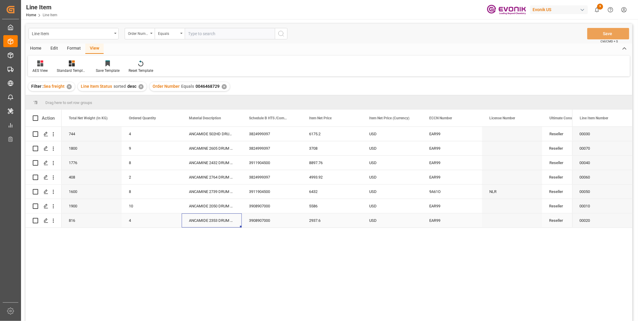
click at [190, 220] on div "ANCAMIDE 2353 DRUM 204KG" at bounding box center [212, 220] width 60 height 14
click at [86, 220] on div "816" at bounding box center [92, 220] width 60 height 14
click at [260, 223] on div "3908907000" at bounding box center [272, 220] width 60 height 14
click at [324, 220] on div "2937.6" at bounding box center [332, 220] width 60 height 14
click at [86, 220] on div "816" at bounding box center [92, 220] width 60 height 14
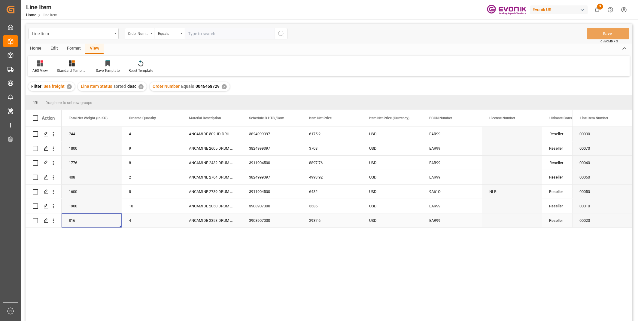
click at [315, 218] on div "2937.6" at bounding box center [332, 220] width 60 height 14
click at [270, 218] on div "3908907000" at bounding box center [272, 220] width 60 height 14
click at [79, 216] on div "816" at bounding box center [92, 220] width 60 height 14
click at [213, 205] on div "ANCAMIDE 2050 DRUM 190KG" at bounding box center [212, 206] width 60 height 14
click at [91, 204] on div "1900" at bounding box center [92, 206] width 60 height 14
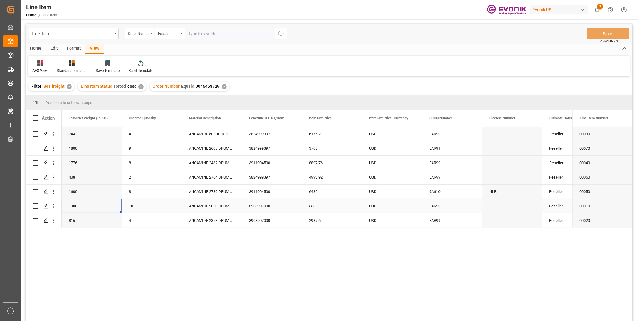
click at [315, 204] on div "5586" at bounding box center [332, 206] width 60 height 14
click at [204, 191] on div "ANCAMINE 2739 DRUM 200KG" at bounding box center [212, 191] width 60 height 14
click at [268, 185] on div "3911904500" at bounding box center [272, 191] width 60 height 14
click at [73, 193] on div "1600" at bounding box center [92, 191] width 60 height 14
click at [319, 190] on div "6432" at bounding box center [332, 191] width 60 height 14
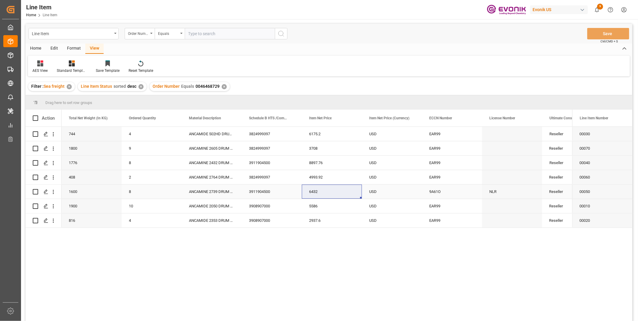
click at [82, 191] on div "1600" at bounding box center [92, 191] width 60 height 14
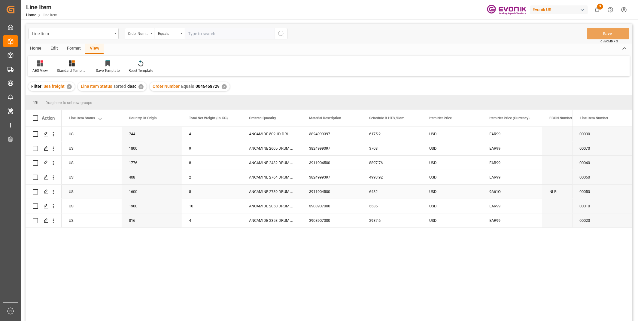
scroll to position [0, 60]
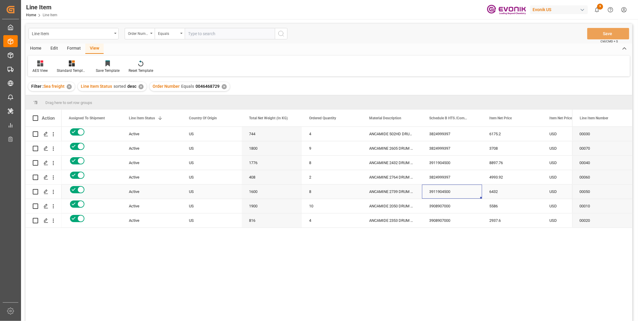
click at [441, 187] on div "3911904500" at bounding box center [452, 191] width 60 height 14
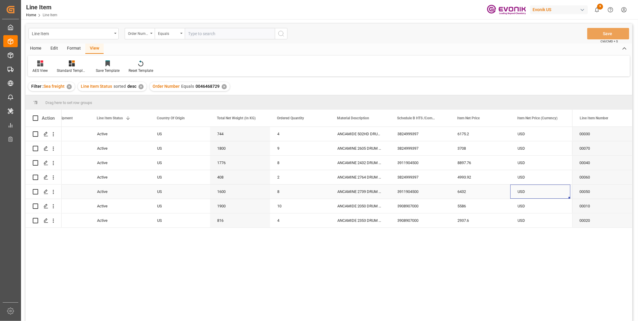
scroll to position [0, 152]
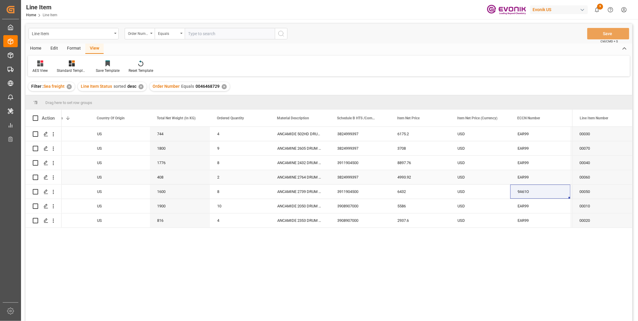
click at [348, 175] on div "3824999397" at bounding box center [360, 177] width 60 height 14
click at [173, 178] on div "408" at bounding box center [180, 177] width 60 height 14
click at [397, 178] on div "4993.92" at bounding box center [420, 177] width 60 height 14
click at [243, 161] on div "8" at bounding box center [240, 162] width 60 height 14
click at [287, 163] on div "ANCAMINE 2432 DRUM 222KG" at bounding box center [300, 162] width 60 height 14
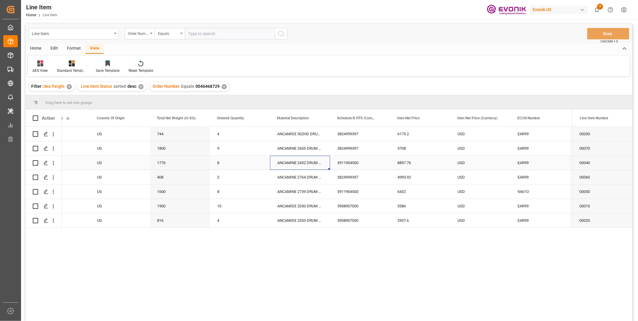
click at [350, 163] on div "3911904500" at bounding box center [360, 162] width 60 height 14
click at [164, 161] on div "1776" at bounding box center [180, 162] width 60 height 14
click at [400, 158] on div "8897.76" at bounding box center [420, 162] width 60 height 14
click at [291, 132] on div "ANCAMIDE 502HD DRUM 186KG" at bounding box center [300, 134] width 60 height 14
click at [364, 130] on div "3824999397" at bounding box center [360, 134] width 60 height 14
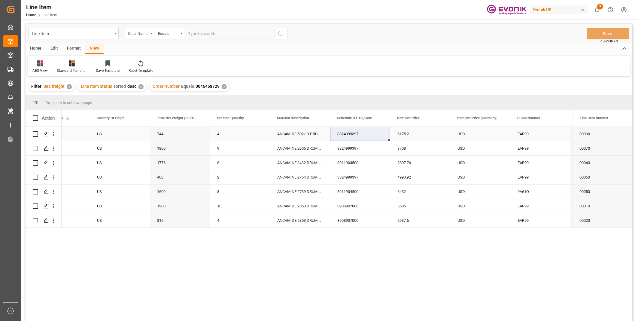
click at [167, 131] on div "744" at bounding box center [180, 134] width 60 height 14
click at [403, 133] on div "6175.2" at bounding box center [420, 134] width 60 height 14
click at [302, 149] on div "ANCAMINE 2605 DRUM 200KG" at bounding box center [300, 148] width 60 height 14
click at [339, 148] on div "3824999397" at bounding box center [360, 148] width 60 height 14
click at [409, 148] on div "3708" at bounding box center [420, 148] width 60 height 14
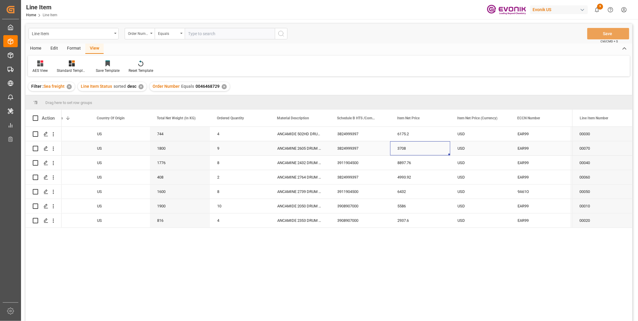
click at [178, 148] on div "1800" at bounding box center [180, 148] width 60 height 14
click at [401, 143] on div "3708" at bounding box center [420, 148] width 60 height 14
click at [195, 32] on input "text" at bounding box center [230, 33] width 90 height 11
paste input "250905000004"
click at [197, 32] on input "250905000004" at bounding box center [230, 33] width 90 height 11
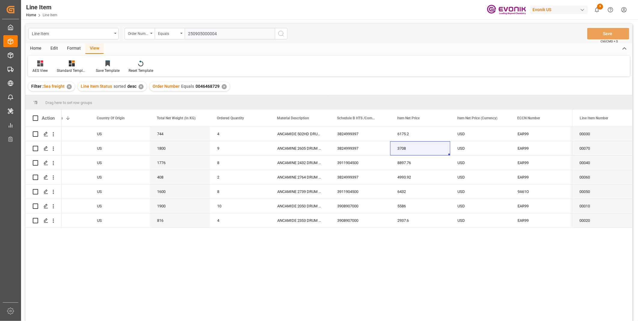
click at [196, 32] on input "250905000004" at bounding box center [230, 33] width 90 height 11
paste input "007000823"
type input "2007000823"
click at [280, 35] on icon "search button" at bounding box center [280, 33] width 7 height 7
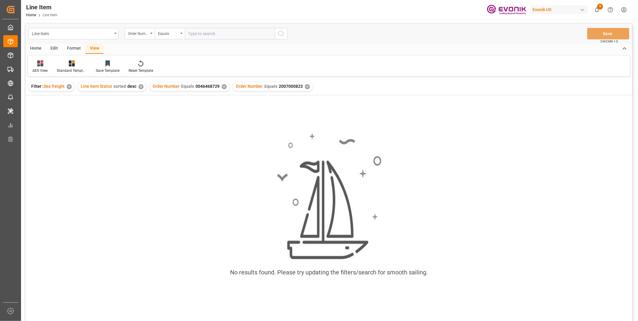
click at [223, 86] on div "✕" at bounding box center [224, 86] width 5 height 5
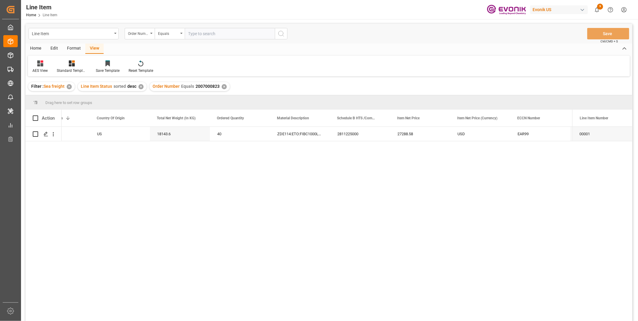
click at [211, 34] on input "text" at bounding box center [230, 33] width 90 height 11
paste input "0046440300"
type input "0046440300"
click at [279, 35] on icon "search button" at bounding box center [280, 33] width 7 height 7
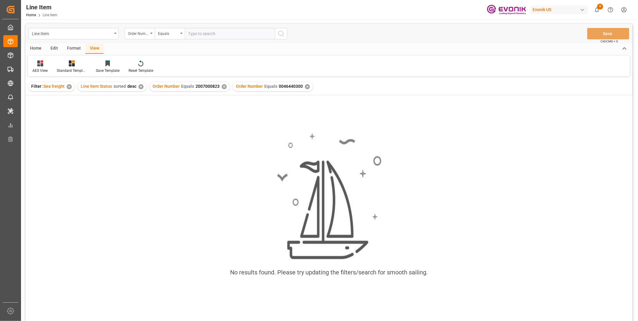
click at [223, 86] on div "✕" at bounding box center [224, 86] width 5 height 5
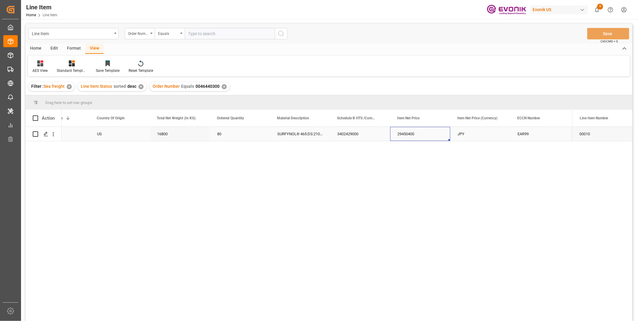
click at [409, 133] on div "29450400" at bounding box center [420, 134] width 60 height 14
click at [115, 130] on div "US" at bounding box center [120, 134] width 60 height 14
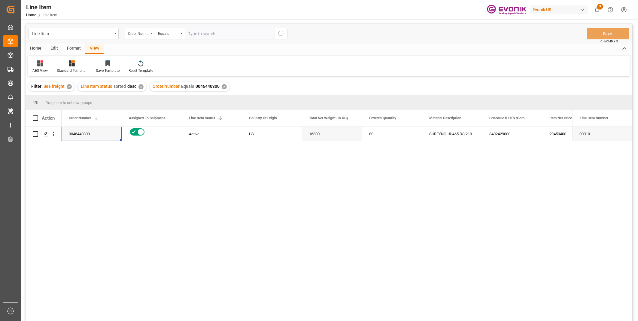
click at [216, 31] on input "text" at bounding box center [230, 33] width 90 height 11
paste input "2007127957"
type input "2007127957"
click at [281, 34] on icon "search button" at bounding box center [280, 33] width 7 height 7
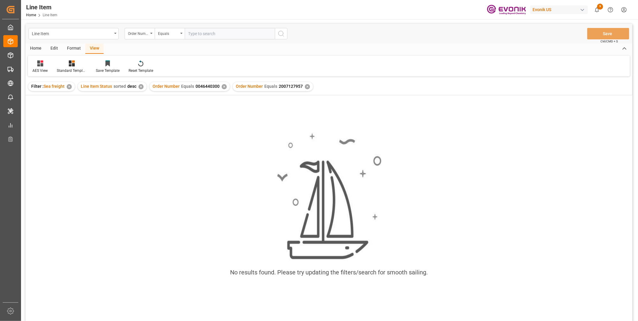
click at [220, 89] on div "Order Number Equals 0046440300 ✕" at bounding box center [189, 86] width 80 height 9
click at [222, 86] on div "✕" at bounding box center [224, 86] width 5 height 5
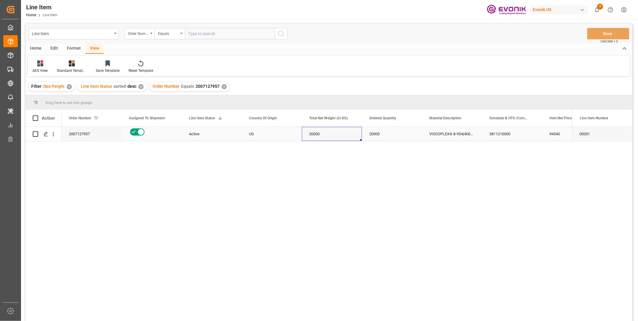
click at [336, 134] on div "20000" at bounding box center [332, 134] width 60 height 14
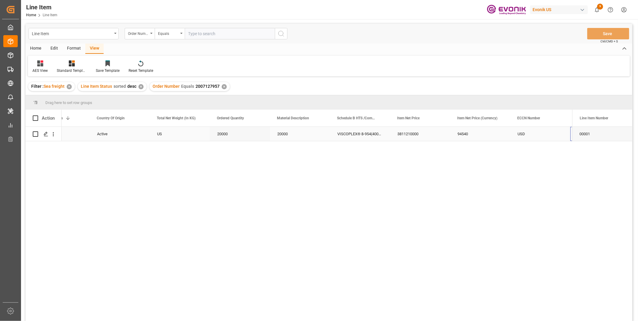
scroll to position [0, 152]
click at [350, 13] on div "Line Item Home Line Item Evonik US 9 Notifications Only show unread All Mark al…" at bounding box center [327, 9] width 621 height 19
click at [206, 32] on input "text" at bounding box center [230, 33] width 90 height 11
paste input "2007022978"
type input "2007022978"
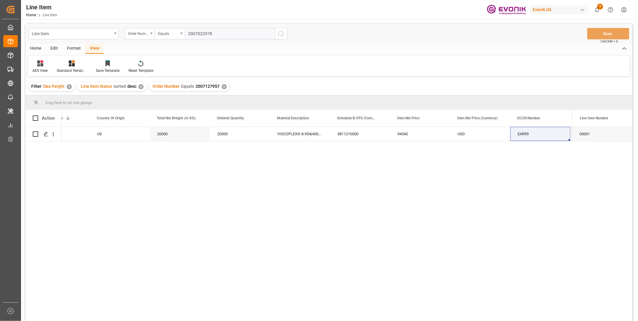
click at [279, 34] on icon "search button" at bounding box center [280, 33] width 7 height 7
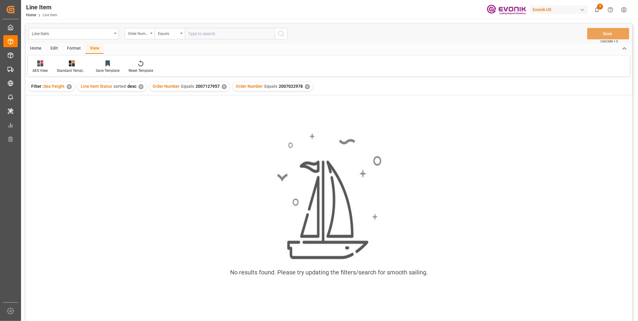
click at [222, 86] on div "✕" at bounding box center [224, 86] width 5 height 5
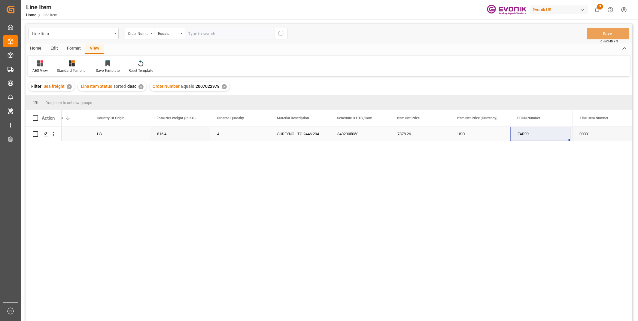
click at [306, 129] on div "SURFYNOL TG:2446:204.1:OI:P" at bounding box center [300, 134] width 60 height 14
click at [178, 128] on div "RESELLER" at bounding box center [182, 134] width 60 height 14
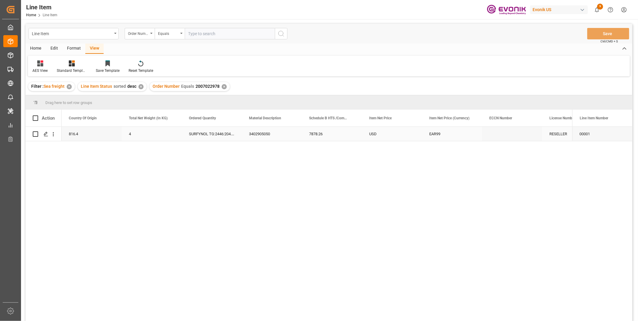
scroll to position [0, 180]
click at [214, 32] on input "text" at bounding box center [230, 33] width 90 height 11
paste input "0046463930"
type input "0046463930"
click at [284, 31] on icon "search button" at bounding box center [280, 33] width 7 height 7
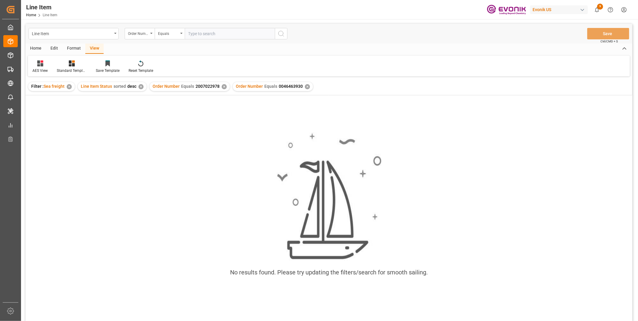
click at [222, 86] on div "✕" at bounding box center [224, 86] width 5 height 5
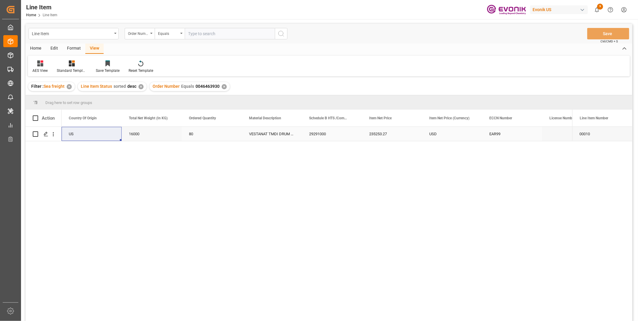
click at [469, 135] on div "USD" at bounding box center [452, 134] width 60 height 14
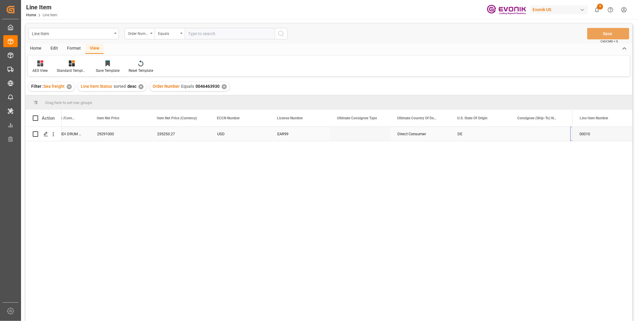
scroll to position [0, 452]
click at [105, 135] on div "235253.27" at bounding box center [120, 134] width 60 height 14
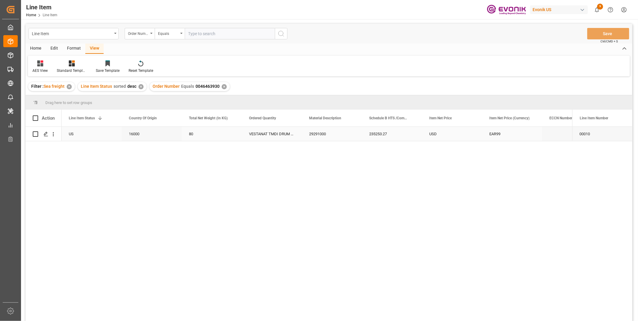
scroll to position [0, 120]
click at [206, 32] on input "text" at bounding box center [230, 33] width 90 height 11
paste input "0046459187"
type input "0046459187"
click at [281, 34] on icon "search button" at bounding box center [280, 33] width 7 height 7
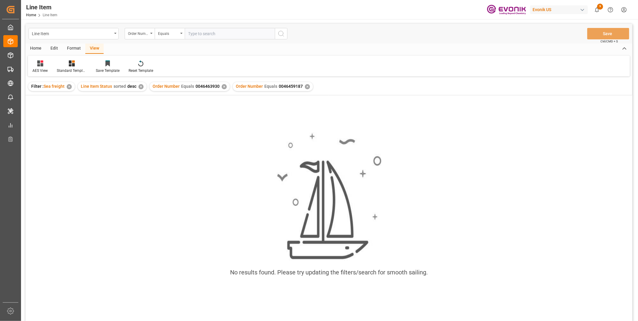
click at [223, 86] on div "✕" at bounding box center [224, 86] width 5 height 5
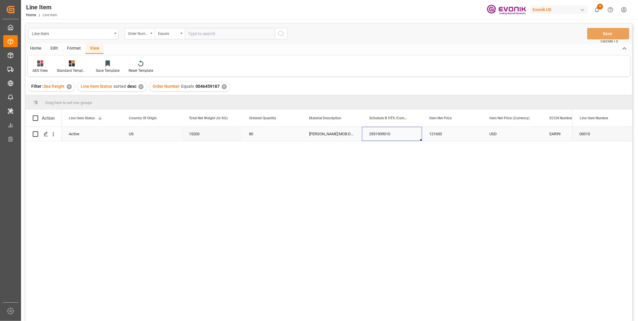
click at [381, 134] on div "2931909010" at bounding box center [392, 134] width 60 height 14
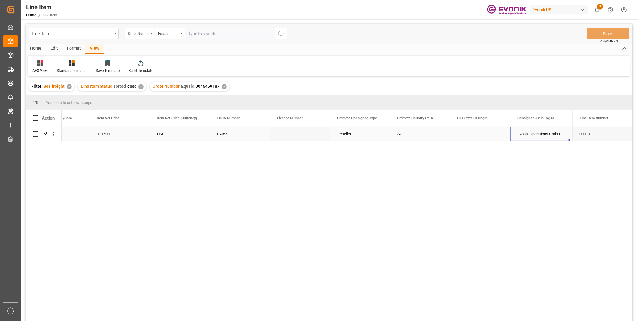
scroll to position [0, 512]
click at [98, 131] on div "USD" at bounding box center [120, 134] width 60 height 14
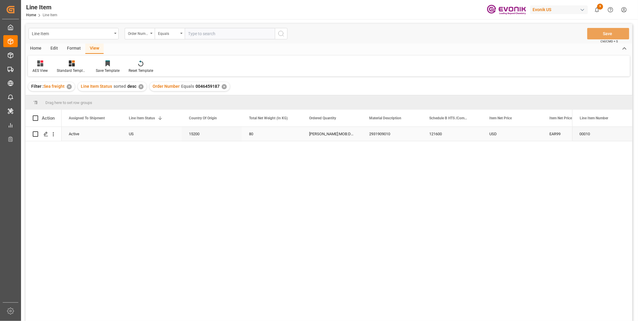
scroll to position [0, 60]
click at [210, 34] on input "text" at bounding box center [230, 33] width 90 height 11
paste input "0046456188"
type input "0046456188"
click at [282, 33] on icon "search button" at bounding box center [280, 33] width 7 height 7
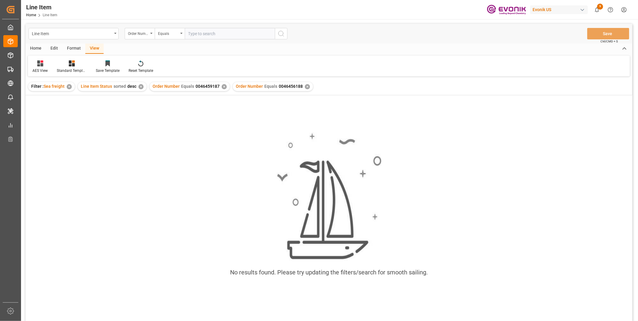
click at [222, 87] on div "✕" at bounding box center [224, 86] width 5 height 5
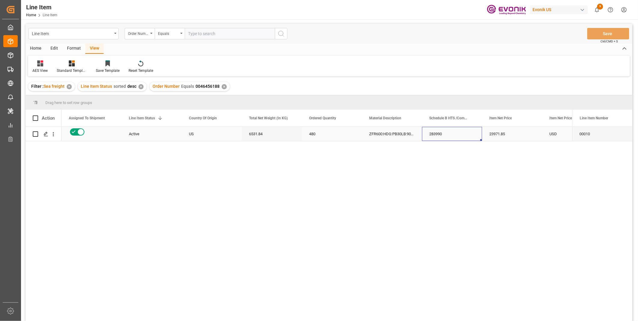
click at [437, 130] on div "283990" at bounding box center [452, 134] width 60 height 14
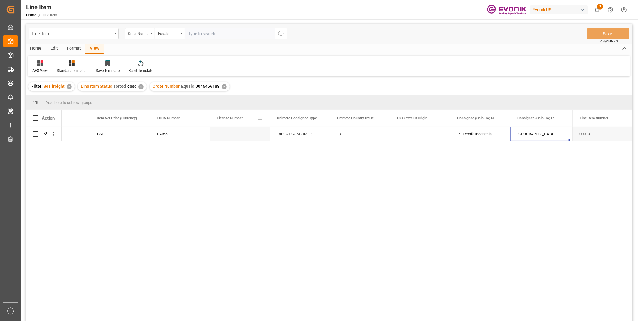
scroll to position [0, 572]
click at [198, 169] on div "23971.85 USD EAR99 DIRECT CONSUMER ID PT.Evonik [GEOGRAPHIC_DATA] [GEOGRAPHIC_D…" at bounding box center [317, 226] width 510 height 198
click at [418, 131] on div "PT.Evonik Indonesia" at bounding box center [420, 134] width 60 height 14
click at [242, 125] on div "Ultimate Consignee Type" at bounding box center [237, 118] width 40 height 17
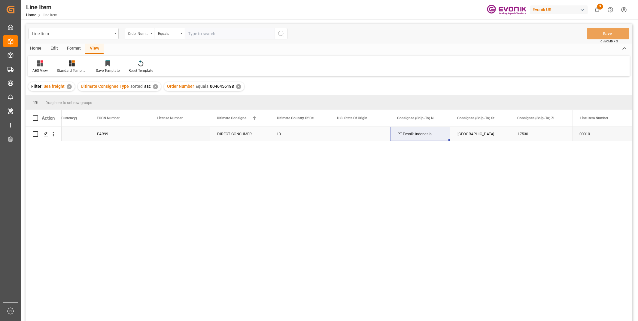
click at [243, 131] on div "DIRECT CONSUMER" at bounding box center [240, 134] width 60 height 14
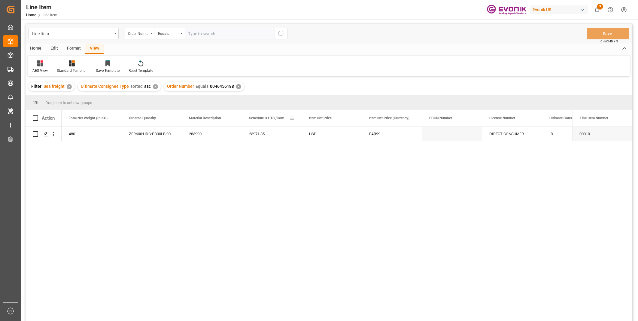
scroll to position [0, 240]
click at [212, 31] on input "text" at bounding box center [230, 33] width 90 height 11
paste input "0046456192"
type input "0046456192"
click at [281, 34] on icon "search button" at bounding box center [280, 33] width 7 height 7
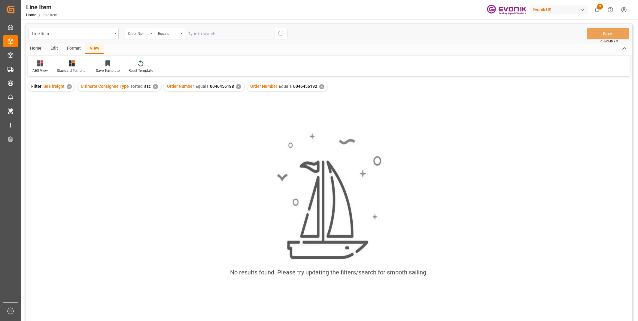
click at [236, 88] on div "✕" at bounding box center [238, 86] width 5 height 5
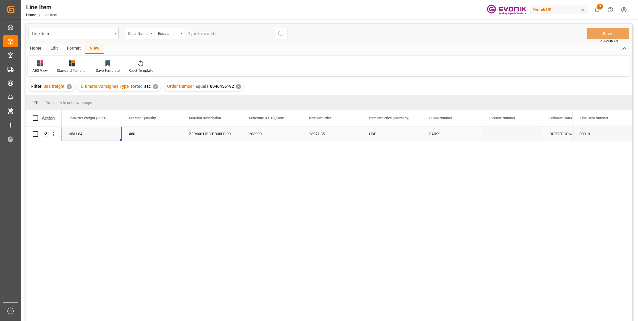
click at [425, 134] on div "EAR99" at bounding box center [452, 134] width 60 height 14
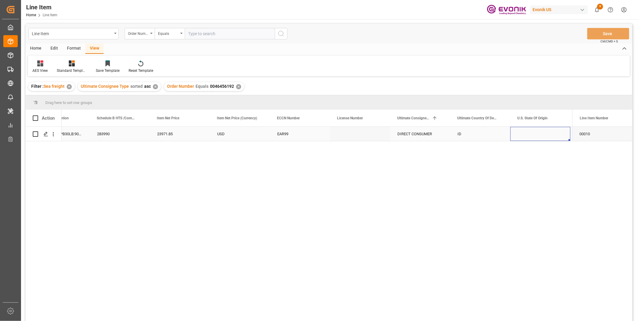
scroll to position [0, 452]
click at [197, 34] on input "text" at bounding box center [230, 33] width 90 height 11
paste input "0046463931"
type input "0046463931"
click at [277, 32] on button "search button" at bounding box center [281, 33] width 13 height 11
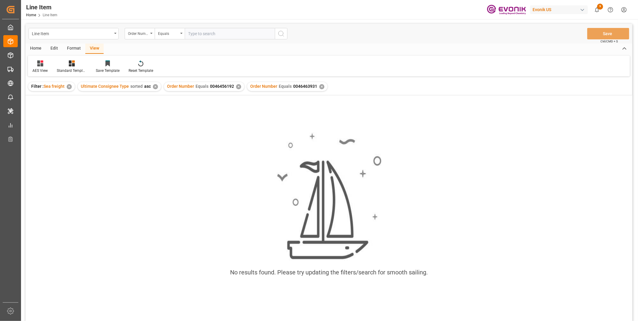
click at [237, 88] on div "✕" at bounding box center [238, 86] width 5 height 5
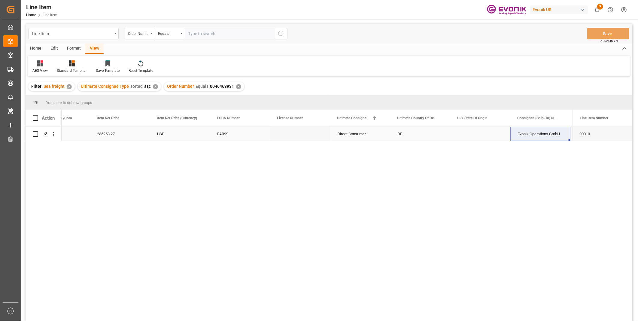
click at [366, 134] on div "Direct Consumer" at bounding box center [360, 134] width 60 height 14
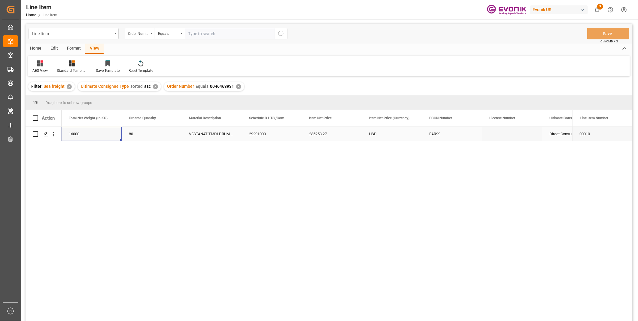
scroll to position [0, 180]
click at [230, 32] on input "text" at bounding box center [230, 33] width 90 height 11
paste input "0046463933"
type input "0046463933"
click at [280, 35] on icon "search button" at bounding box center [280, 33] width 7 height 7
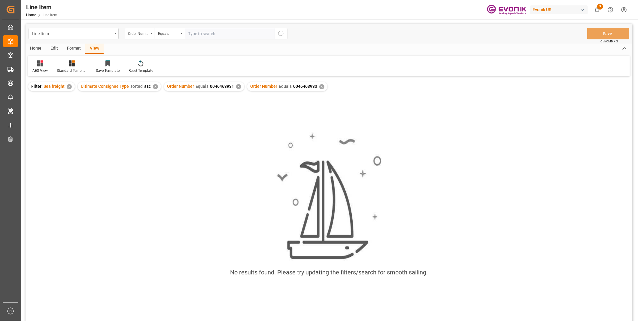
click at [239, 87] on div "Order Number Equals 0046463931 ✕" at bounding box center [204, 86] width 80 height 9
click at [236, 87] on div "✕" at bounding box center [238, 86] width 5 height 5
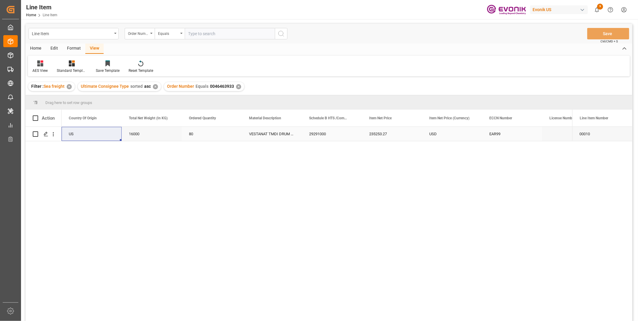
click at [379, 133] on div "235253.27" at bounding box center [392, 134] width 60 height 14
click at [492, 136] on div "EAR99" at bounding box center [512, 134] width 46 height 14
click at [196, 33] on input "text" at bounding box center [230, 33] width 90 height 11
paste input "0046463934"
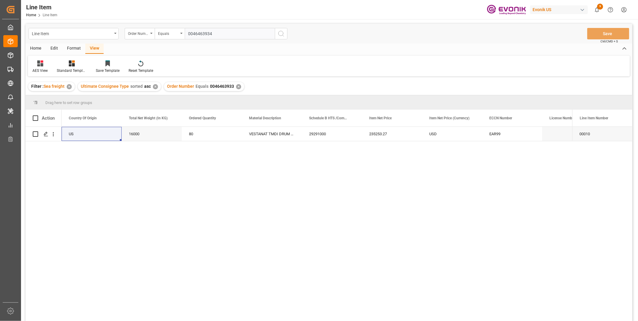
type input "0046463934"
click at [279, 32] on icon "search button" at bounding box center [280, 33] width 7 height 7
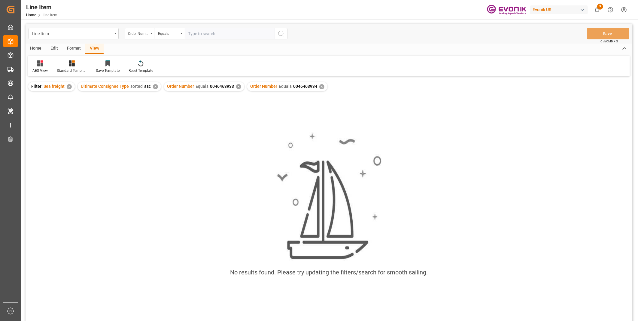
click at [236, 86] on div "✕" at bounding box center [238, 86] width 5 height 5
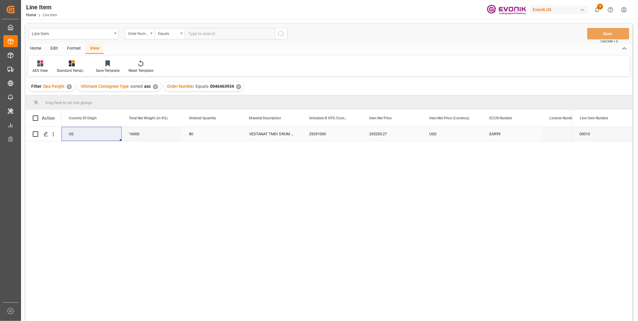
click at [339, 135] on div "29291000" at bounding box center [332, 134] width 60 height 14
click at [365, 136] on div "235253.27" at bounding box center [392, 134] width 60 height 14
click at [499, 135] on div "EAR99" at bounding box center [512, 134] width 46 height 14
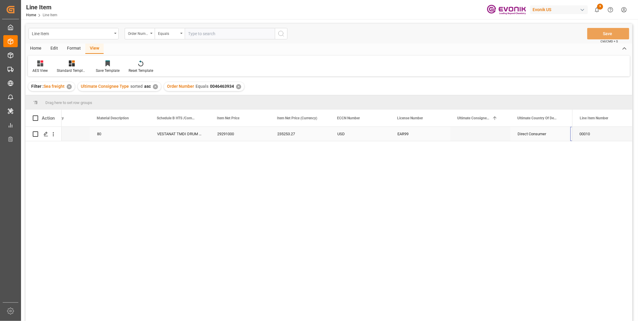
scroll to position [0, 332]
click at [121, 137] on div "VESTANAT TMDI DRUM 441 LB US" at bounding box center [120, 134] width 60 height 14
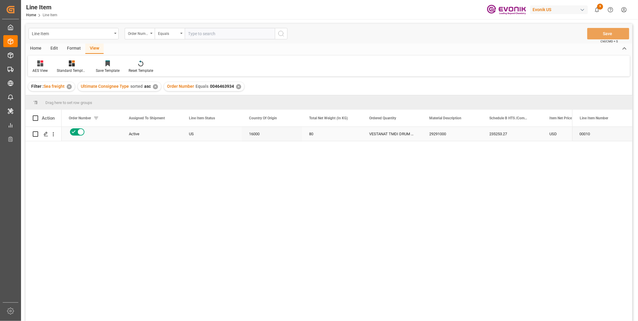
scroll to position [0, 0]
